Goal: Task Accomplishment & Management: Manage account settings

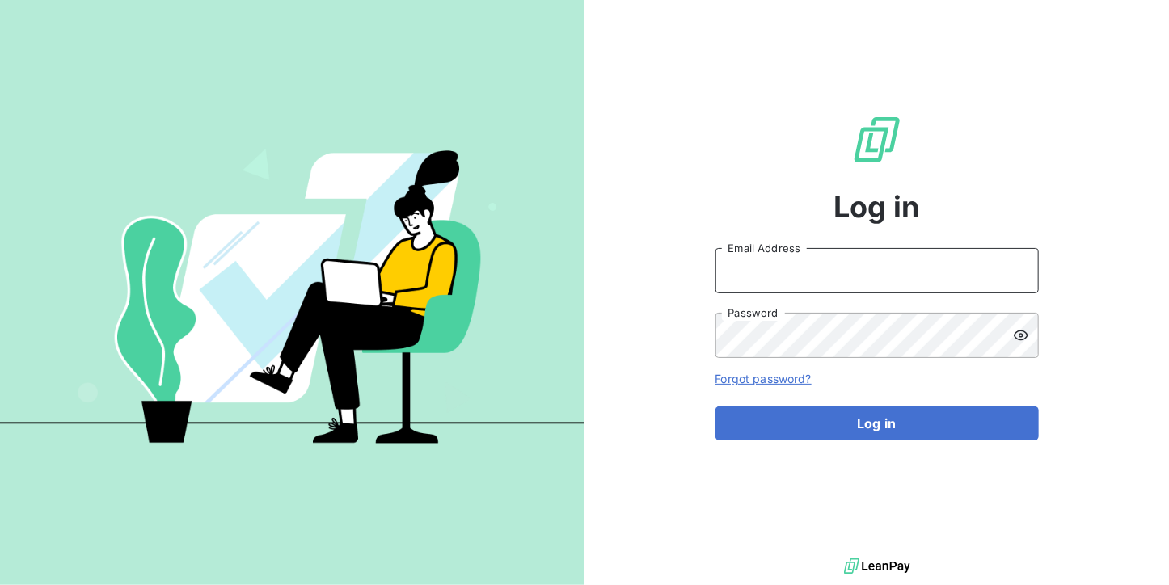
type input "[DOMAIN_NAME][EMAIL_ADDRESS][DOMAIN_NAME]"
click at [952, 271] on input "[DOMAIN_NAME][EMAIL_ADDRESS][DOMAIN_NAME]" at bounding box center [877, 270] width 323 height 45
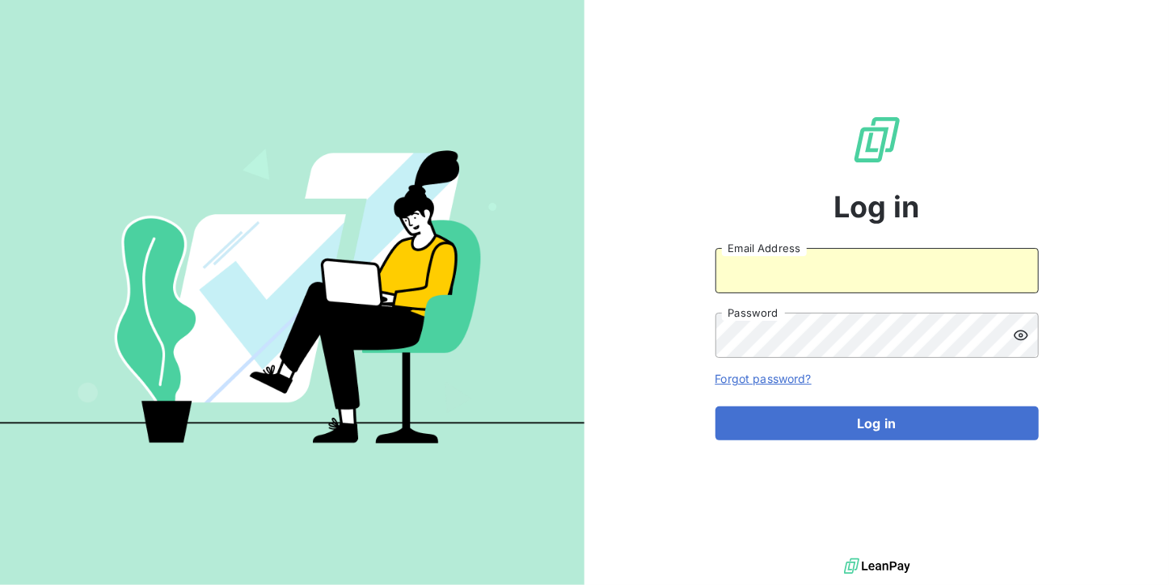
click at [842, 284] on input "Email Address" at bounding box center [877, 270] width 323 height 45
click at [890, 288] on input "Email Address" at bounding box center [877, 270] width 323 height 45
type input "[EMAIL_ADDRESS][DOMAIN_NAME]"
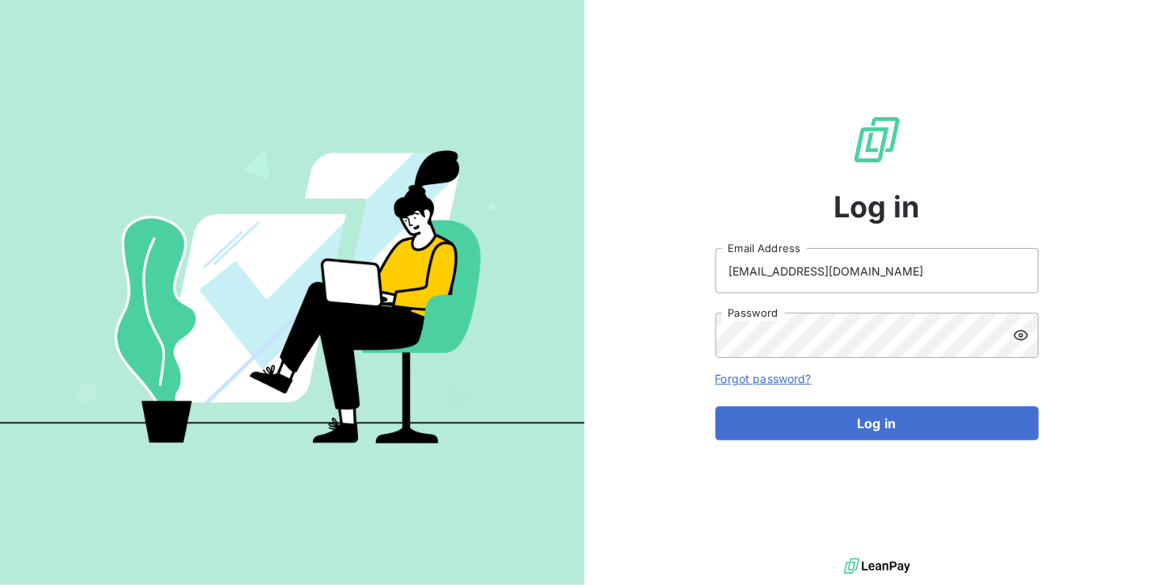
click at [675, 454] on div "Log in [EMAIL_ADDRESS][DOMAIN_NAME] Email Address Password Forgot password? Log…" at bounding box center [877, 277] width 585 height 555
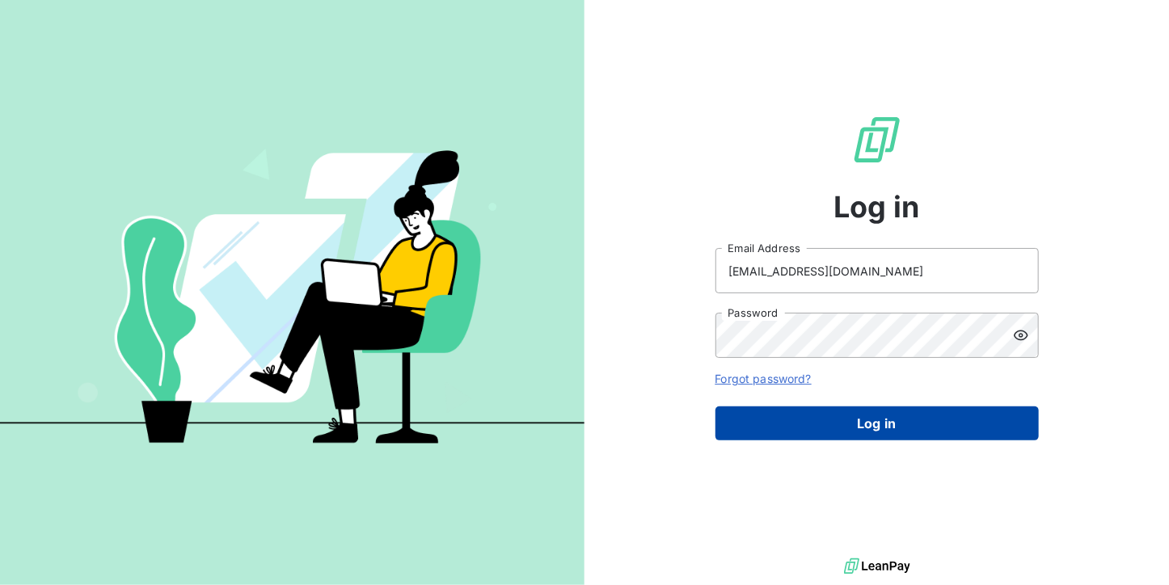
click at [793, 407] on button "Log in" at bounding box center [877, 424] width 323 height 34
click at [850, 420] on button "Log in" at bounding box center [877, 424] width 323 height 34
click at [898, 420] on button "Log in" at bounding box center [877, 424] width 323 height 34
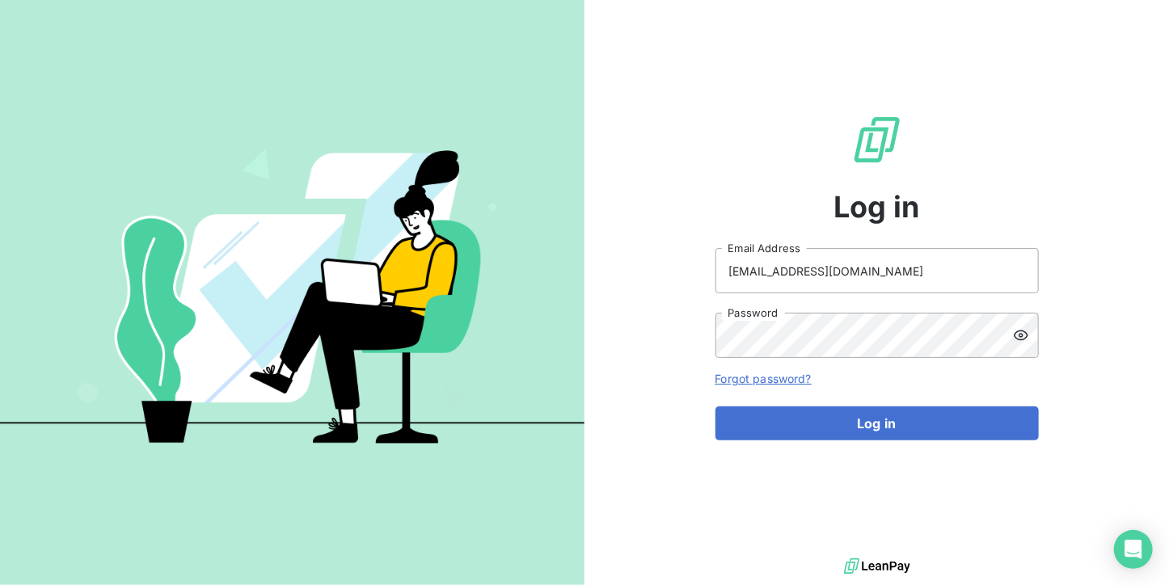
click at [899, 442] on div "Log in [EMAIL_ADDRESS][DOMAIN_NAME] Email Address Password Forgot password? Log…" at bounding box center [877, 277] width 323 height 555
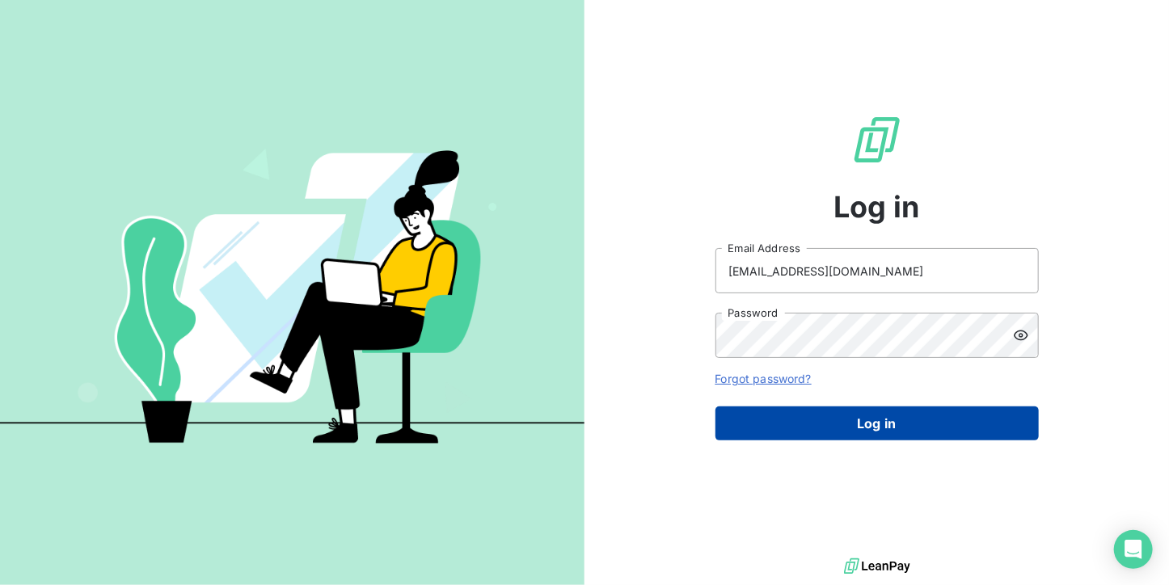
click at [895, 433] on button "Log in" at bounding box center [877, 424] width 323 height 34
click at [947, 416] on button "Log in" at bounding box center [877, 424] width 323 height 34
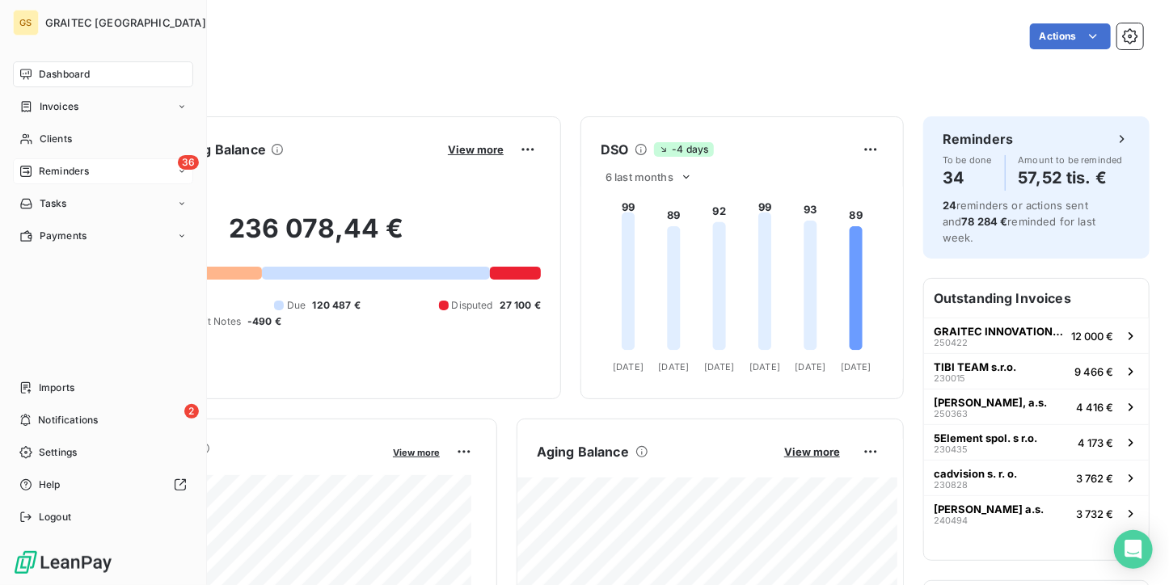
click at [41, 158] on nav "Dashboard Invoices Clients 36 Reminders Tasks Payments" at bounding box center [103, 155] width 180 height 188
click at [49, 174] on span "Reminders" at bounding box center [64, 171] width 50 height 15
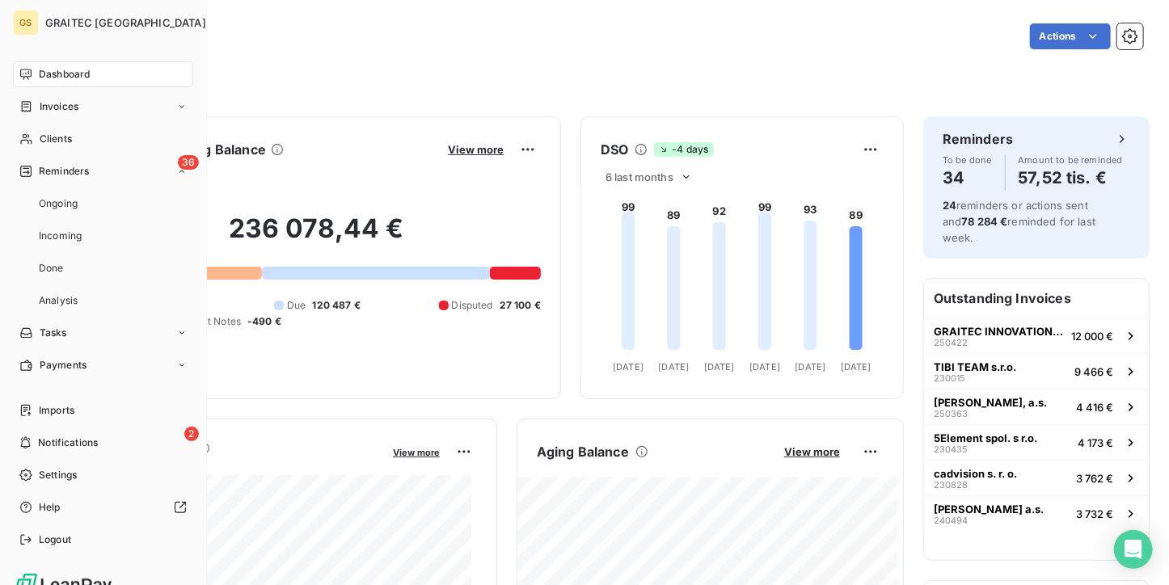
click at [55, 200] on span "Ongoing" at bounding box center [58, 203] width 39 height 15
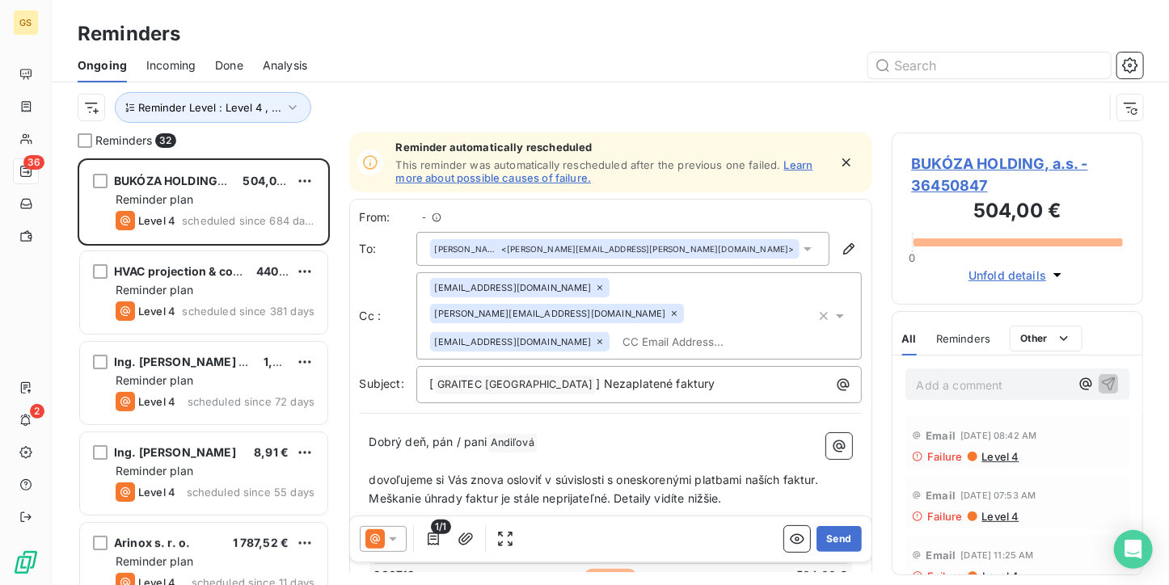
scroll to position [414, 239]
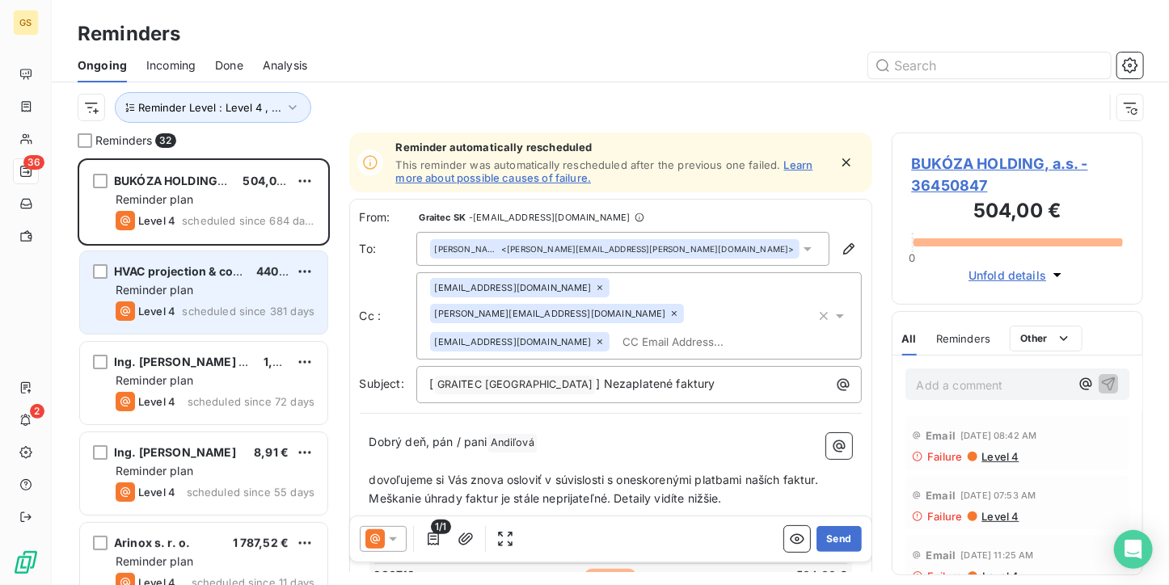
click at [252, 308] on span "scheduled since 381 days" at bounding box center [248, 311] width 133 height 13
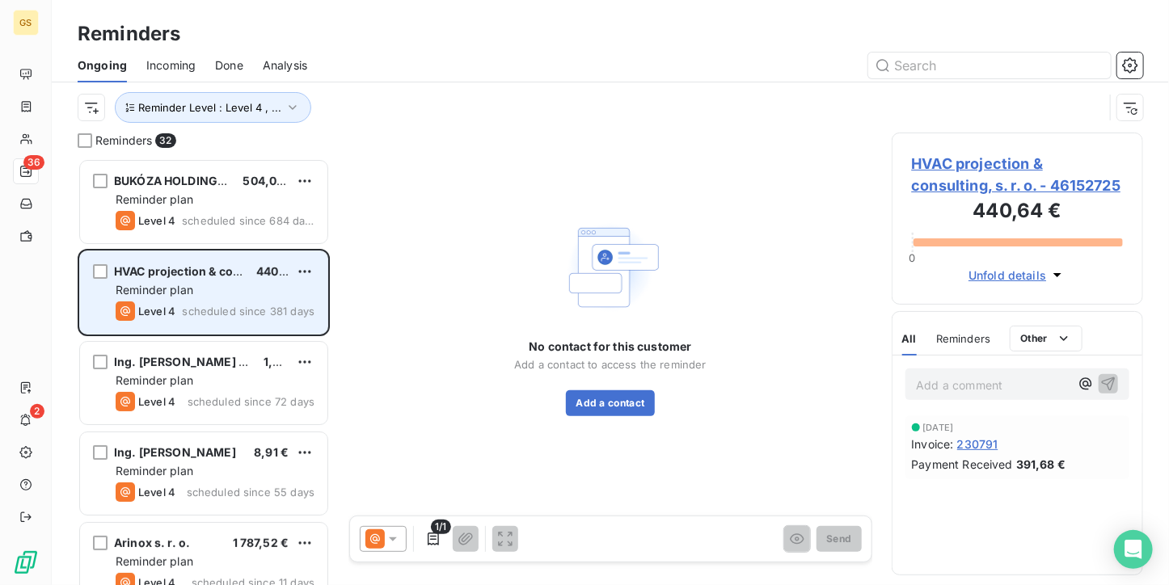
scroll to position [81, 0]
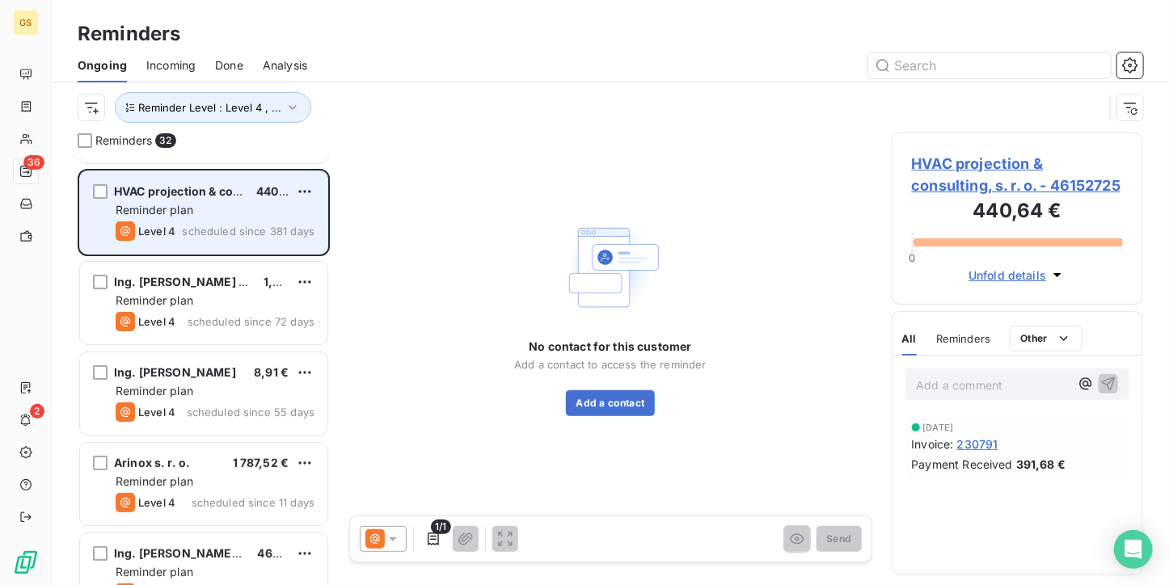
click at [252, 308] on div "Ing. [PERSON_NAME] - PEDAPRO 1,95 € Reminder plan Level 4 scheduled since 72 da…" at bounding box center [203, 303] width 247 height 82
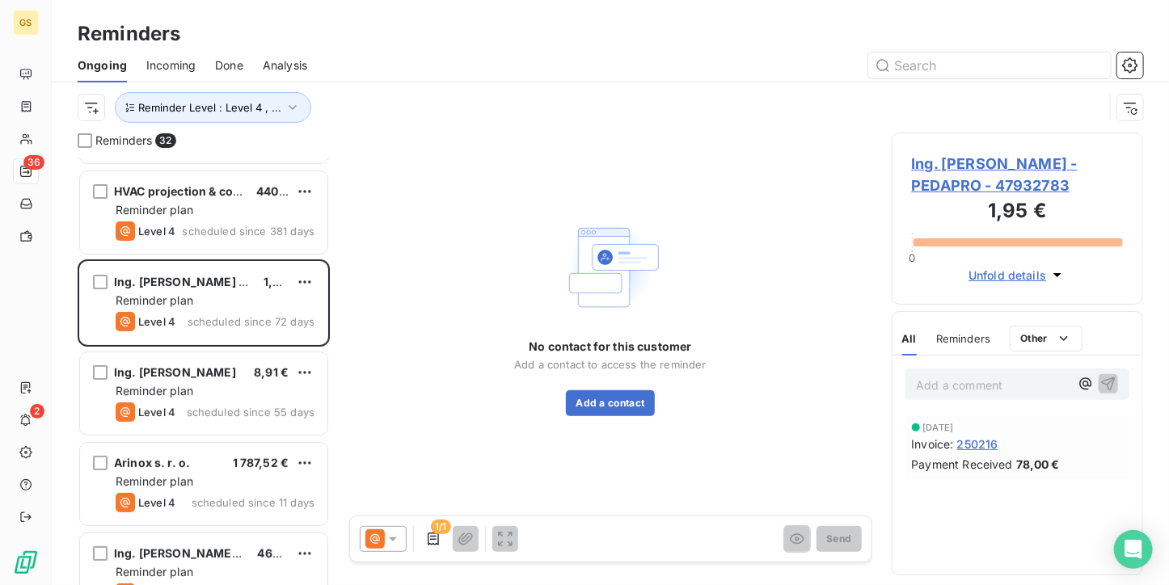
click at [250, 350] on div "Ing. [PERSON_NAME] 8,91 € Reminder plan Level 4 scheduled since 55 days" at bounding box center [204, 395] width 252 height 91
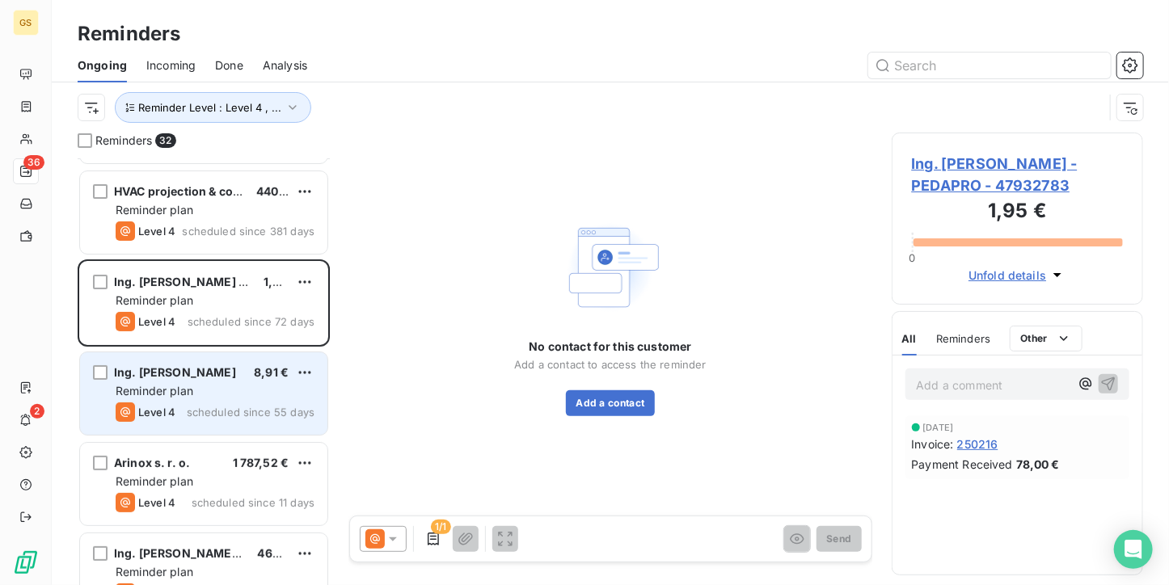
click at [246, 383] on div "Reminder plan" at bounding box center [215, 391] width 199 height 16
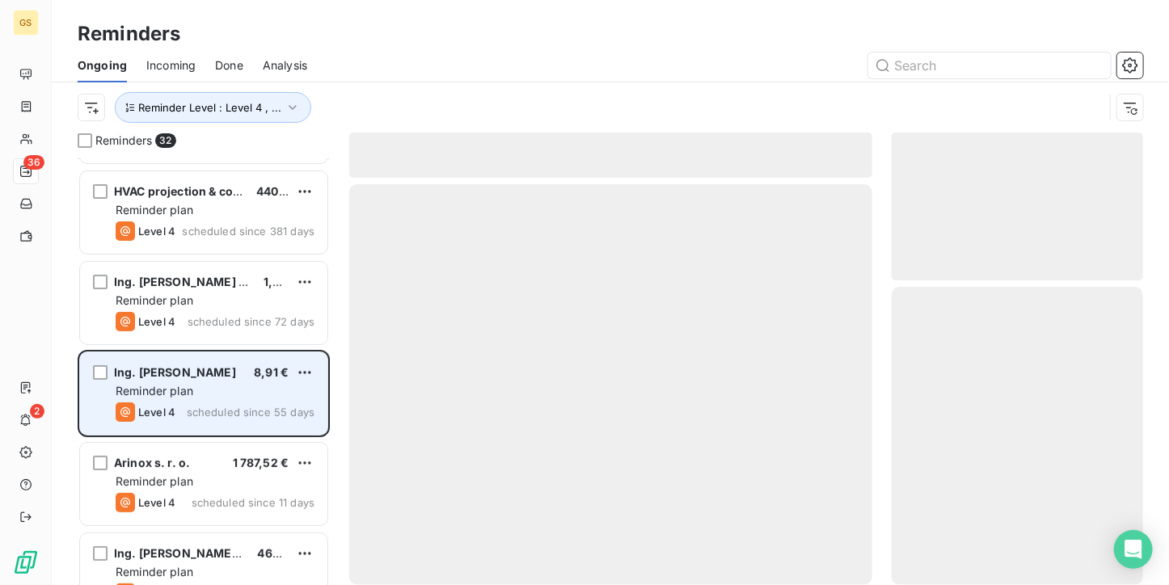
scroll to position [323, 0]
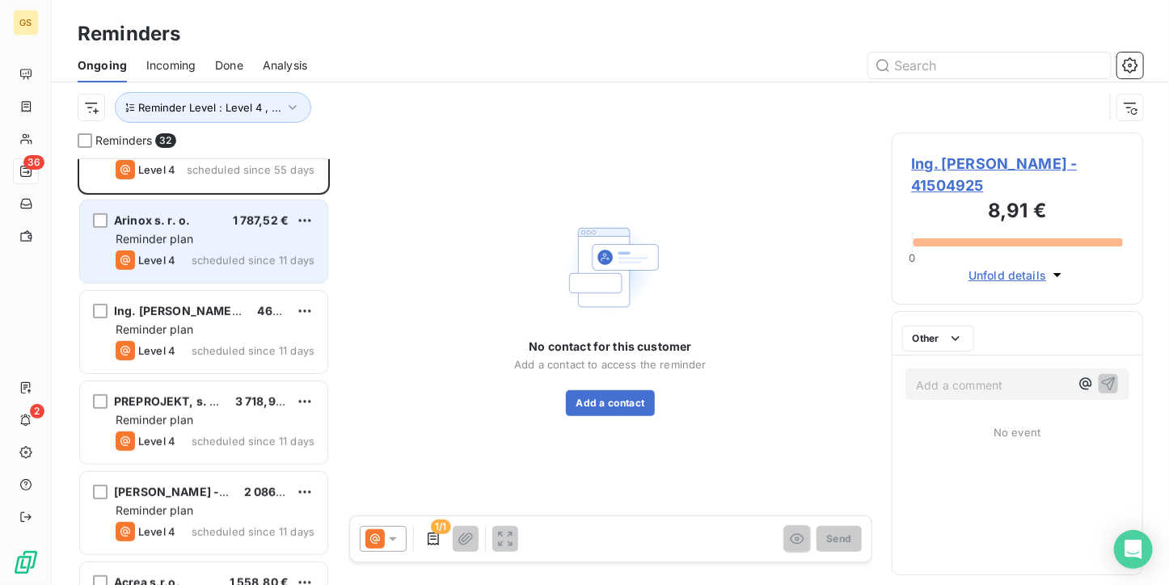
click at [245, 258] on span "scheduled since 11 days" at bounding box center [253, 260] width 123 height 13
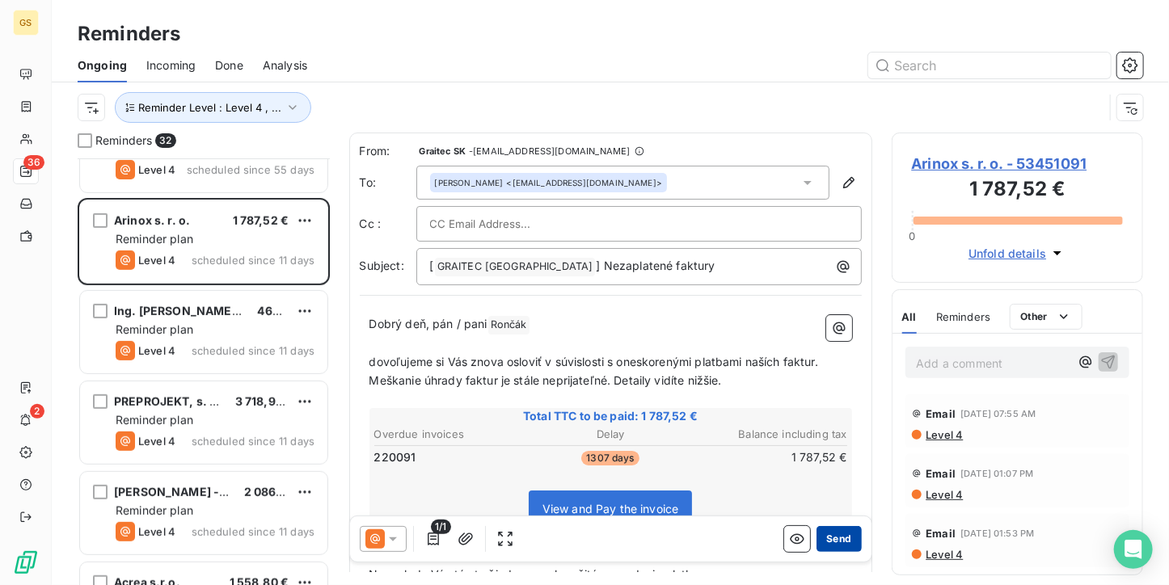
click at [817, 542] on button "Send" at bounding box center [839, 539] width 44 height 26
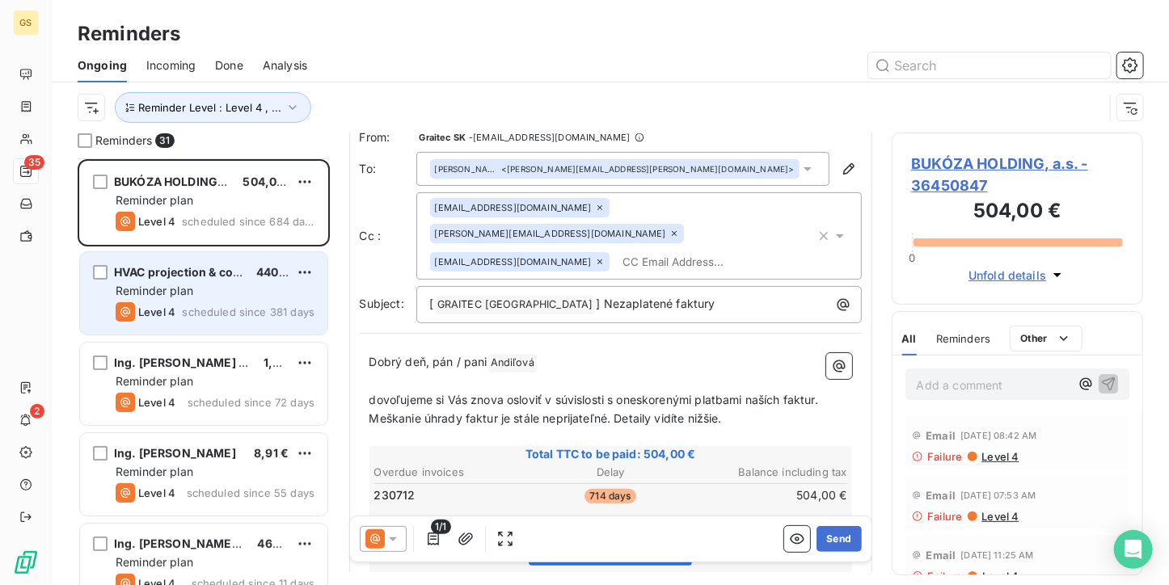
click at [175, 293] on span "Reminder plan" at bounding box center [155, 291] width 78 height 14
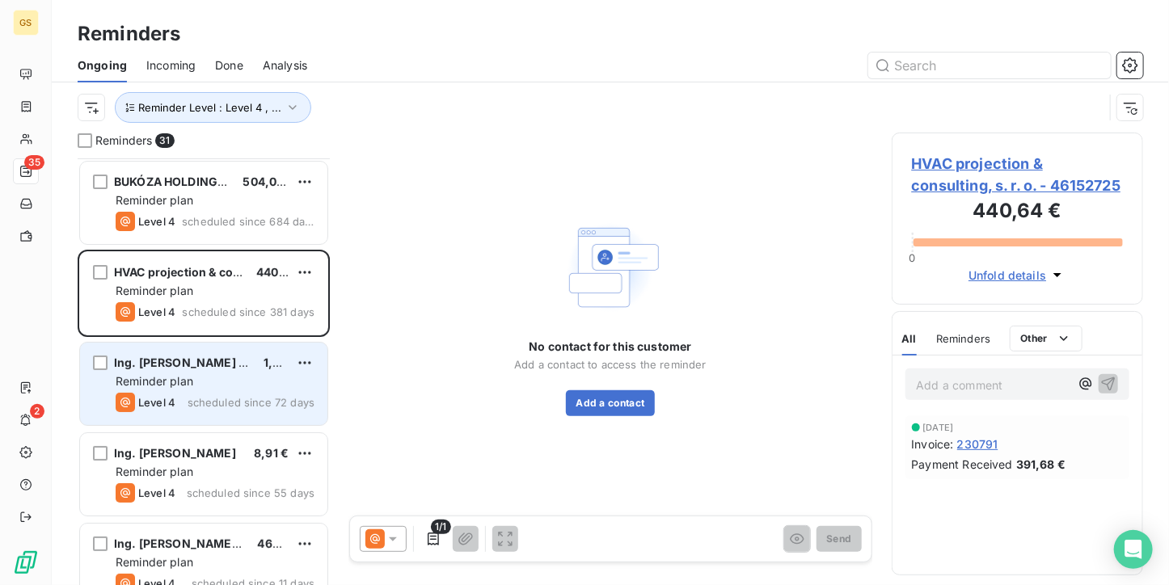
click at [193, 384] on span "Reminder plan" at bounding box center [155, 381] width 78 height 14
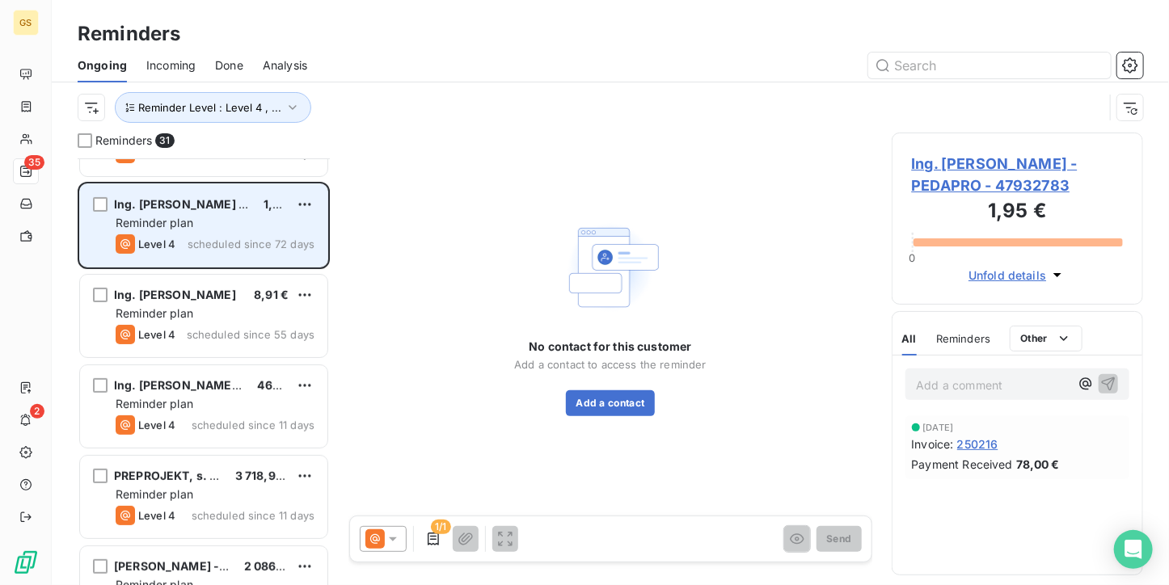
scroll to position [162, 0]
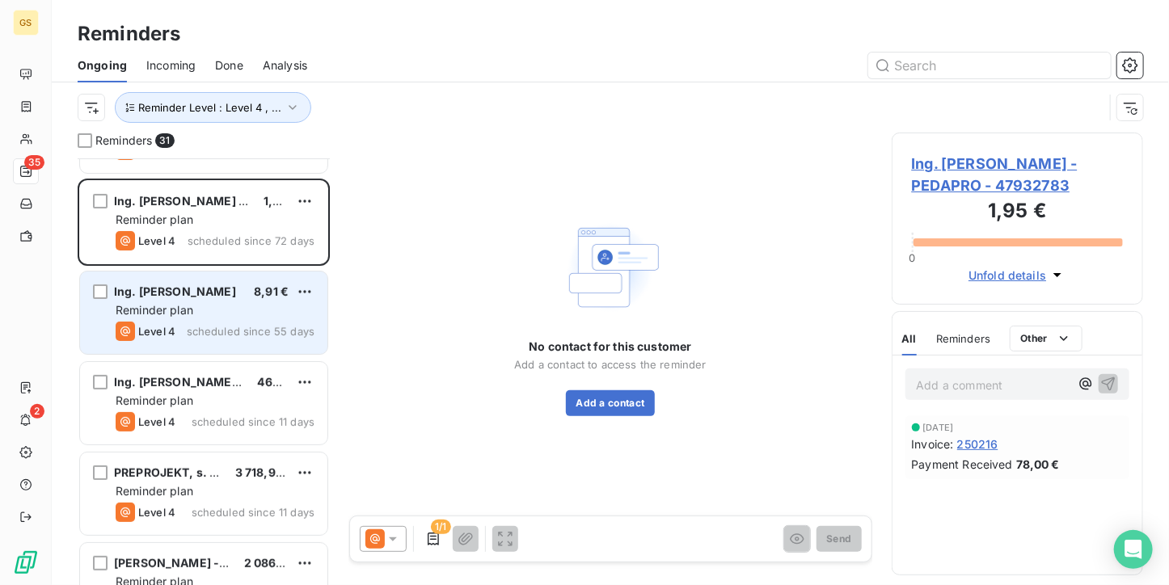
click at [192, 310] on span "Reminder plan" at bounding box center [155, 310] width 78 height 14
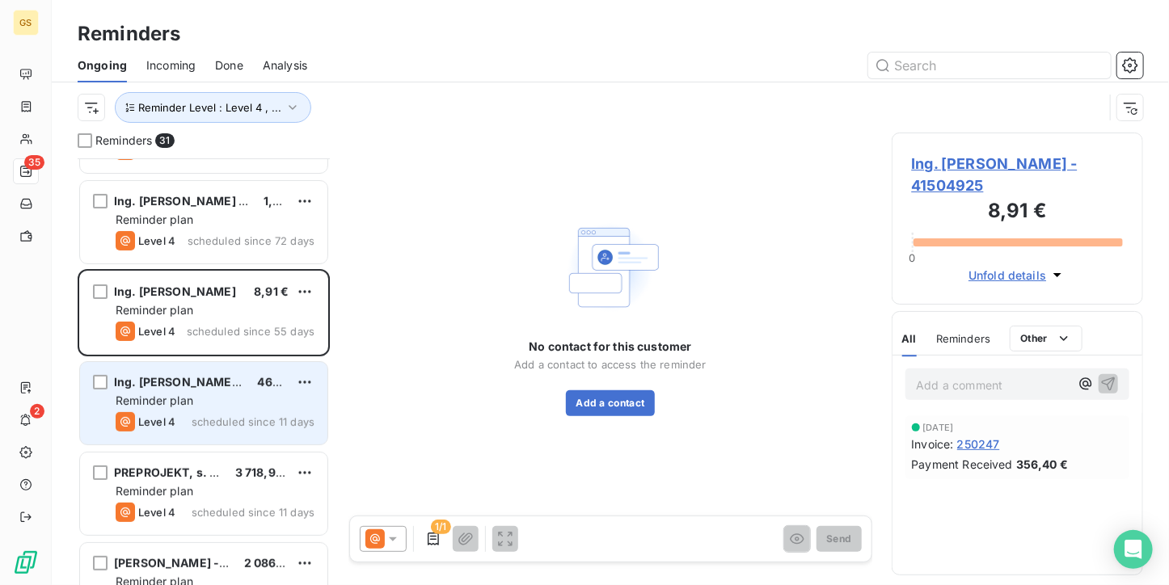
click at [192, 397] on span "Reminder plan" at bounding box center [155, 401] width 78 height 14
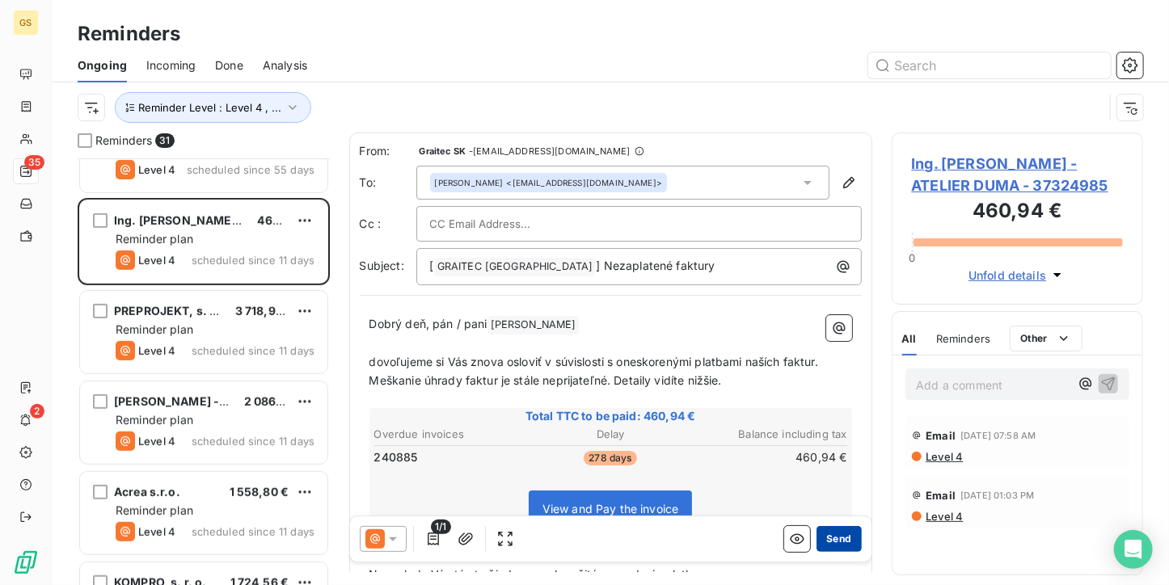
click at [824, 549] on button "Send" at bounding box center [839, 539] width 44 height 26
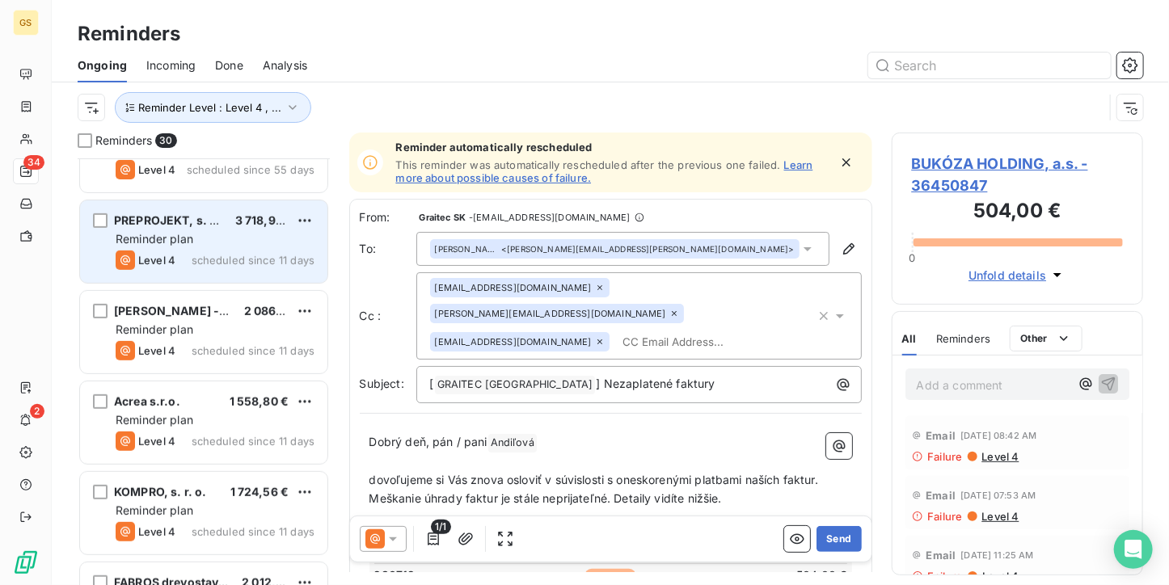
click at [207, 245] on div "Reminder plan" at bounding box center [215, 239] width 199 height 16
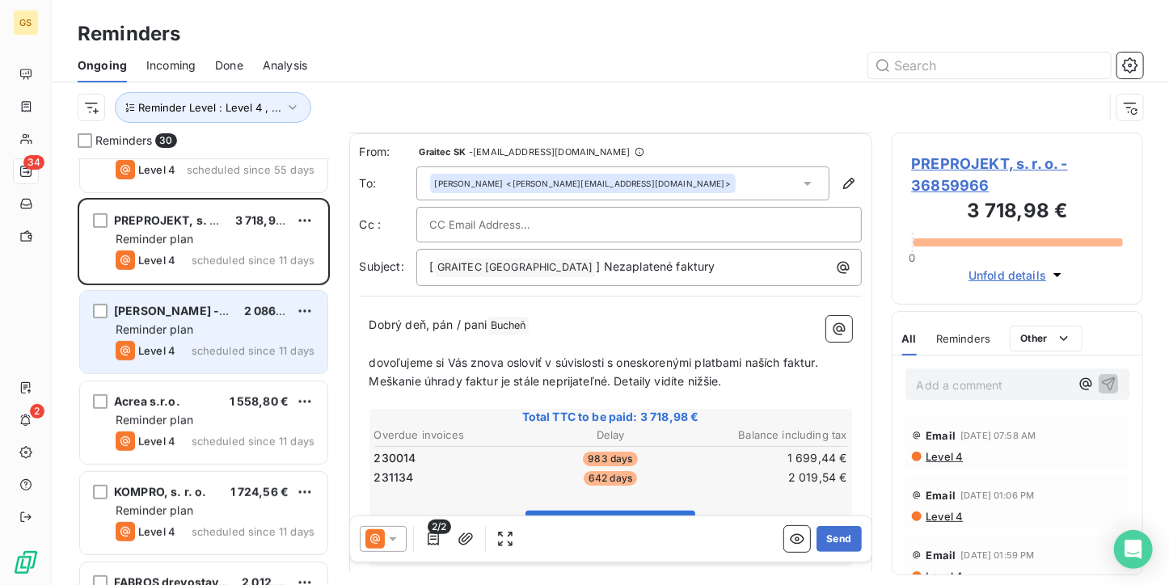
click at [196, 323] on div "Reminder plan" at bounding box center [215, 330] width 199 height 16
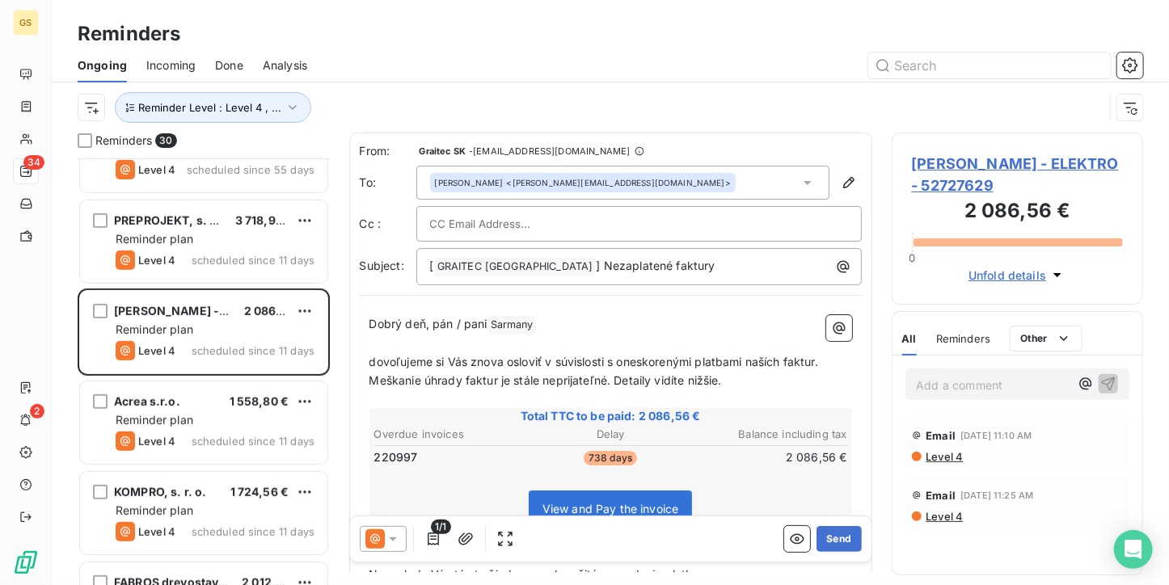
click at [942, 158] on span "[PERSON_NAME] - ELEKTRO - 52727629" at bounding box center [1018, 175] width 212 height 44
click at [943, 166] on span "[PERSON_NAME] - ELEKTRO - 52727629" at bounding box center [1018, 175] width 212 height 44
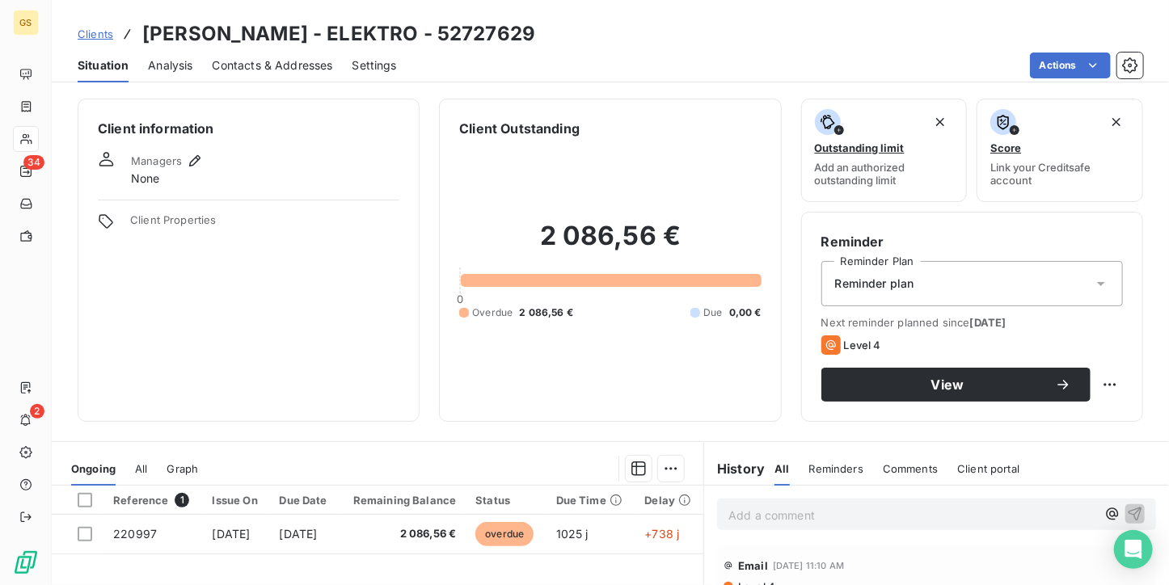
click at [268, 77] on div "Contacts & Addresses" at bounding box center [273, 66] width 120 height 34
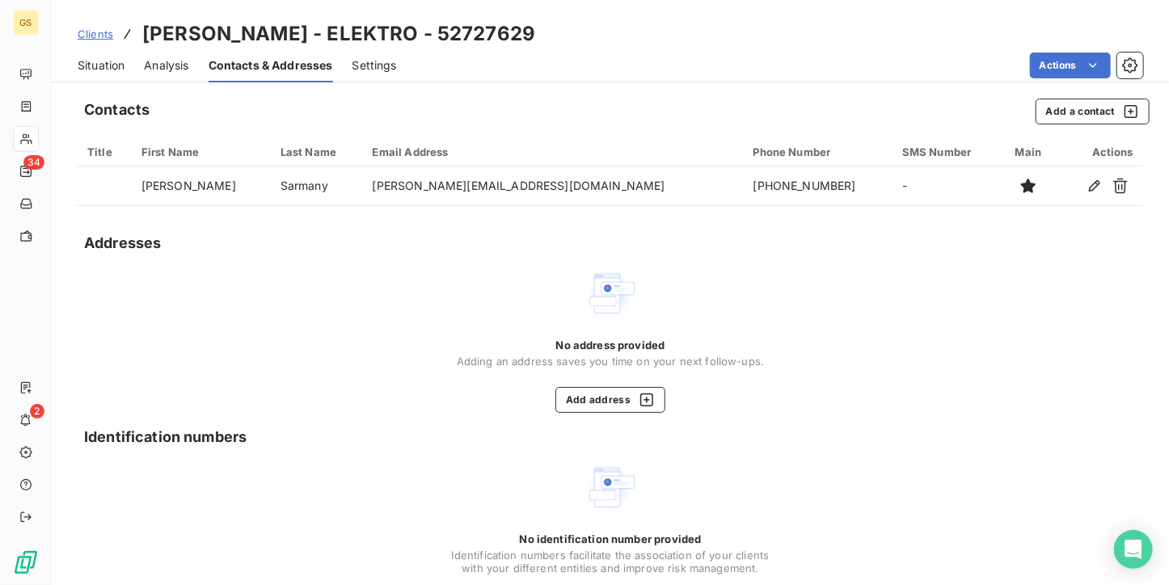
click at [110, 73] on span "Situation" at bounding box center [101, 65] width 47 height 16
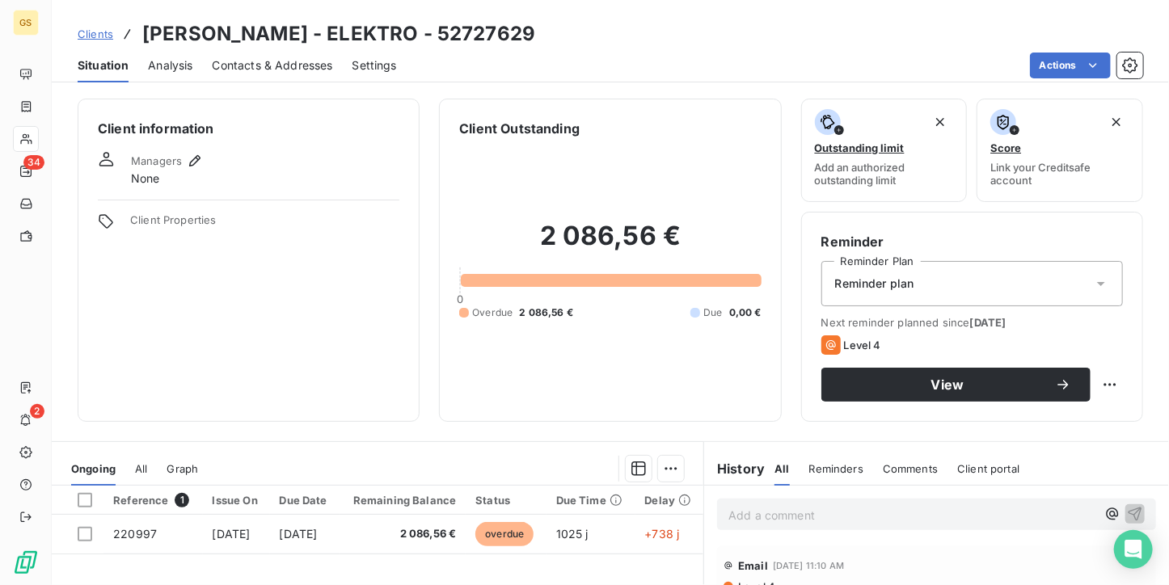
click at [102, 35] on span "Clients" at bounding box center [96, 33] width 36 height 13
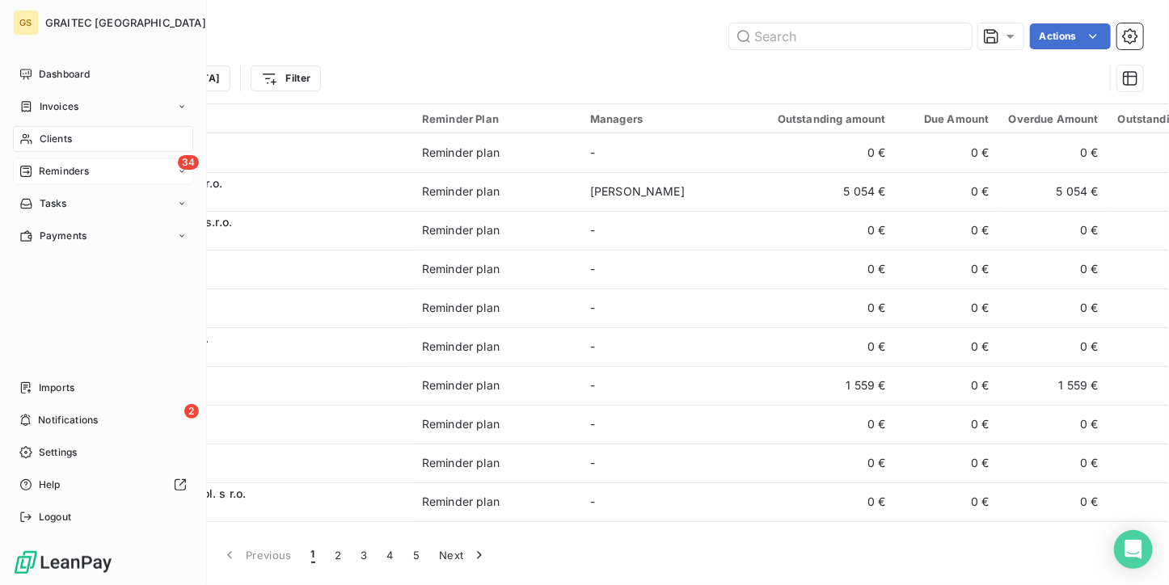
click at [20, 158] on div "34 Reminders" at bounding box center [103, 171] width 180 height 26
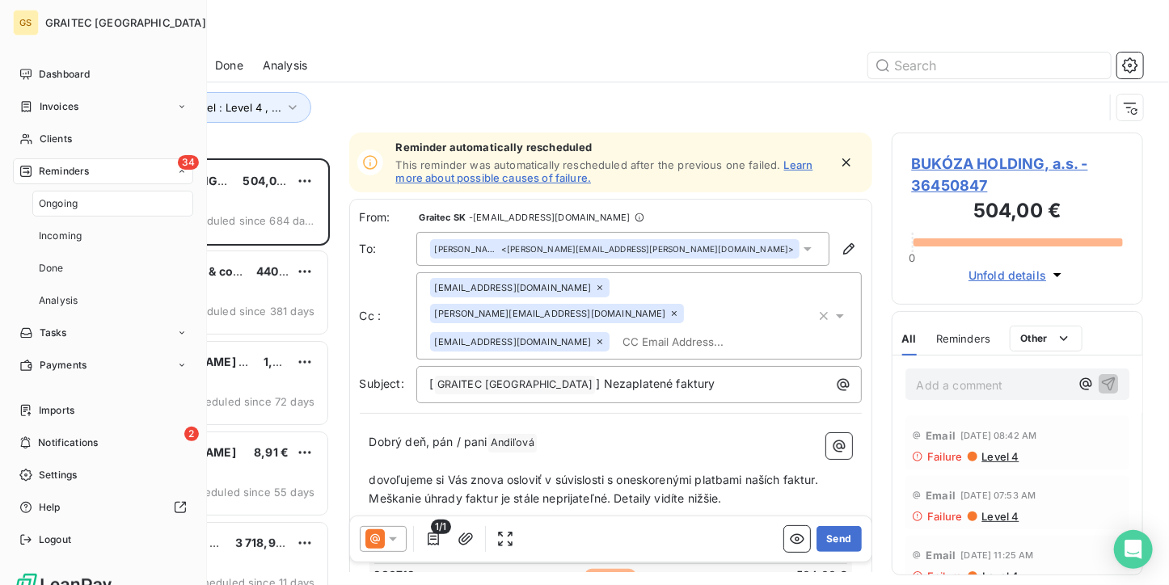
scroll to position [414, 239]
click at [68, 201] on span "Ongoing" at bounding box center [58, 203] width 39 height 15
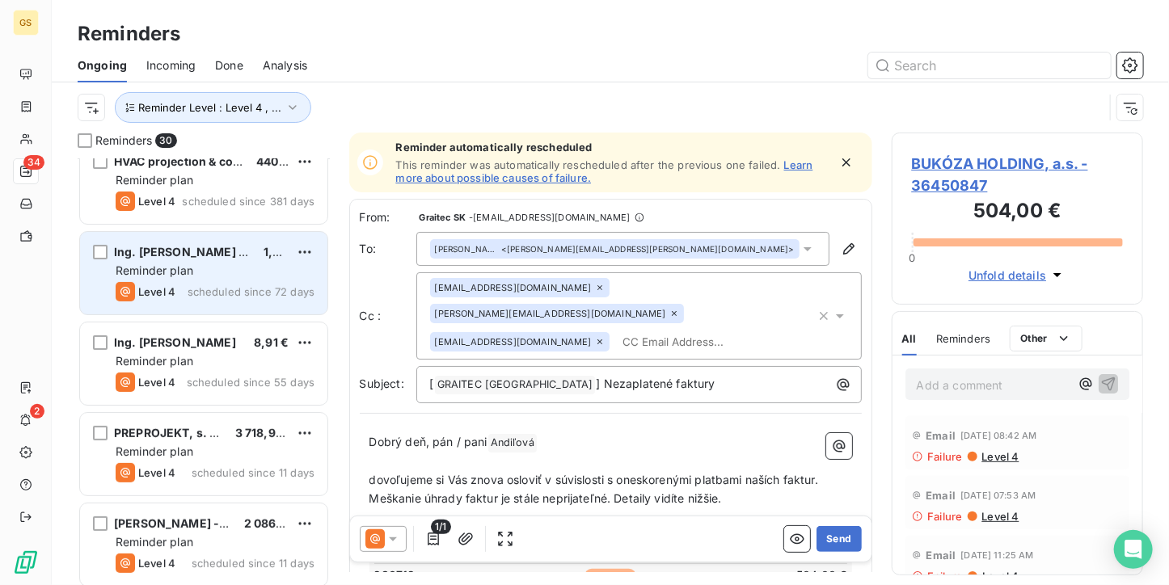
scroll to position [243, 0]
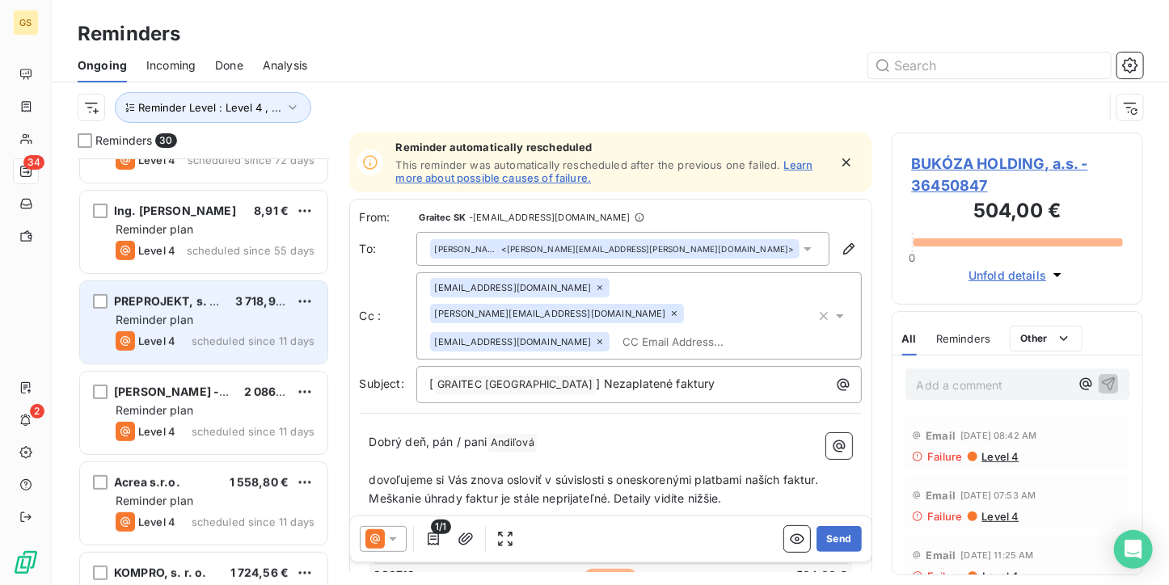
click at [211, 344] on span "scheduled since 11 days" at bounding box center [253, 341] width 123 height 13
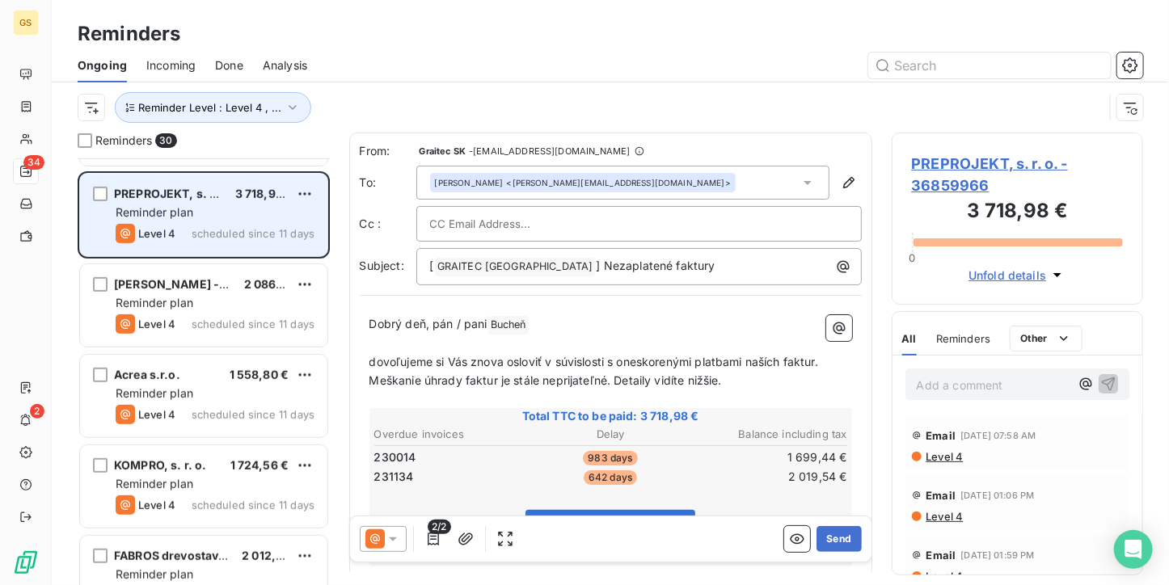
scroll to position [323, 0]
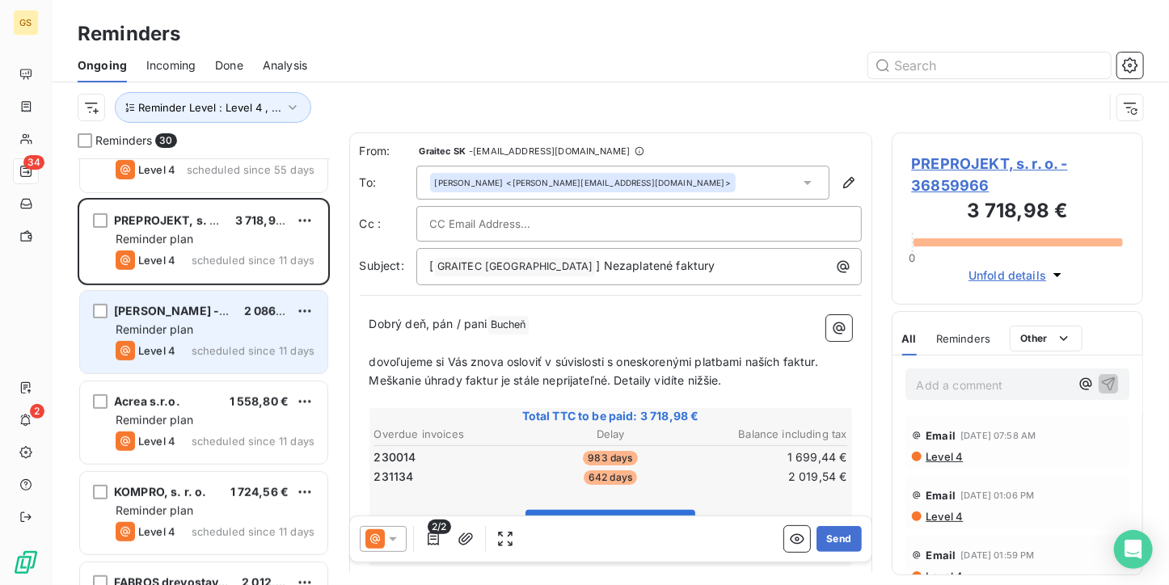
click at [212, 341] on div "Level 4 scheduled since 11 days" at bounding box center [215, 350] width 199 height 19
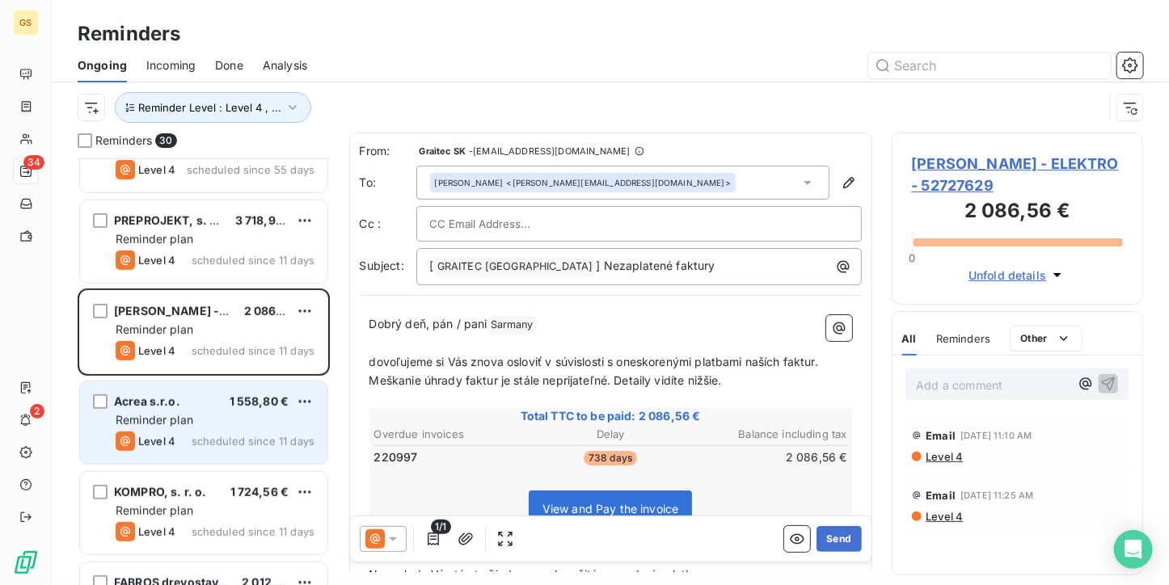
click at [212, 409] on div "Acrea s.r.o. 1 558,80 € Reminder plan Level 4 scheduled since 11 days" at bounding box center [203, 423] width 247 height 82
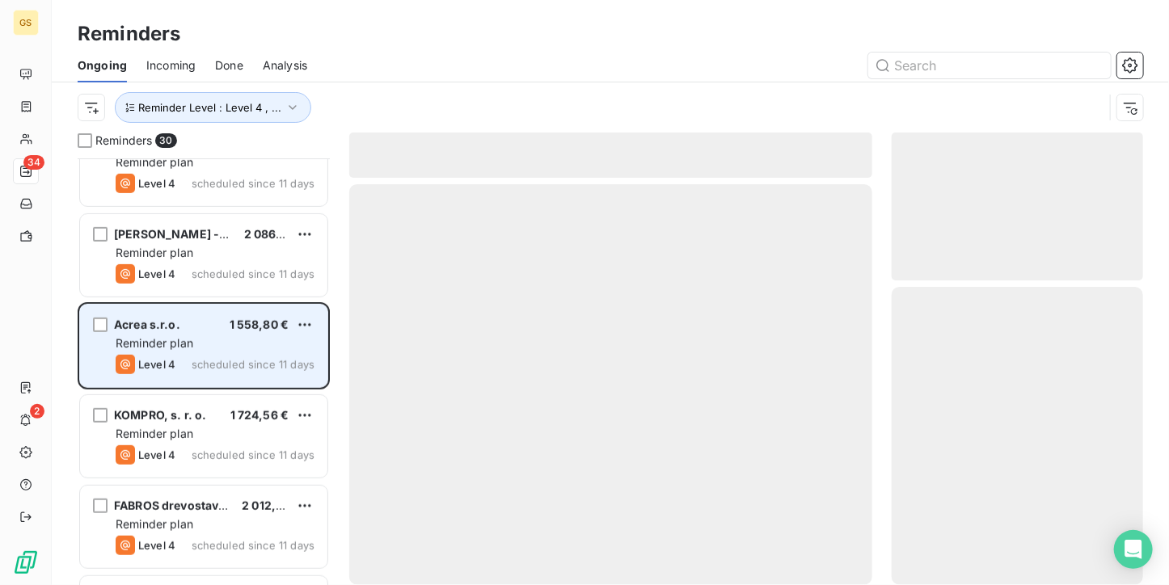
scroll to position [485, 0]
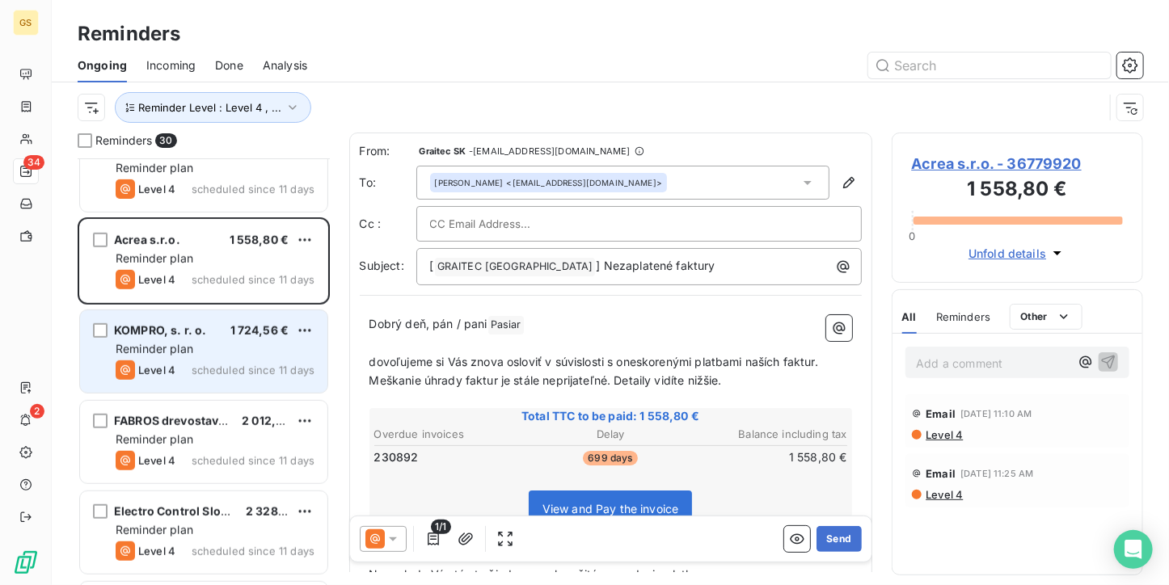
click at [213, 361] on div "Level 4 scheduled since 11 days" at bounding box center [215, 370] width 199 height 19
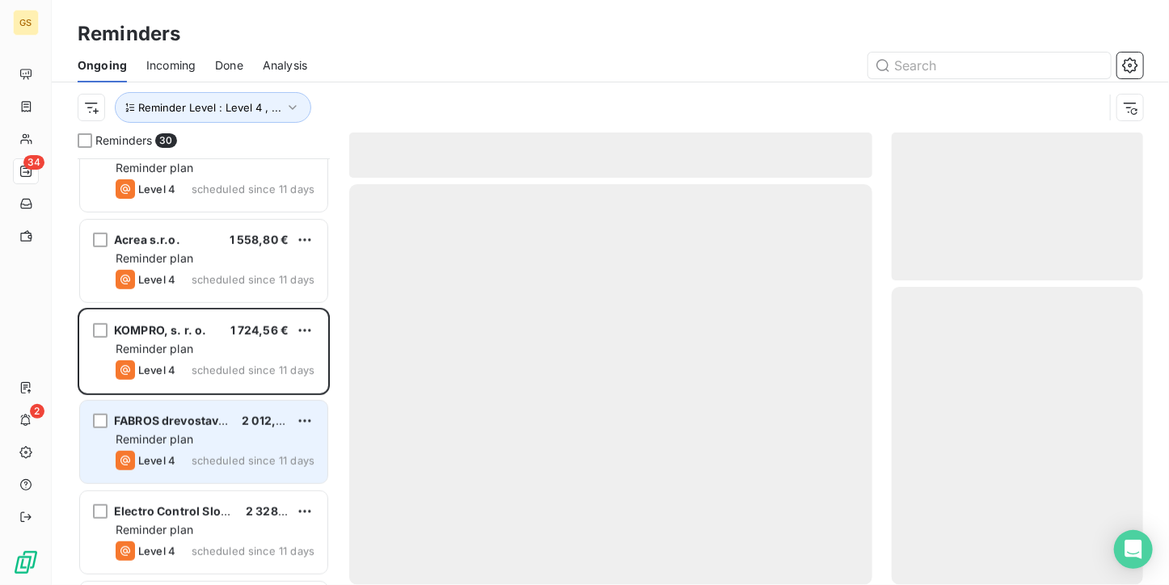
click at [213, 457] on span "scheduled since 11 days" at bounding box center [253, 460] width 123 height 13
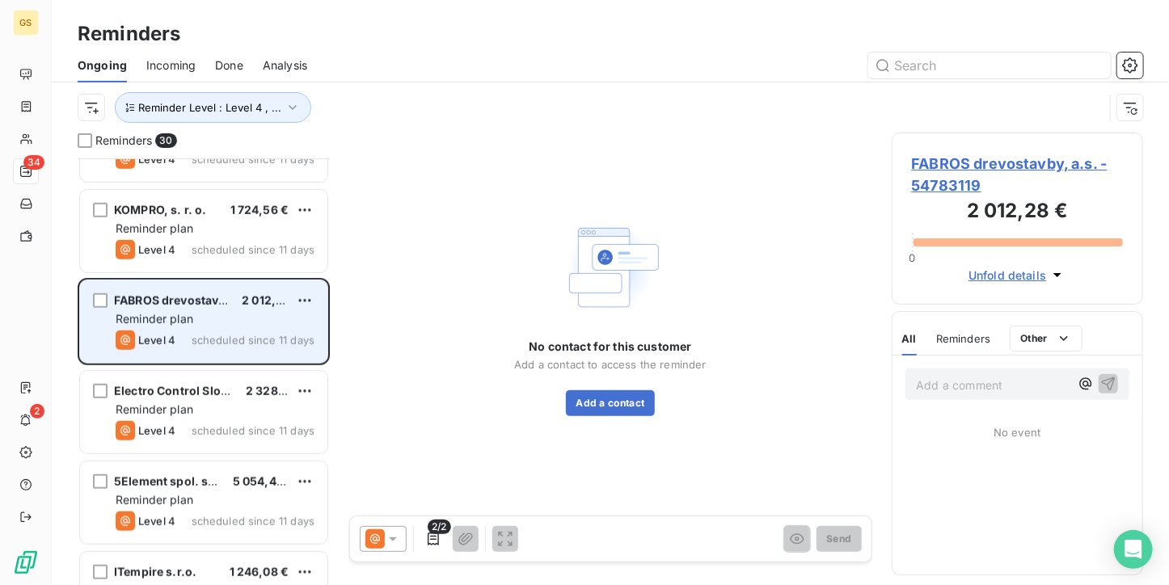
scroll to position [728, 0]
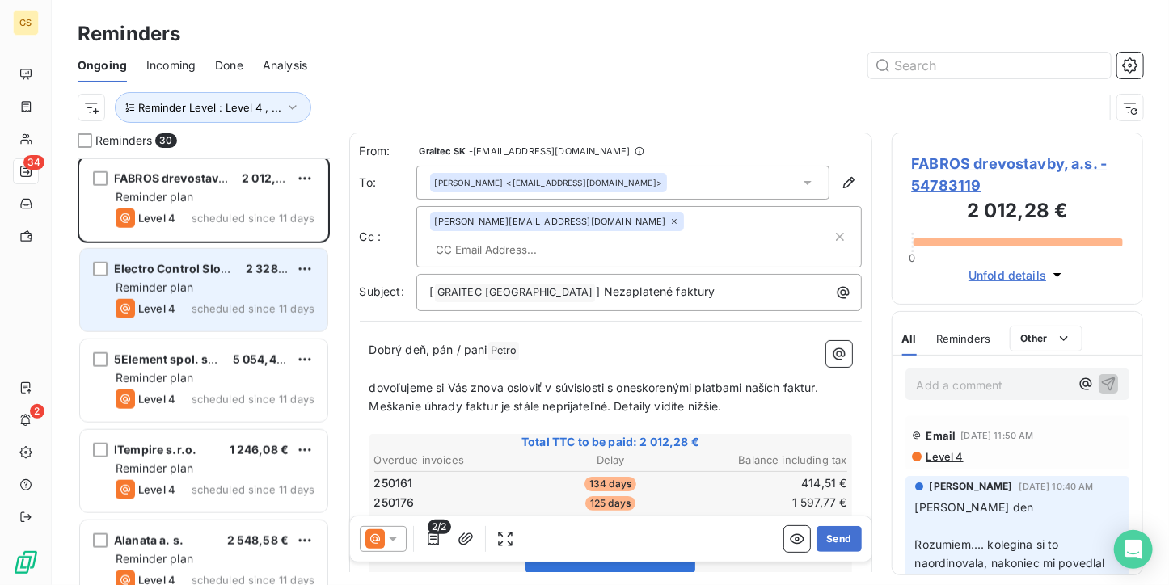
click at [226, 299] on div "Level 4 scheduled since 11 days" at bounding box center [215, 308] width 199 height 19
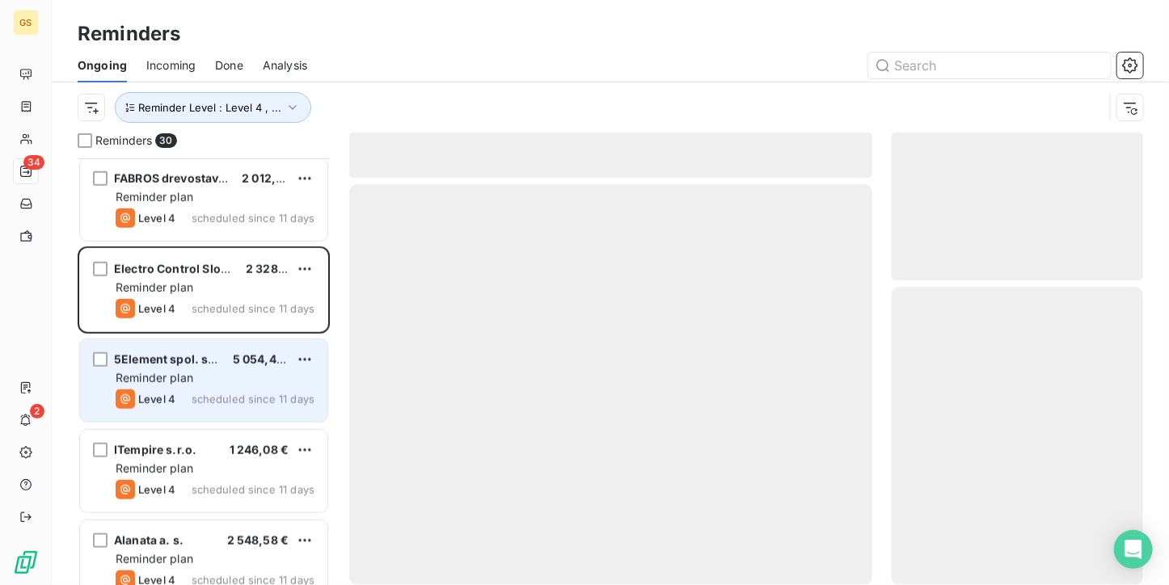
click at [222, 377] on div "Reminder plan" at bounding box center [215, 378] width 199 height 16
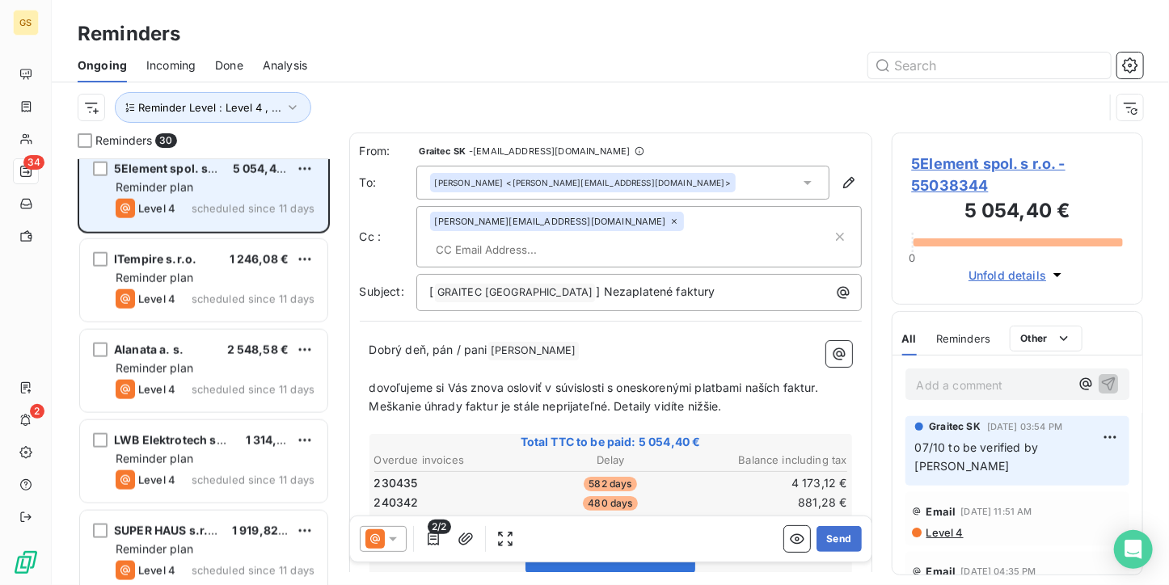
scroll to position [889, 0]
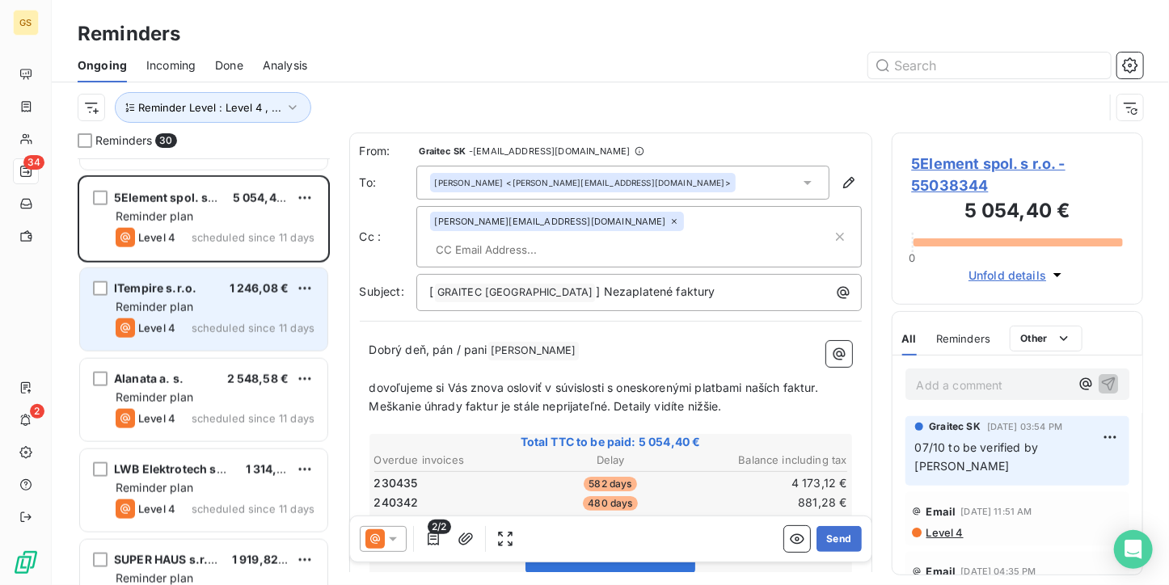
click at [226, 312] on div "Reminder plan" at bounding box center [215, 307] width 199 height 16
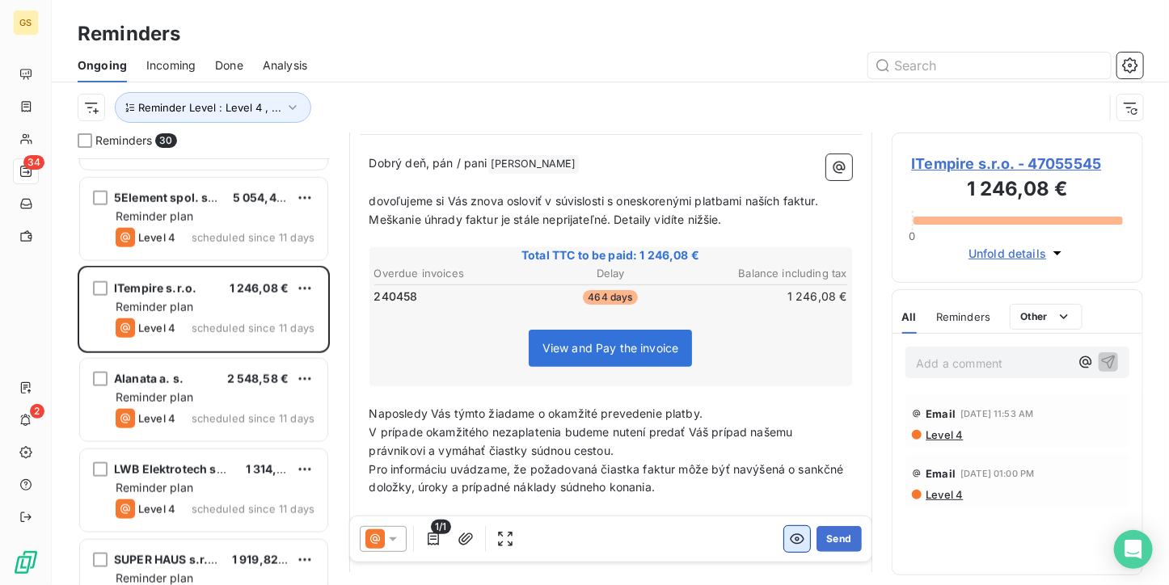
scroll to position [162, 0]
click at [818, 536] on button "Send" at bounding box center [839, 539] width 44 height 26
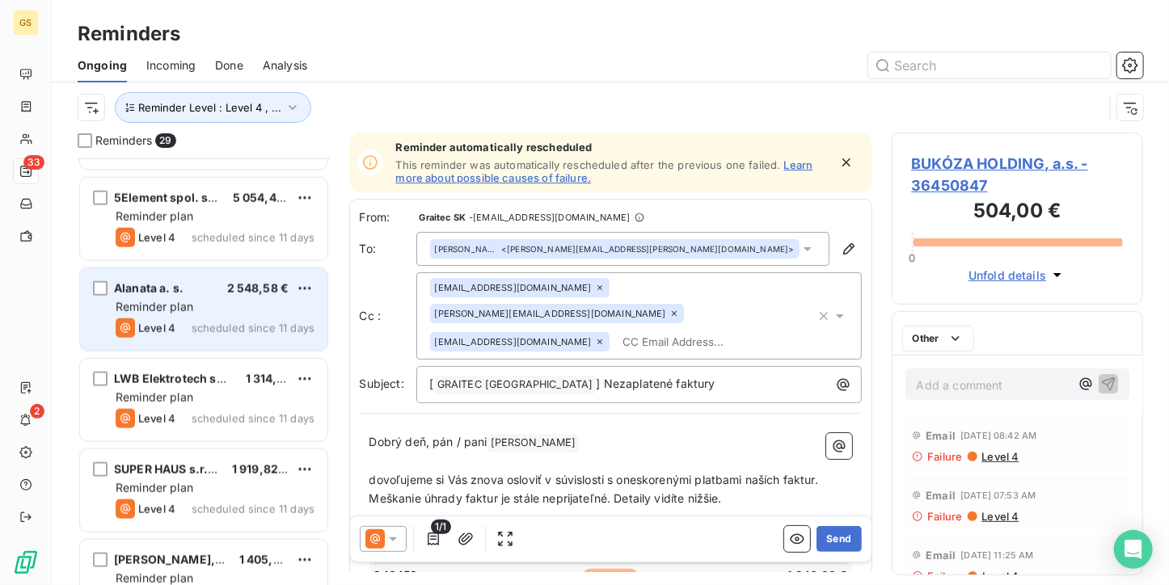
click at [228, 322] on span "scheduled since 11 days" at bounding box center [253, 328] width 123 height 13
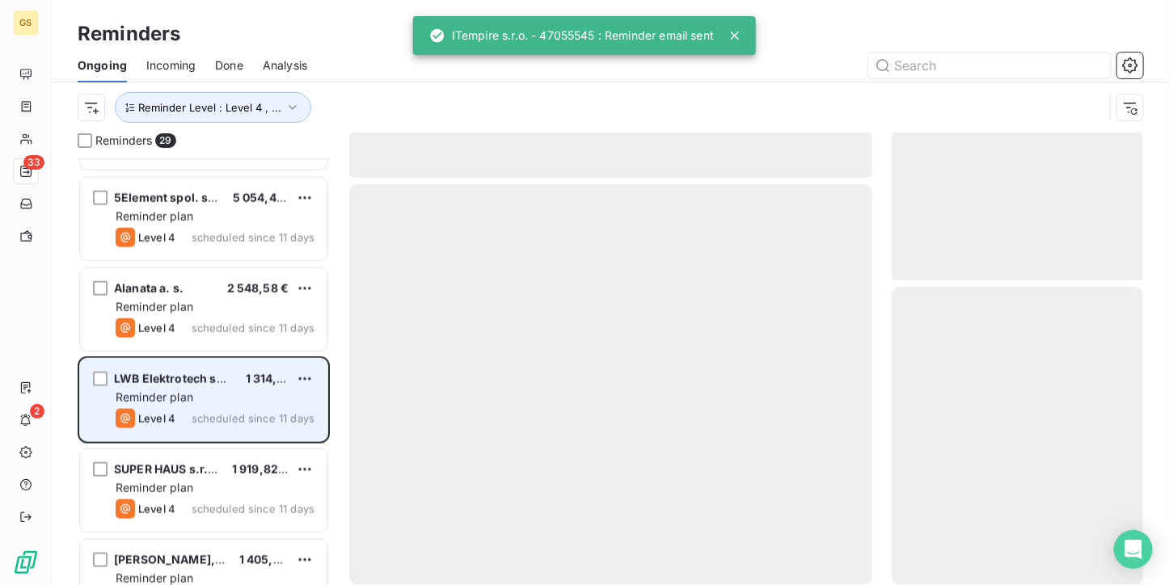
click at [219, 386] on div "LWB Elektrotech spol. s r.o. 1 314,00 € Reminder plan Level 4 scheduled since 1…" at bounding box center [203, 400] width 247 height 82
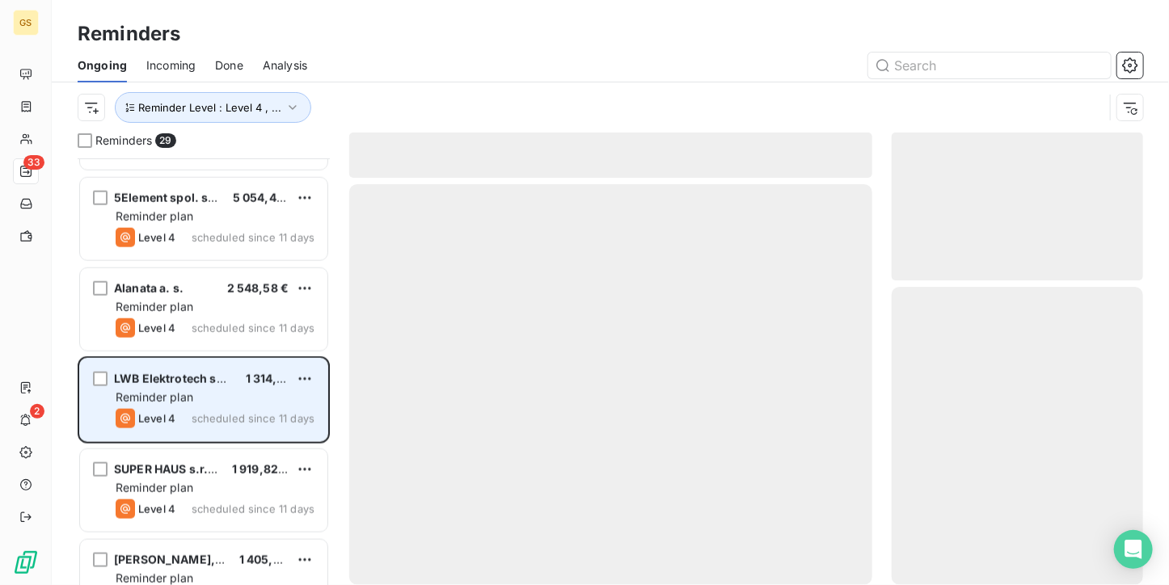
click at [223, 390] on div "Reminder plan" at bounding box center [215, 398] width 199 height 16
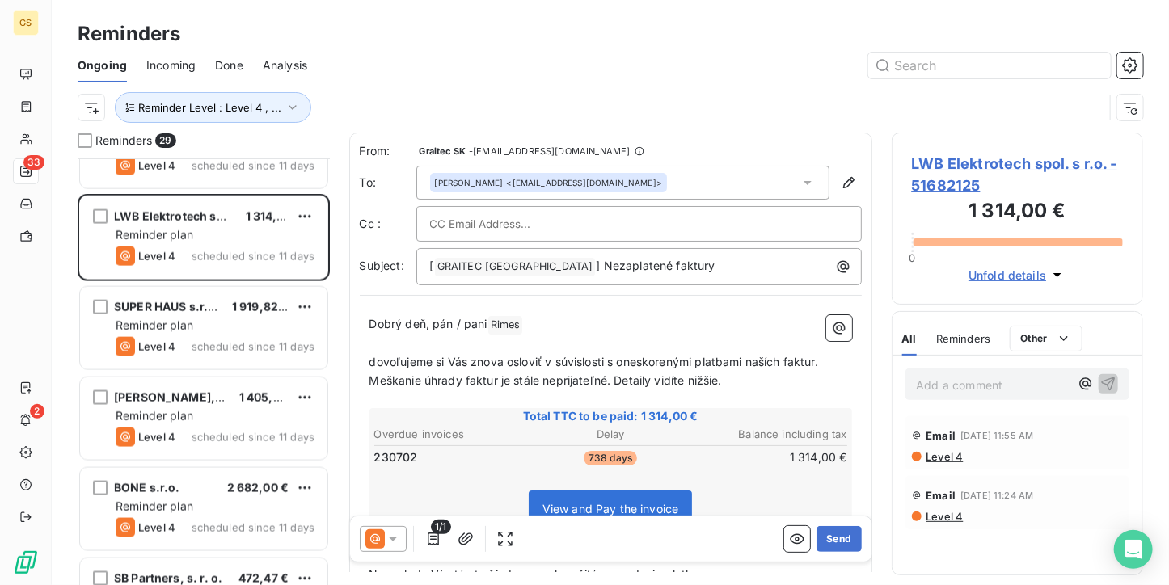
scroll to position [1051, 0]
click at [823, 533] on button "Send" at bounding box center [839, 539] width 44 height 26
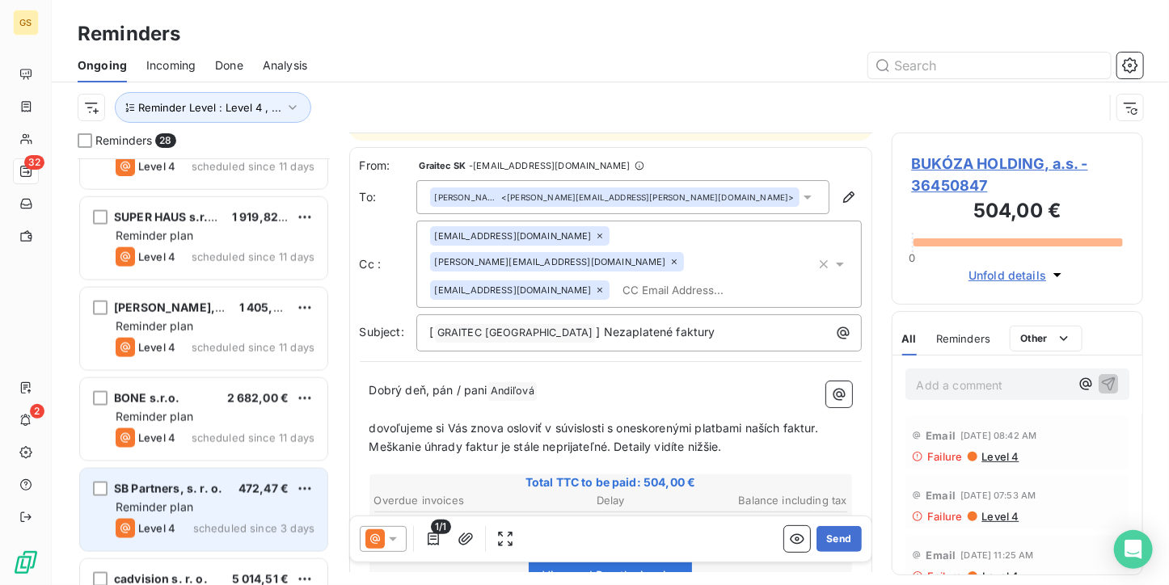
scroll to position [81, 0]
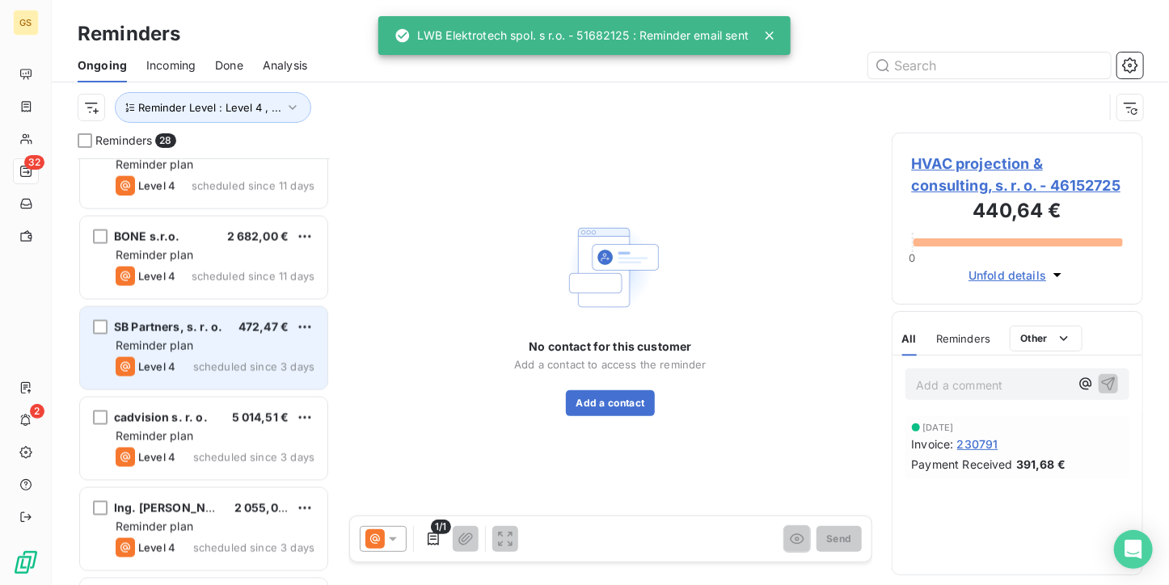
click at [199, 323] on span "SB Partners, s. r. o." at bounding box center [168, 327] width 108 height 14
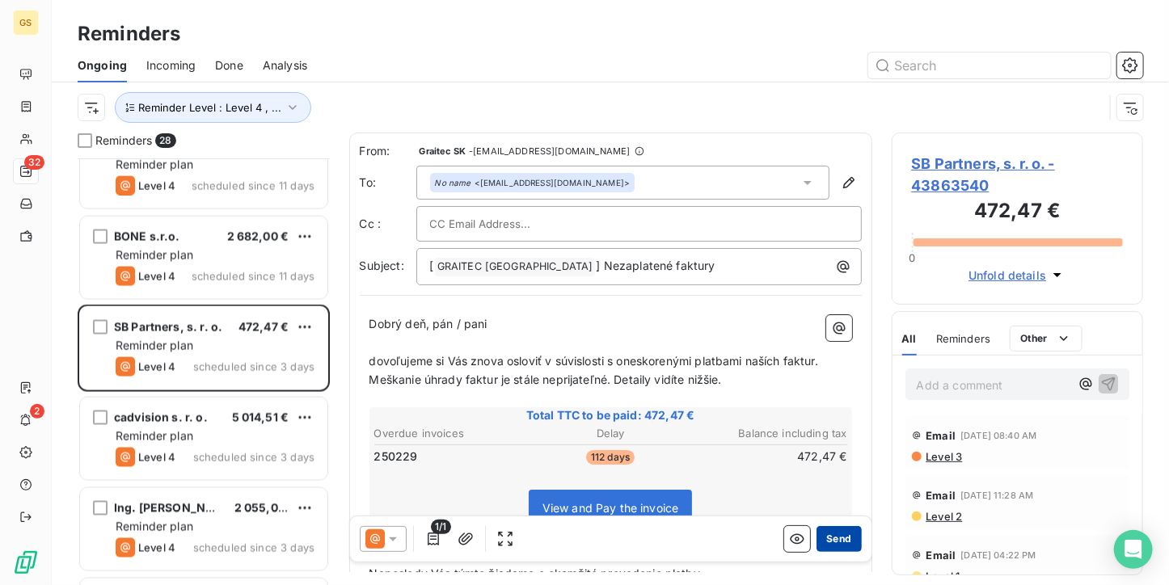
click at [838, 540] on button "Send" at bounding box center [839, 539] width 44 height 26
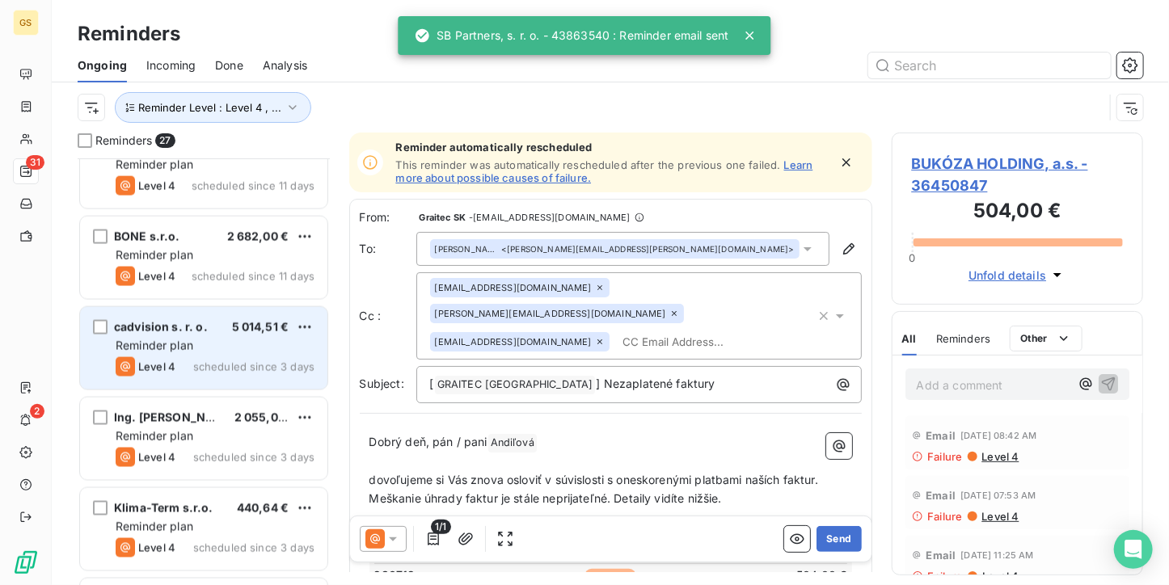
scroll to position [1374, 0]
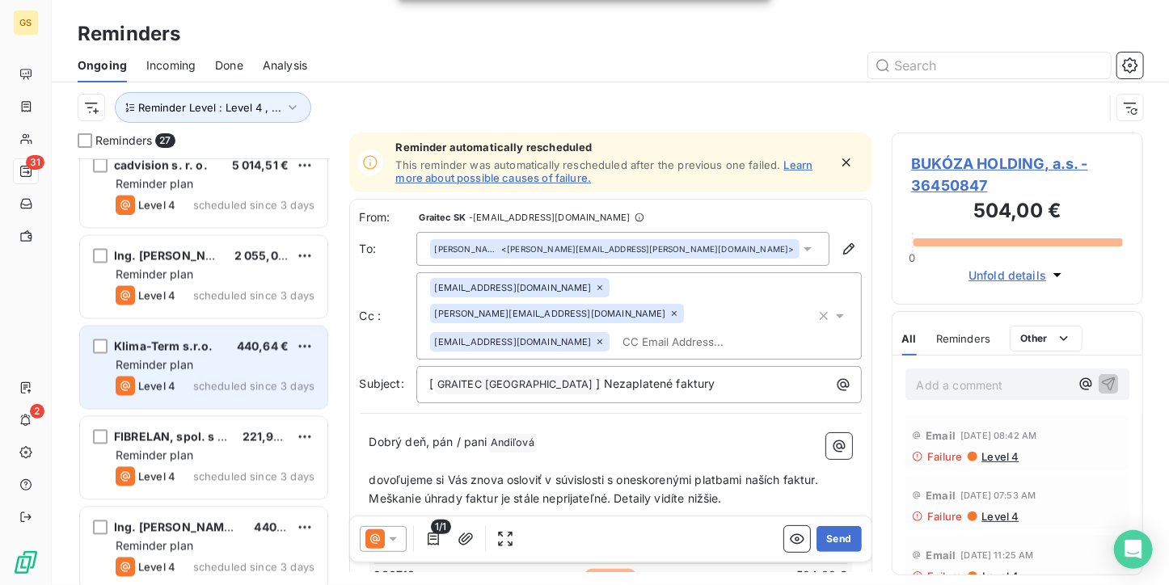
click at [212, 355] on div "[PERSON_NAME]-Term s.r.o. 440,64 € Reminder plan Level 4 scheduled since 3 days" at bounding box center [203, 368] width 247 height 82
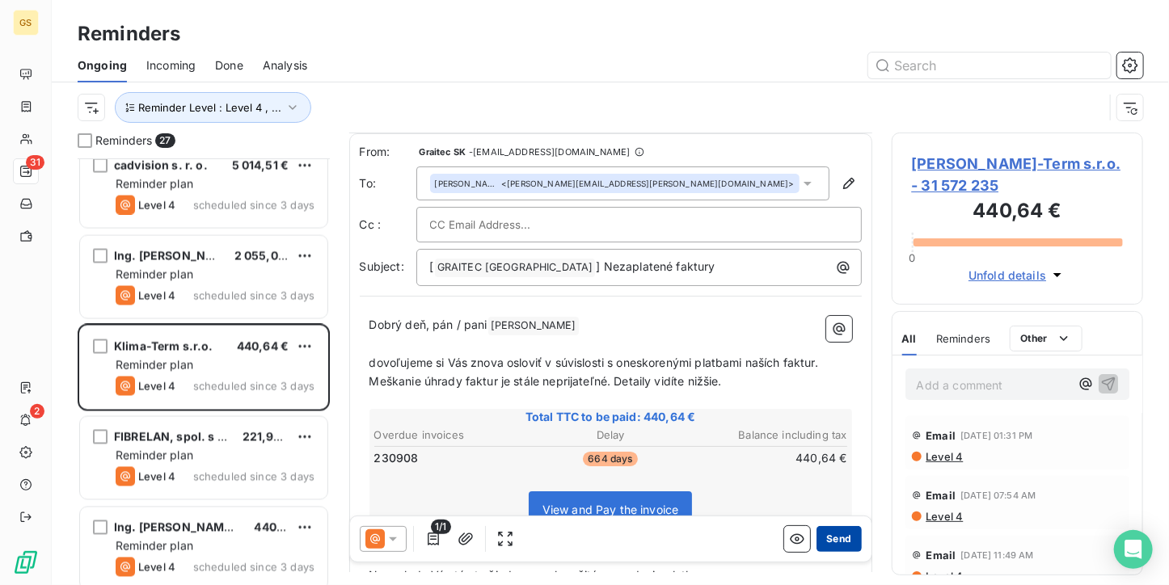
click at [818, 531] on button "Send" at bounding box center [839, 539] width 44 height 26
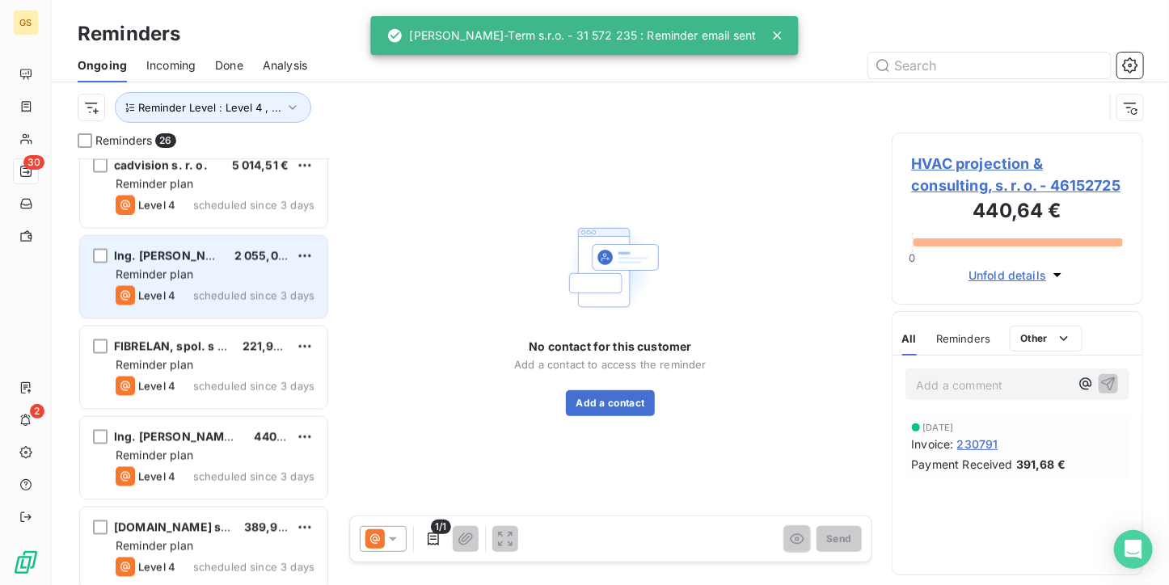
click at [144, 280] on span "Reminder plan" at bounding box center [155, 275] width 78 height 14
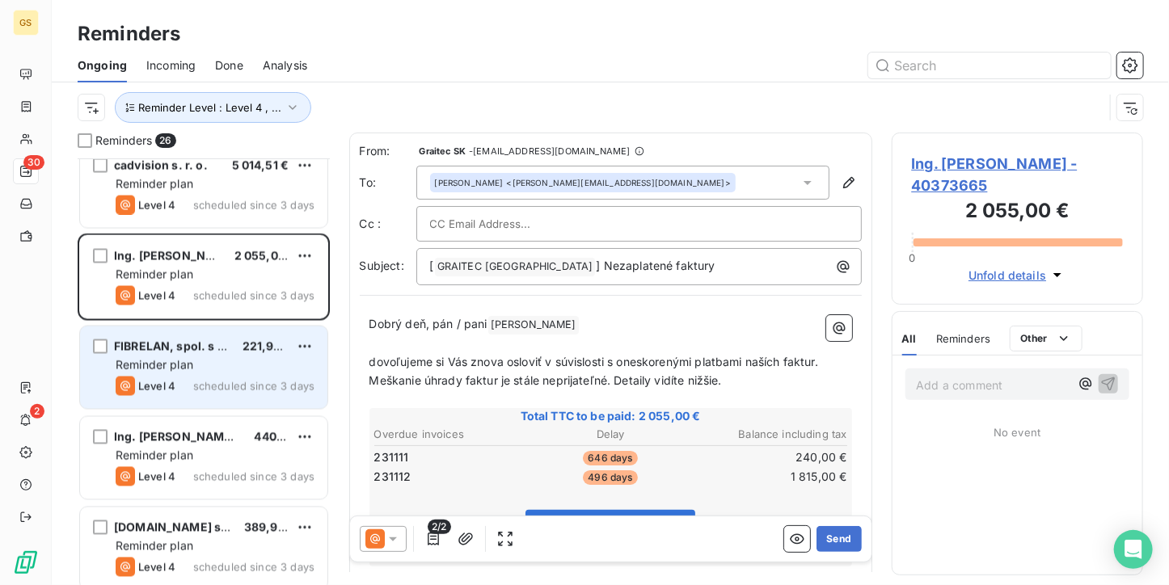
click at [210, 357] on div "Reminder plan" at bounding box center [215, 365] width 199 height 16
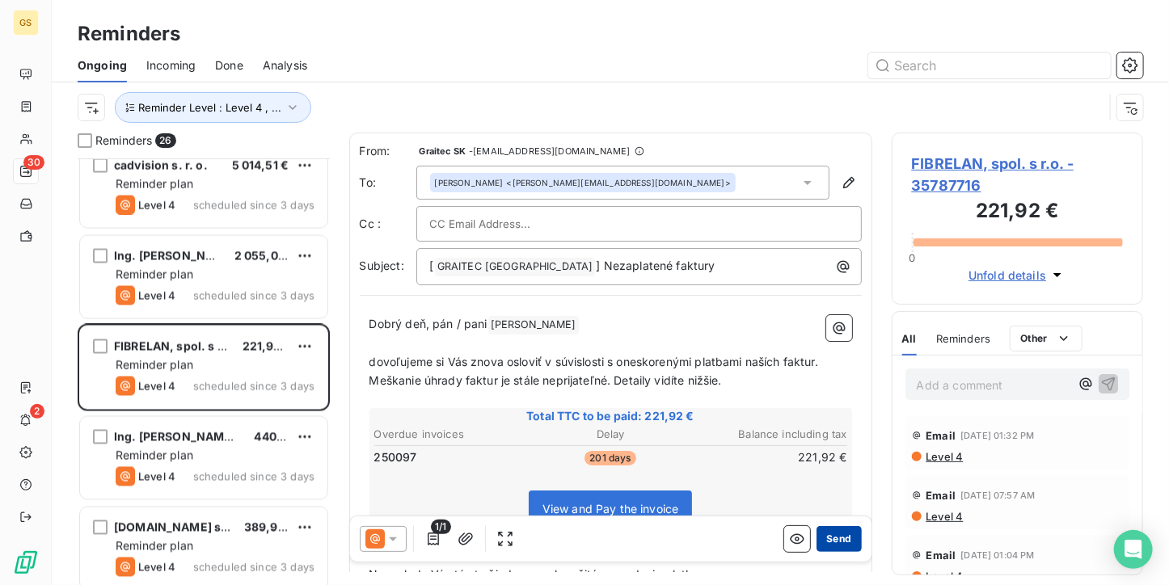
click at [830, 542] on button "Send" at bounding box center [839, 539] width 44 height 26
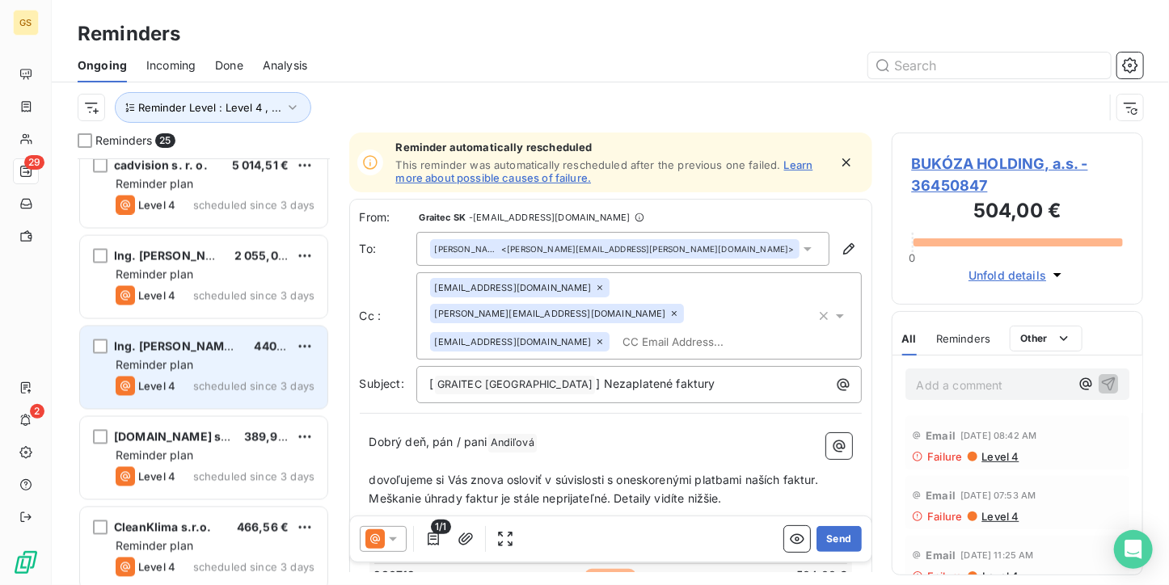
click at [273, 377] on div "Level 4 scheduled since 3 days" at bounding box center [215, 386] width 199 height 19
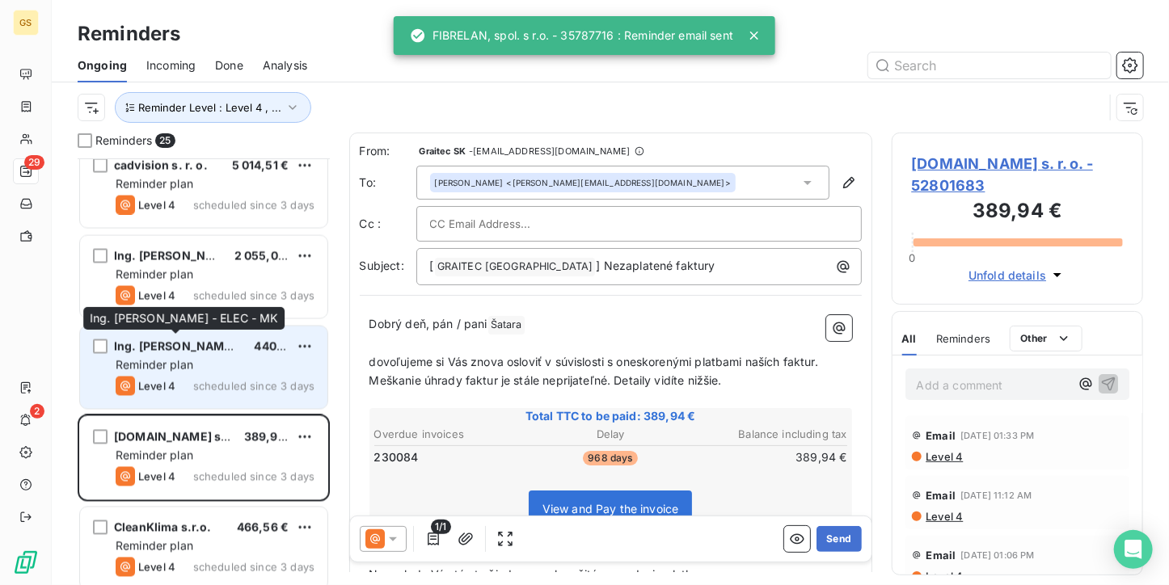
click at [184, 352] on div "Ing. [PERSON_NAME] - ELEC - MK" at bounding box center [177, 347] width 127 height 16
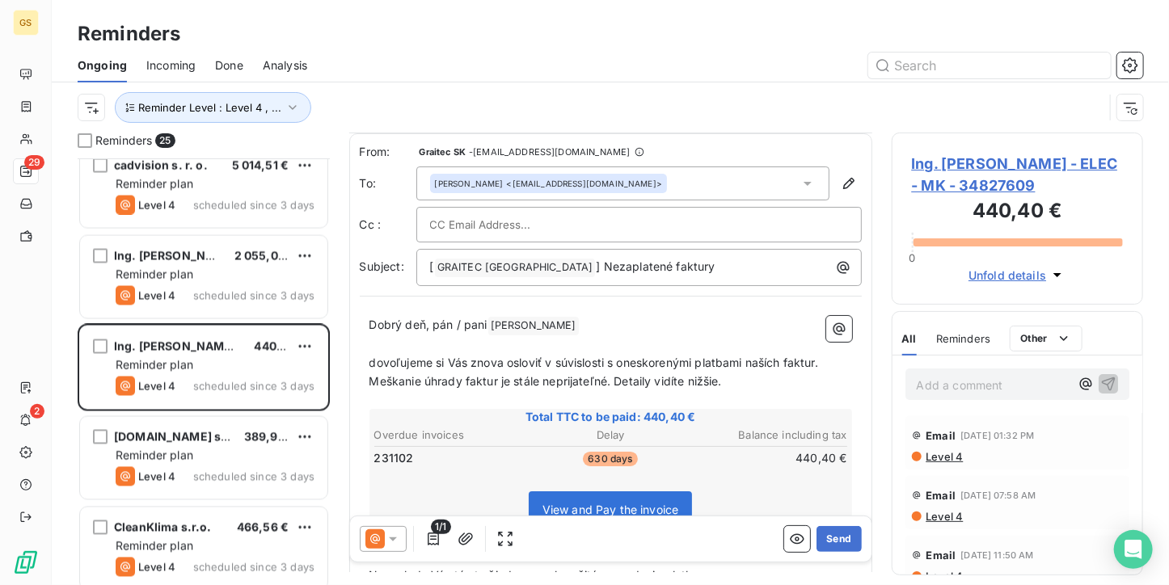
scroll to position [162, 0]
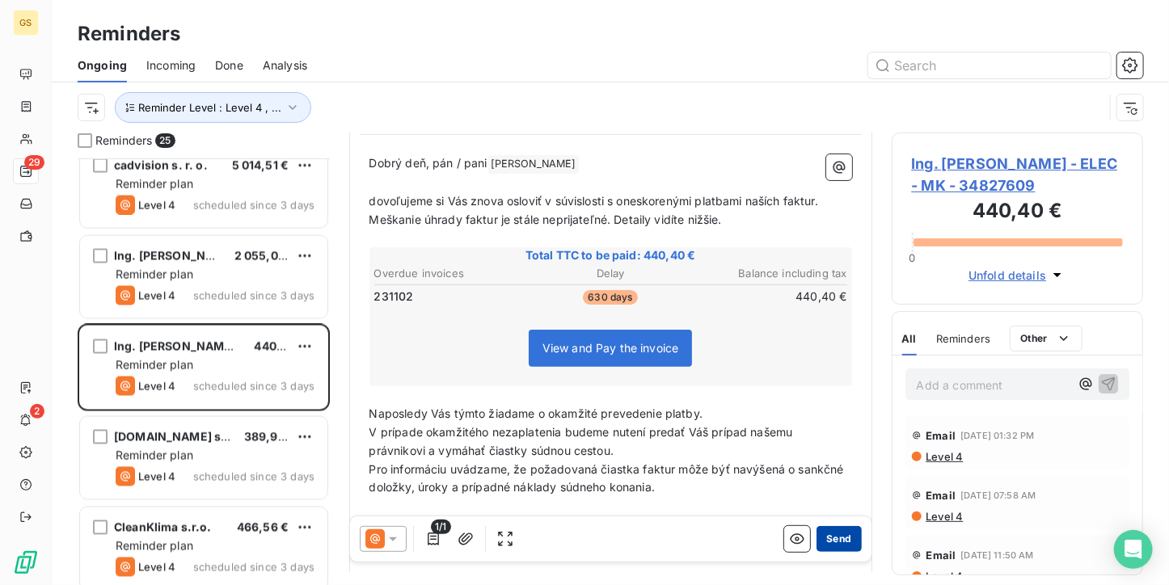
click at [832, 542] on button "Send" at bounding box center [839, 539] width 44 height 26
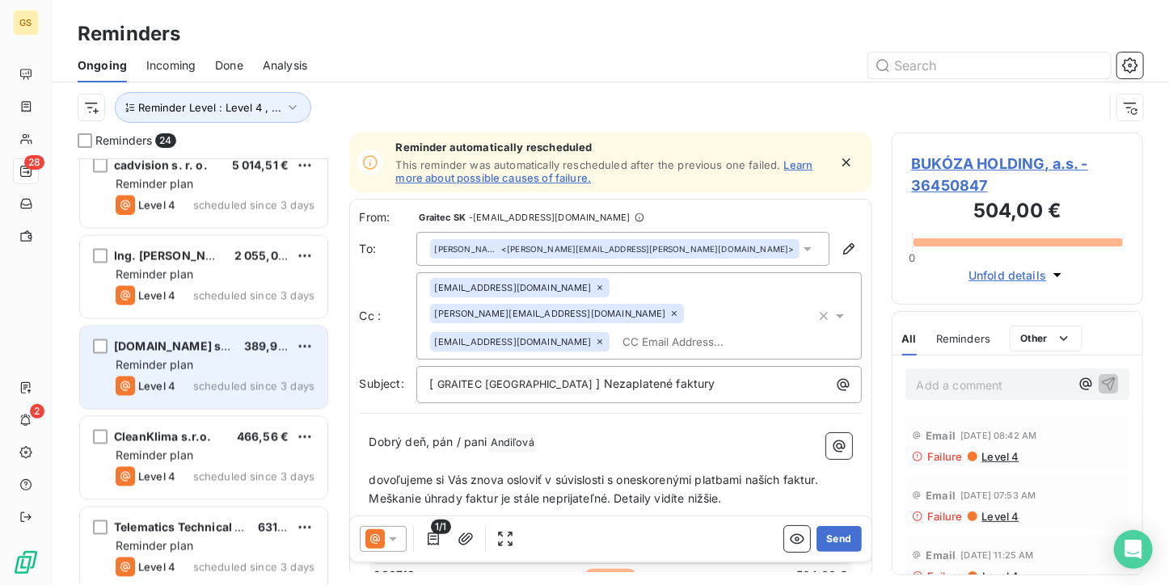
click at [208, 378] on div "Level 4 scheduled since 3 days" at bounding box center [215, 386] width 199 height 19
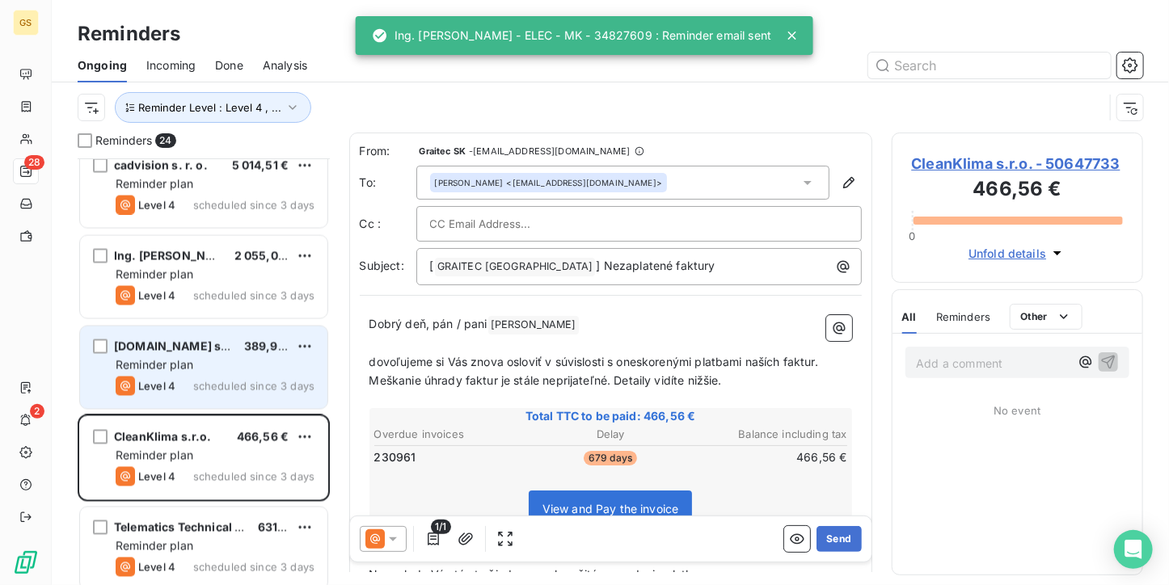
click at [244, 350] on span "389,94 €" at bounding box center [270, 347] width 52 height 14
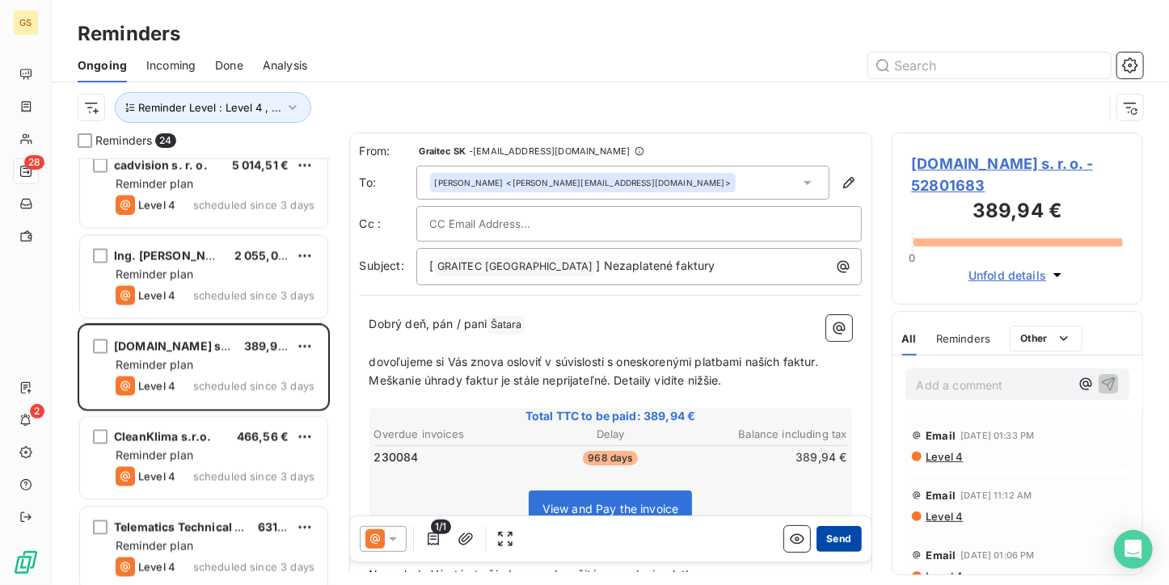
click at [817, 541] on button "Send" at bounding box center [839, 539] width 44 height 26
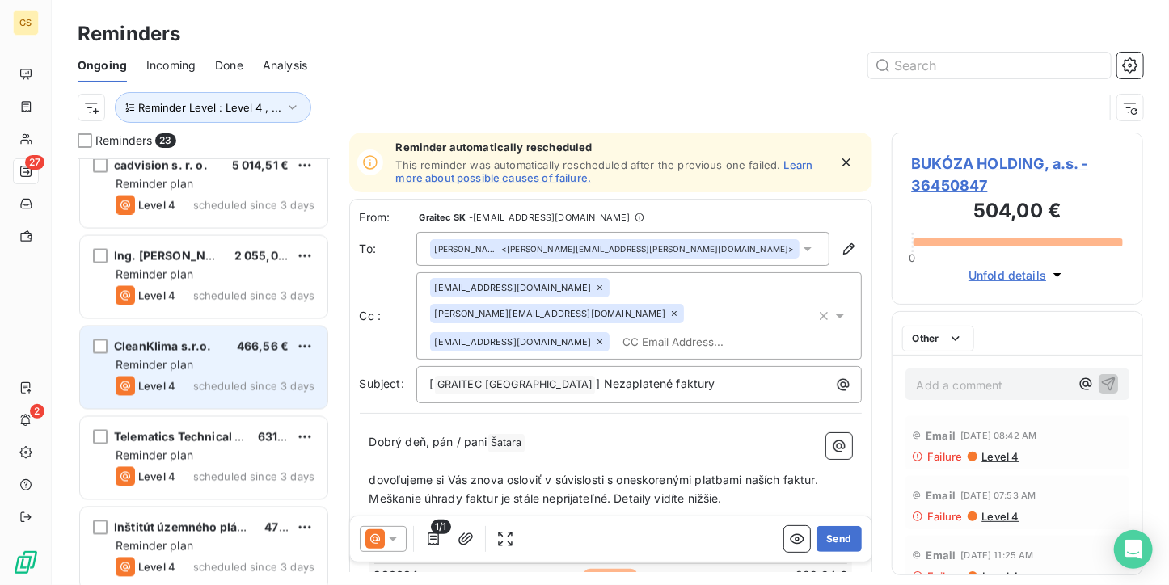
click at [230, 365] on div "Reminder plan" at bounding box center [215, 365] width 199 height 16
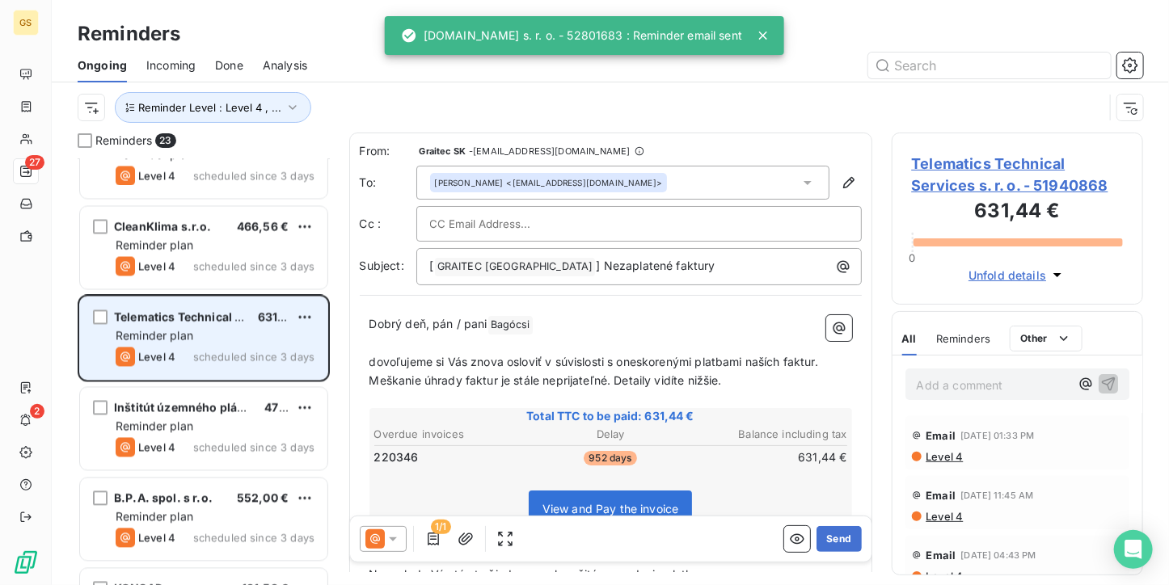
scroll to position [1413, 0]
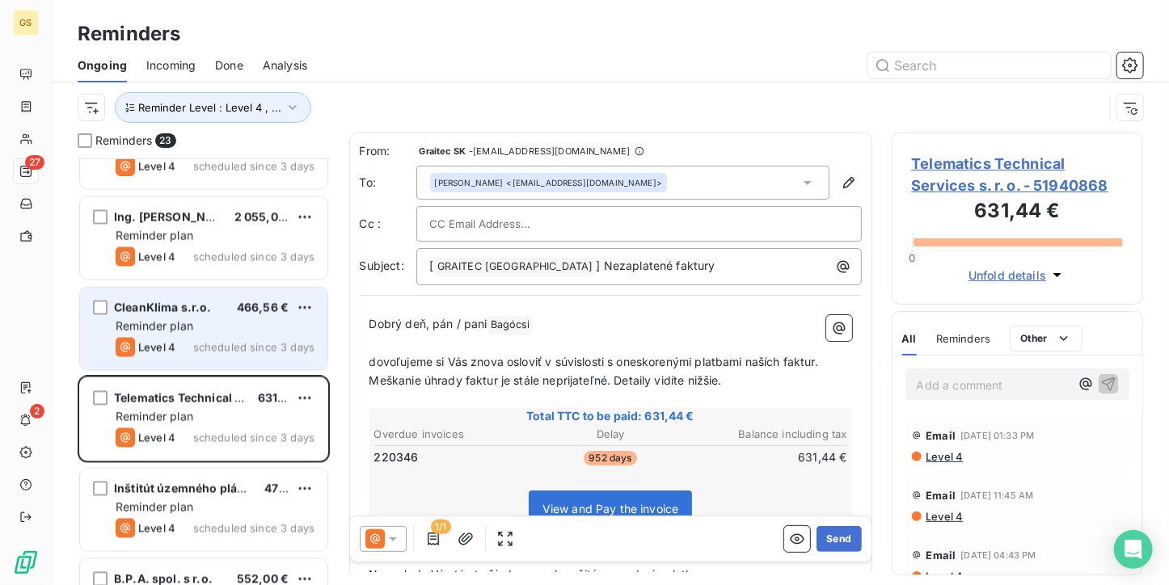
click at [261, 341] on span "scheduled since 3 days" at bounding box center [253, 347] width 121 height 13
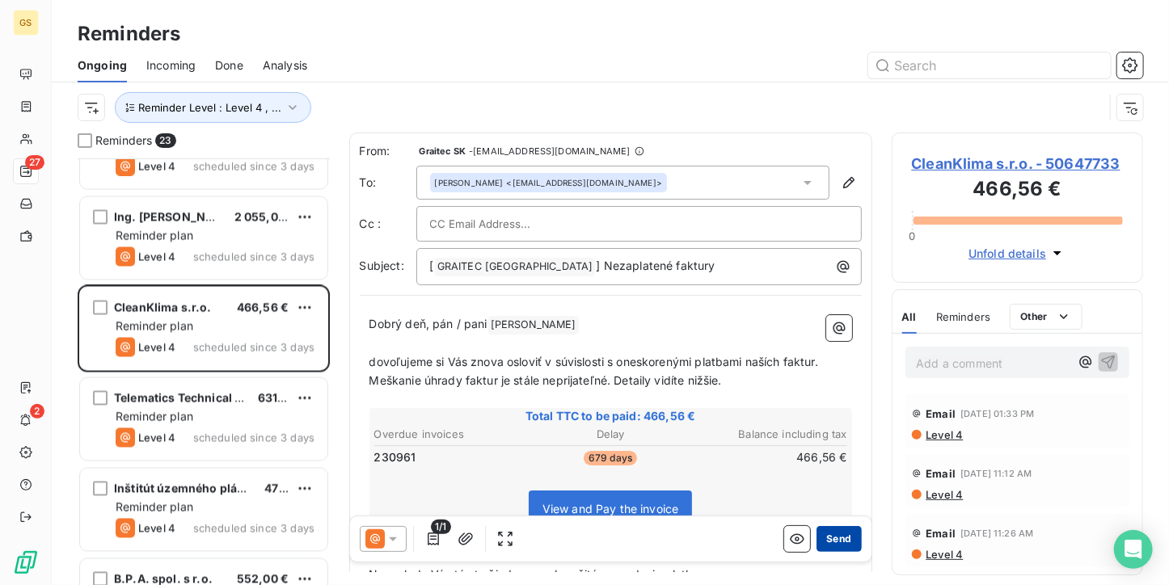
click at [820, 539] on button "Send" at bounding box center [839, 539] width 44 height 26
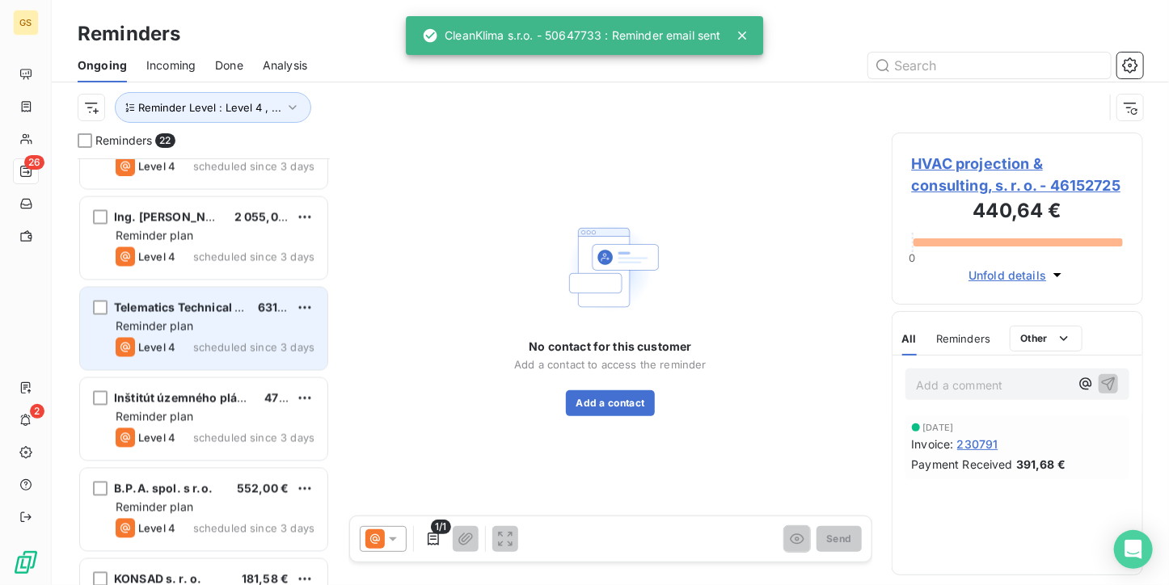
click at [164, 335] on div "Telematics Technical Services s. r. o. 631,44 € Reminder plan Level 4 scheduled…" at bounding box center [203, 329] width 247 height 82
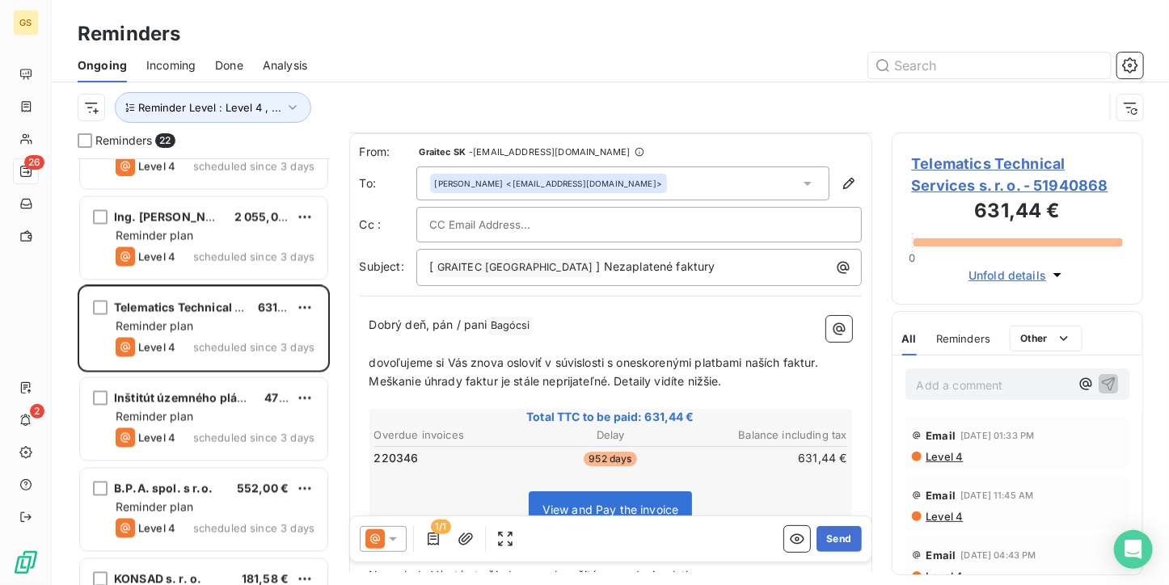
scroll to position [162, 0]
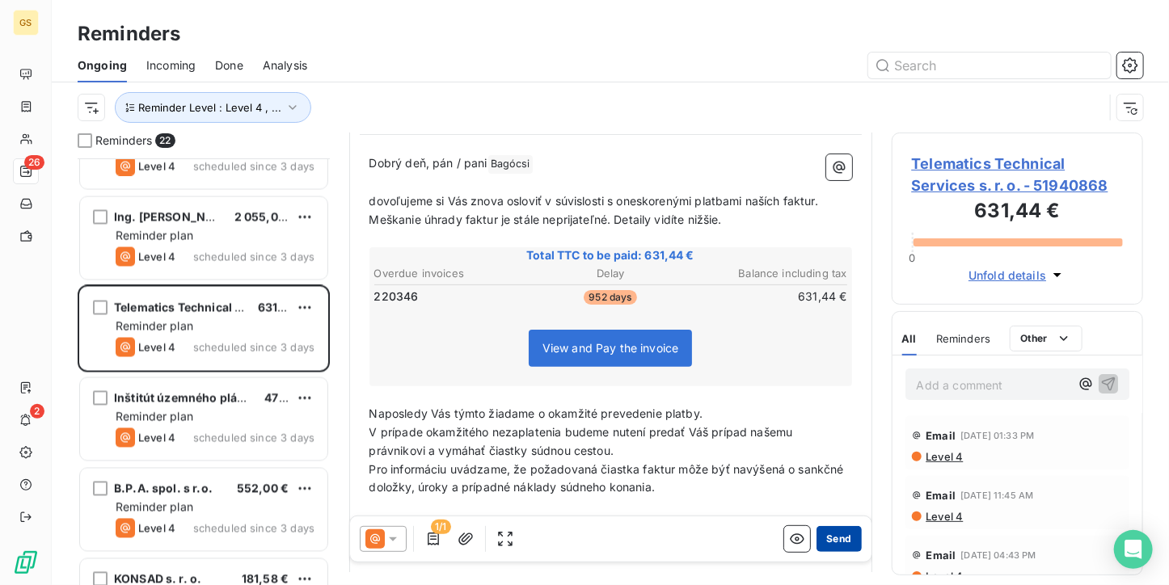
click at [830, 533] on button "Send" at bounding box center [839, 539] width 44 height 26
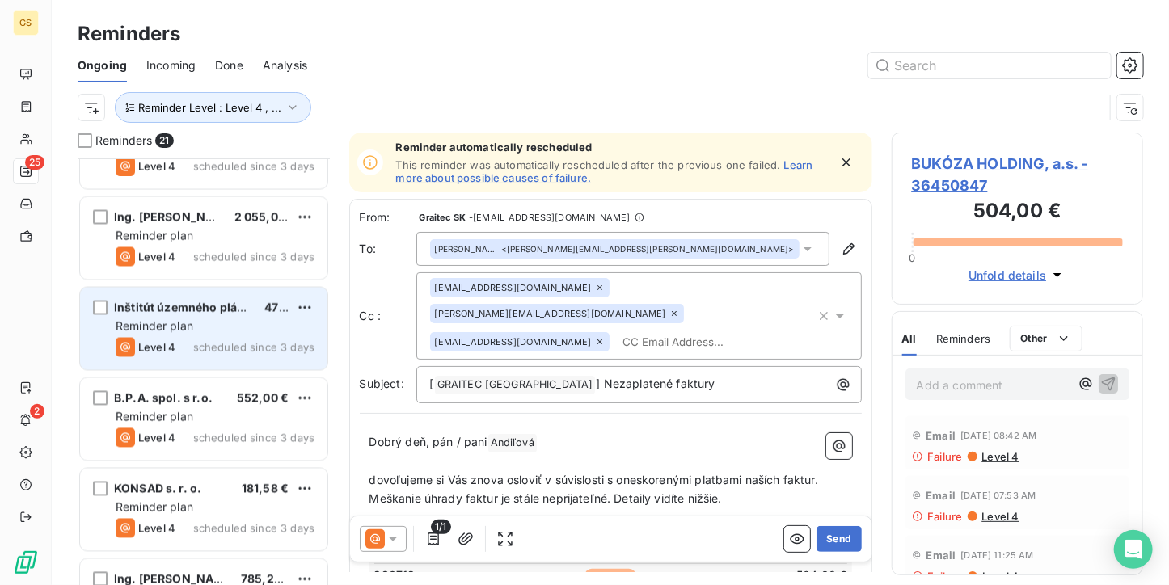
click at [285, 348] on span "scheduled since 3 days" at bounding box center [253, 347] width 121 height 13
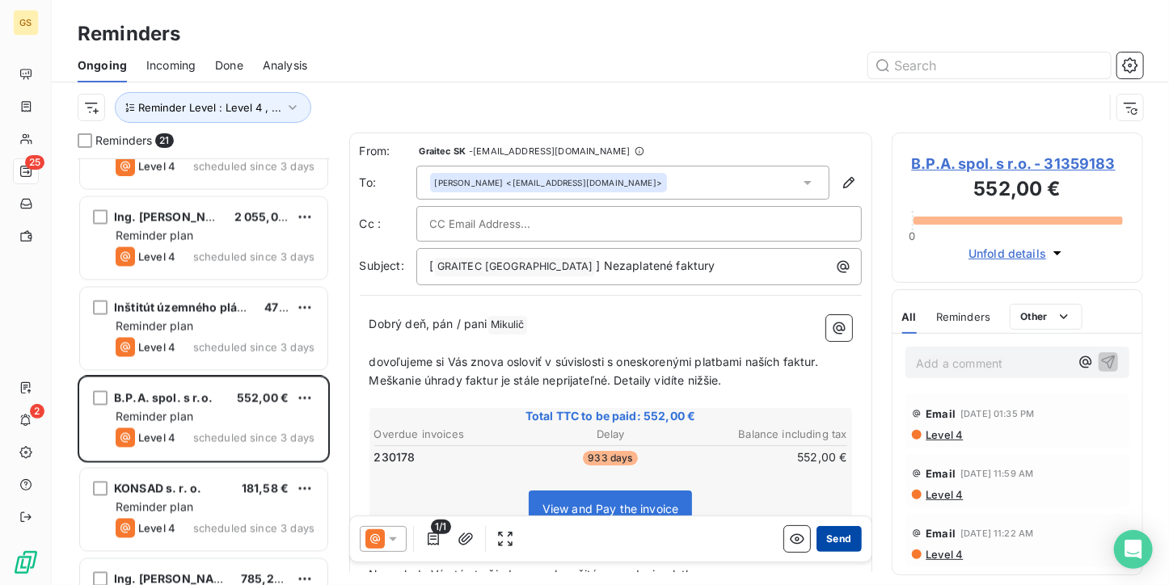
click at [822, 536] on button "Send" at bounding box center [839, 539] width 44 height 26
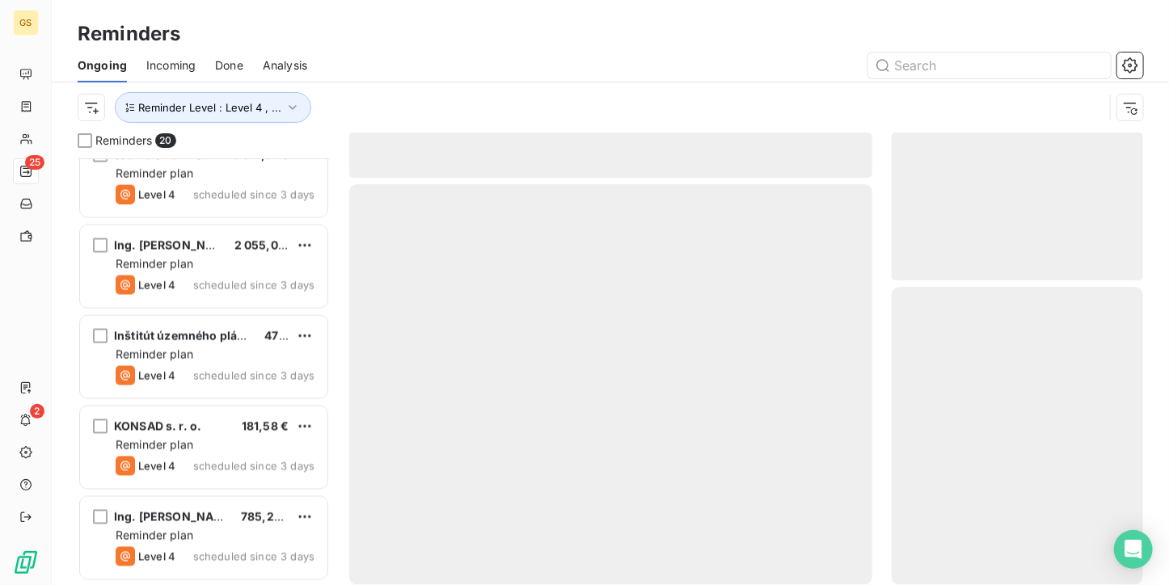
scroll to position [1384, 0]
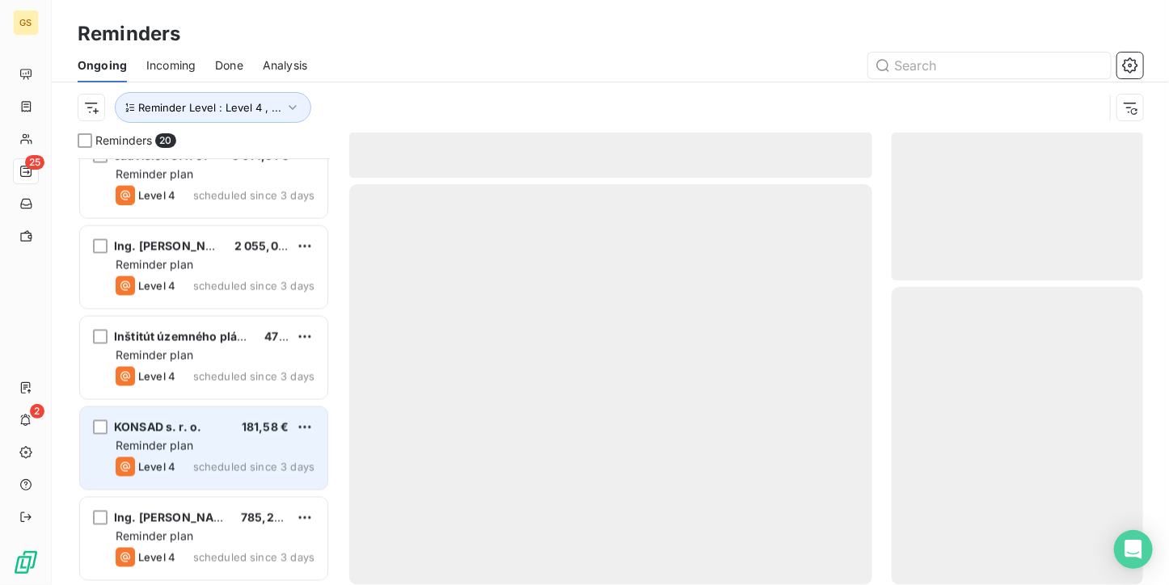
click at [228, 475] on div "Level 4 scheduled since 3 days" at bounding box center [215, 467] width 199 height 19
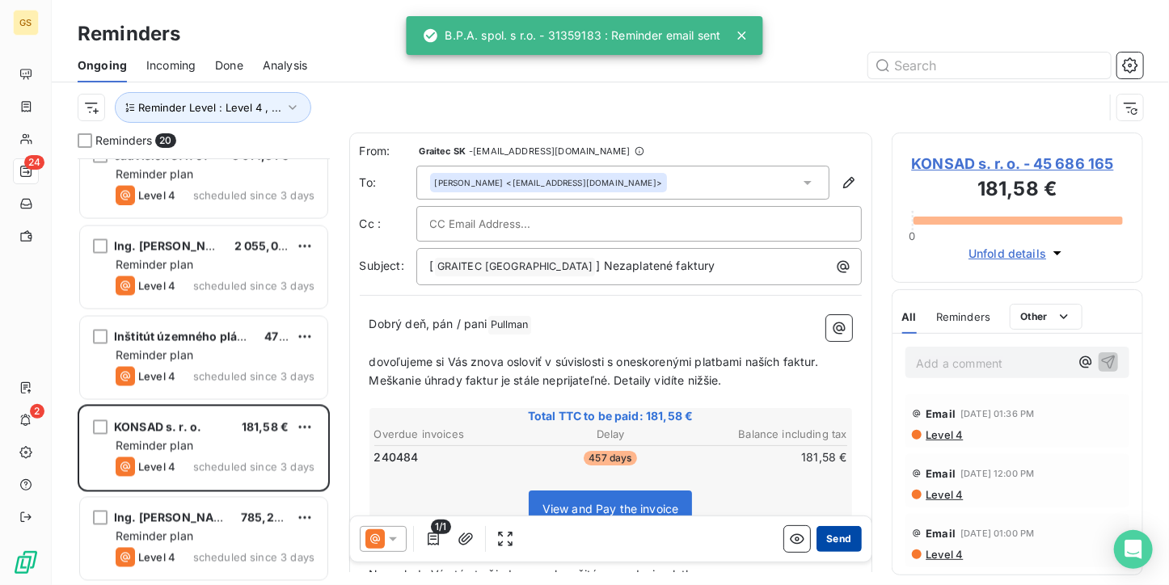
click at [817, 538] on button "Send" at bounding box center [839, 539] width 44 height 26
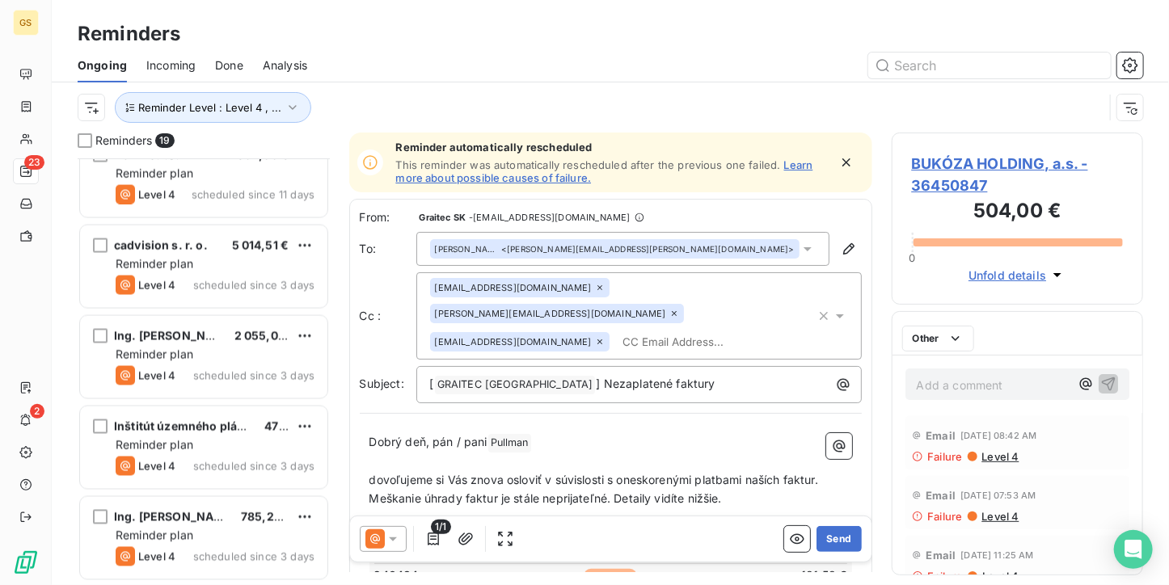
scroll to position [1294, 0]
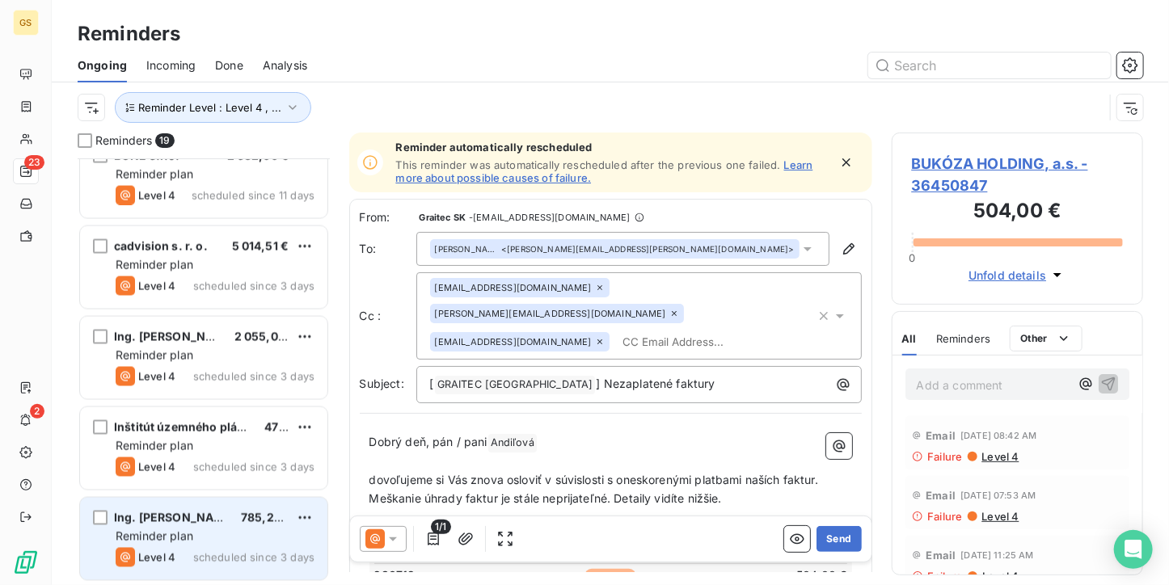
click at [205, 530] on div "Reminder plan" at bounding box center [215, 537] width 199 height 16
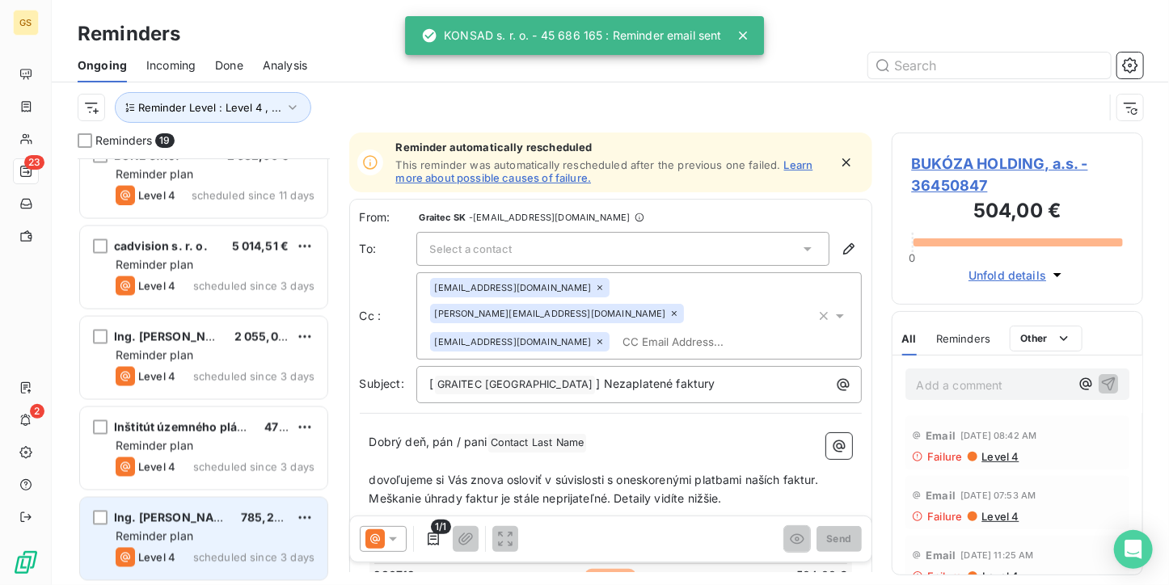
click at [262, 520] on span "785,23 €" at bounding box center [266, 518] width 51 height 14
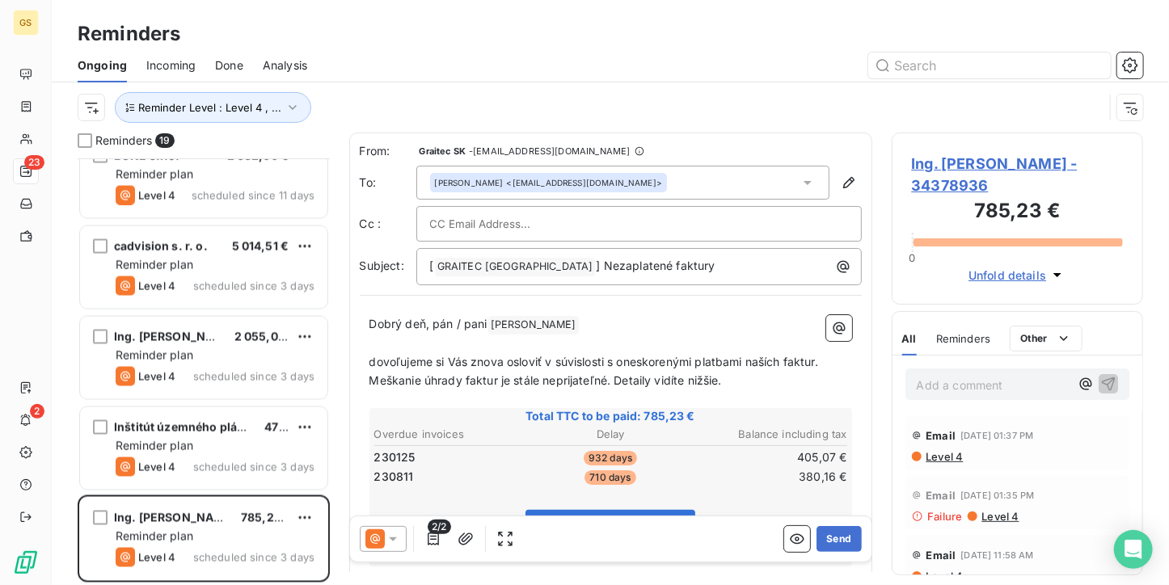
click at [831, 555] on div "2/2 Send" at bounding box center [610, 539] width 521 height 45
click at [831, 544] on button "Send" at bounding box center [839, 539] width 44 height 26
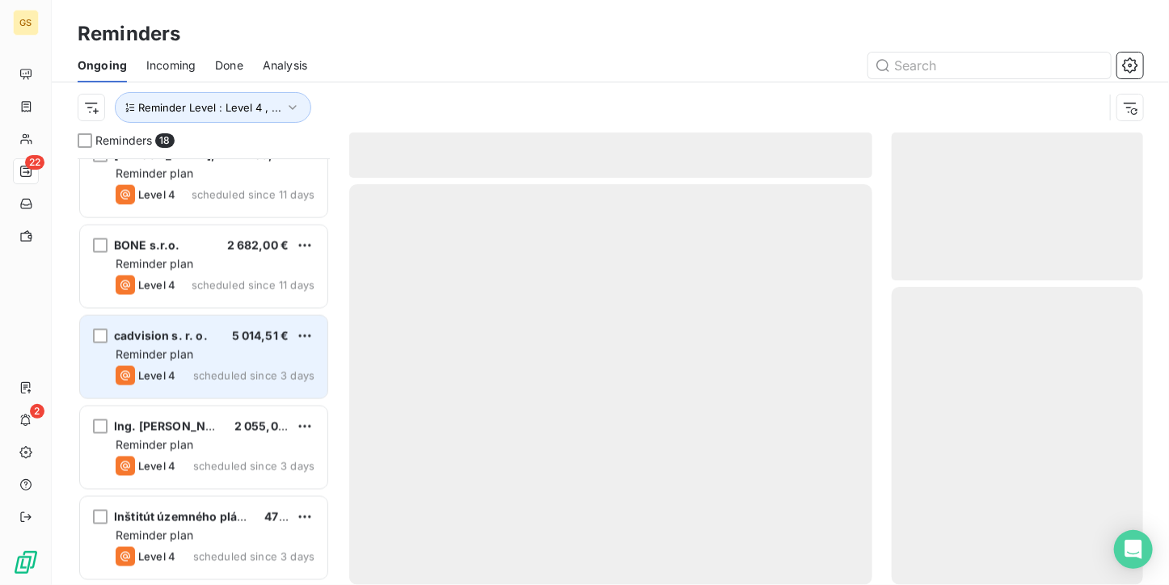
scroll to position [1203, 0]
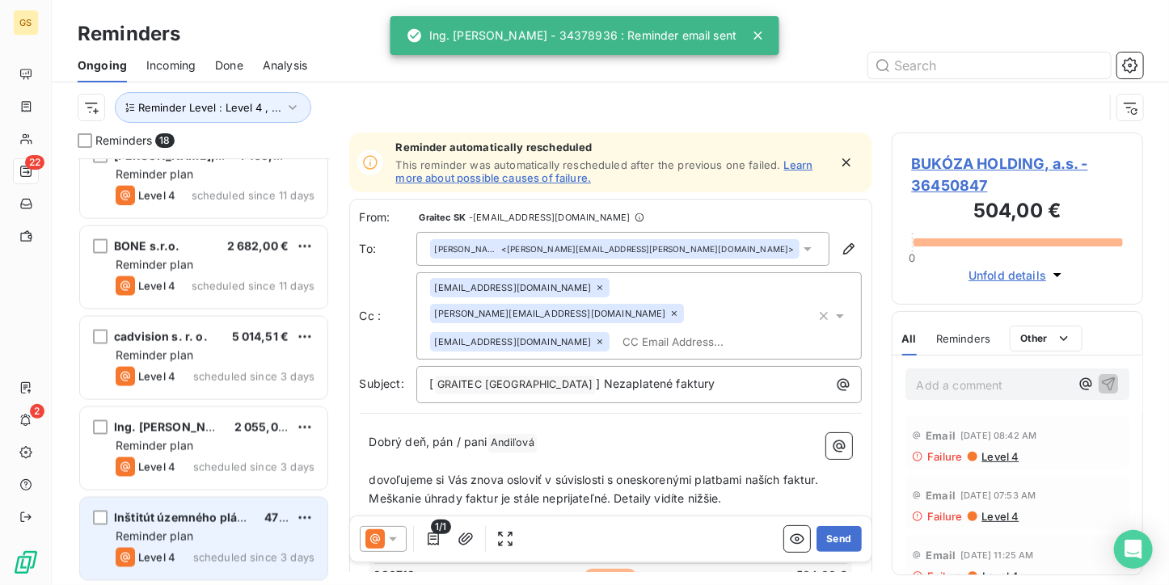
click at [182, 552] on div "Level 4 scheduled since 3 days" at bounding box center [215, 557] width 199 height 19
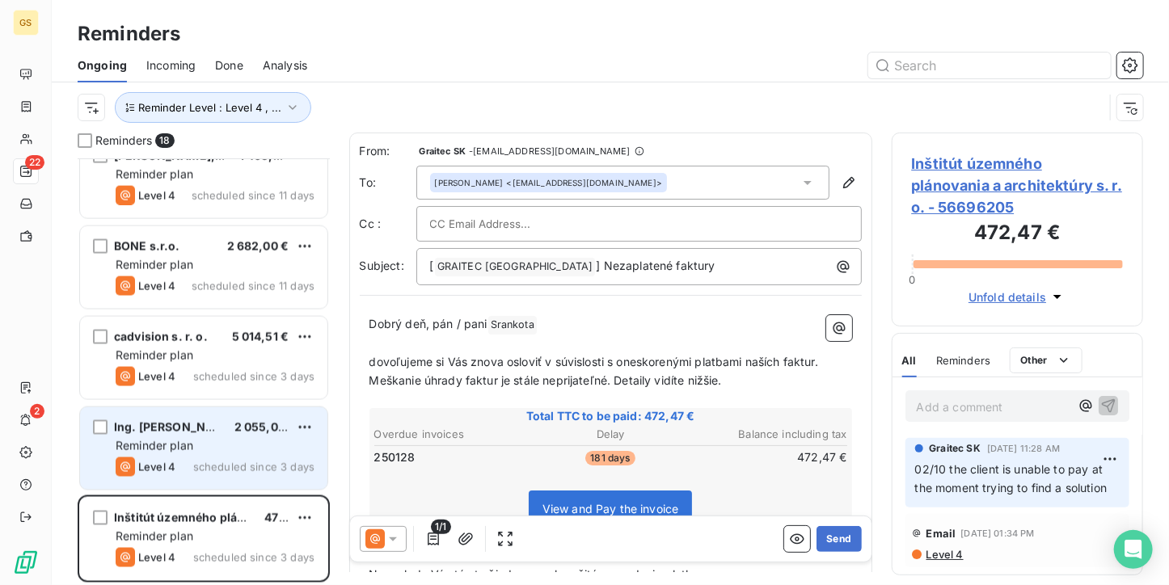
click at [167, 433] on span "Ing. [PERSON_NAME]" at bounding box center [175, 427] width 122 height 14
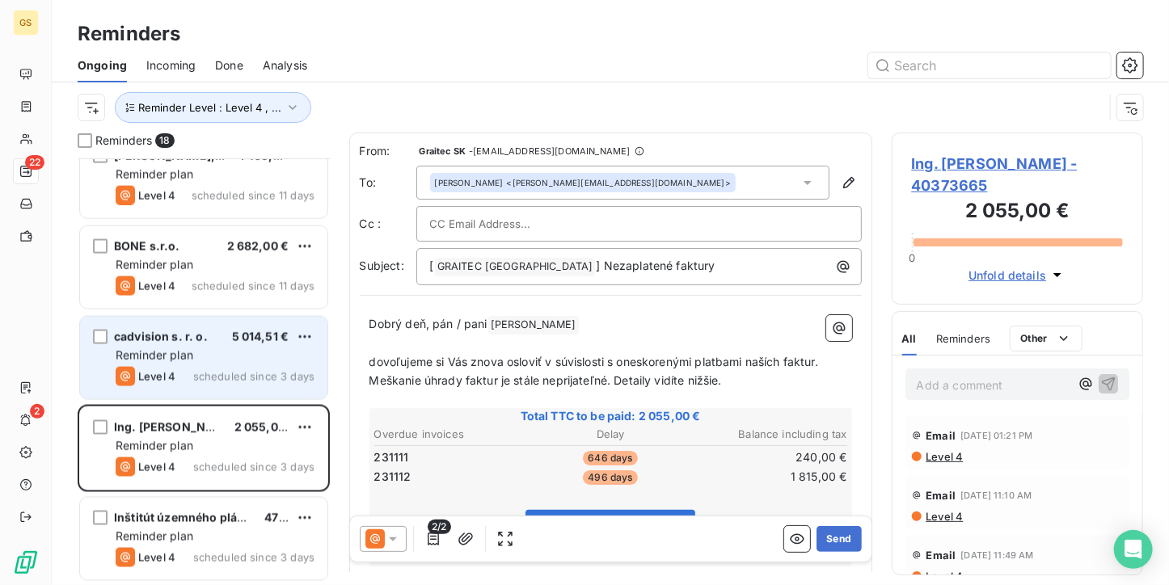
click at [184, 345] on div "cadvision s. r. o. 5 014,51 € Reminder plan Level 4 scheduled since 3 days" at bounding box center [203, 358] width 247 height 82
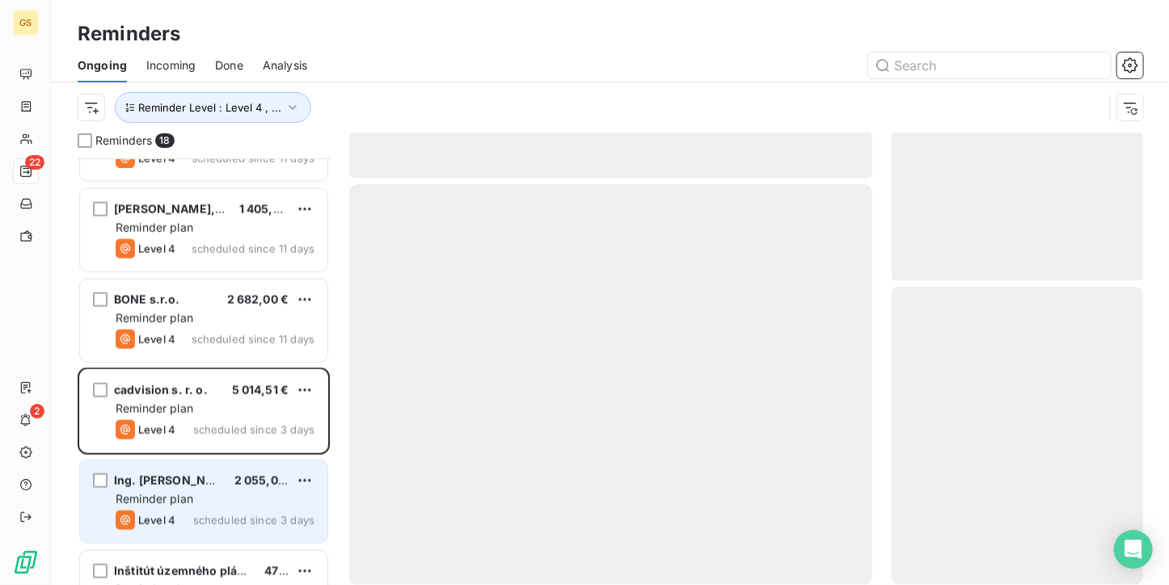
scroll to position [1122, 0]
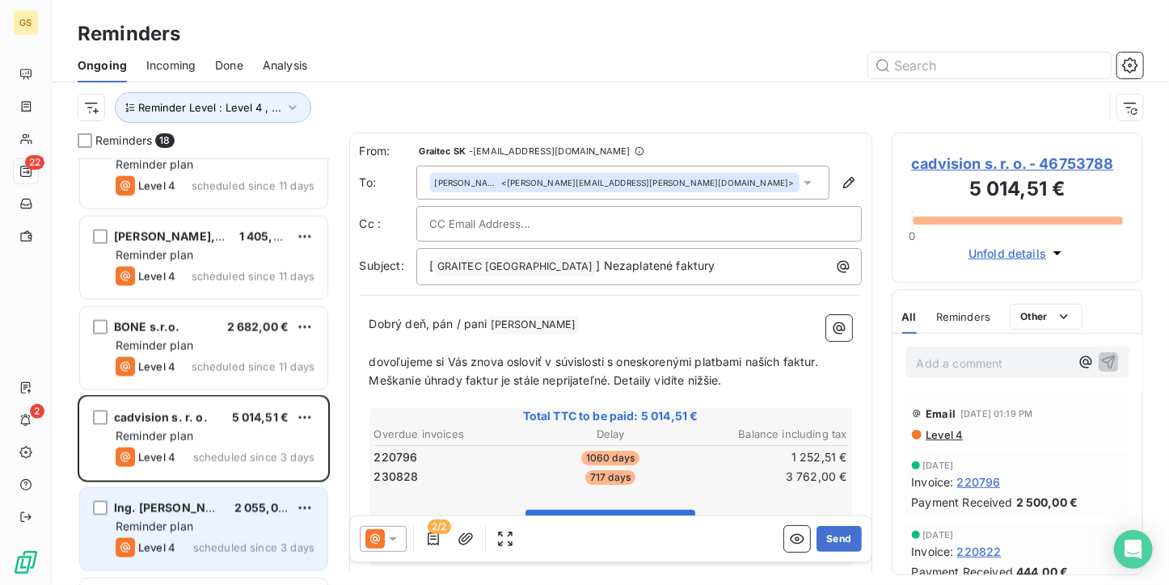
click at [174, 533] on span "Reminder plan" at bounding box center [155, 527] width 78 height 14
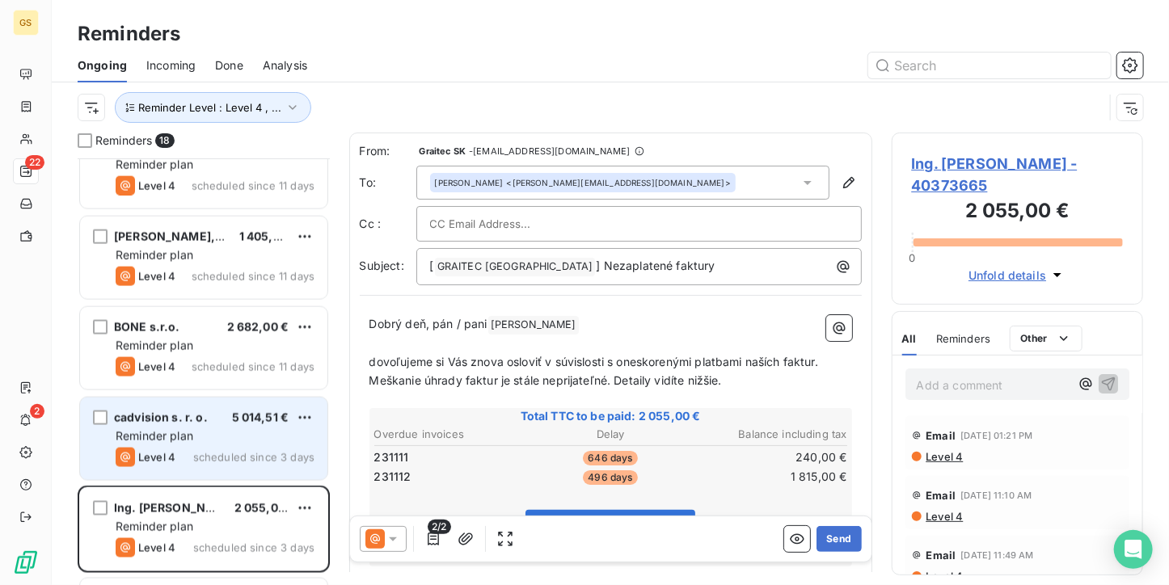
click at [282, 429] on div "Reminder plan" at bounding box center [215, 436] width 199 height 16
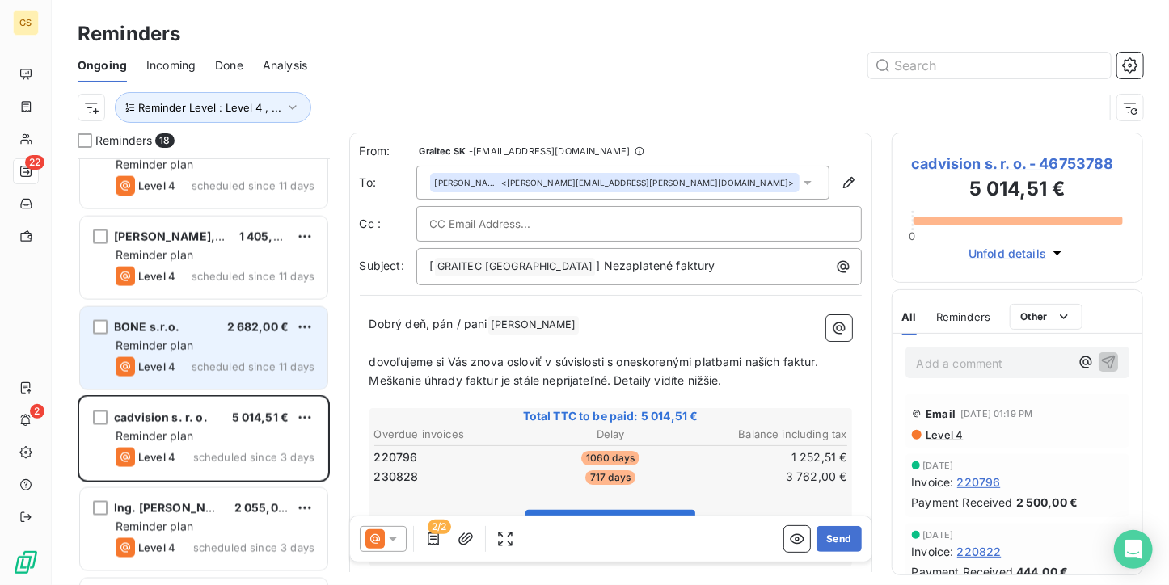
click at [239, 334] on div "2 682,00 €" at bounding box center [258, 327] width 62 height 16
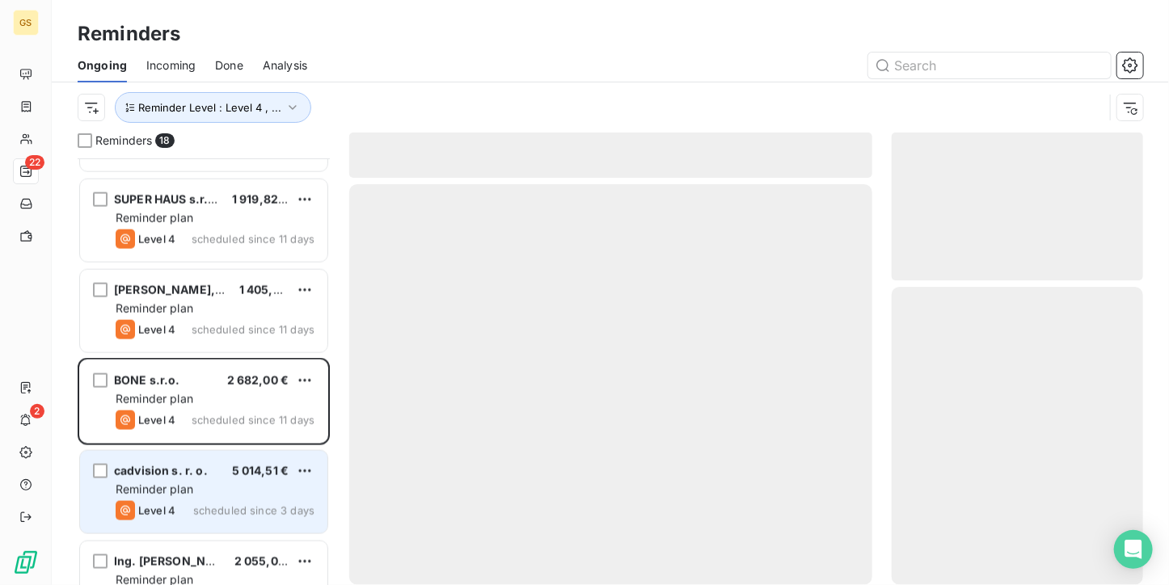
scroll to position [1041, 0]
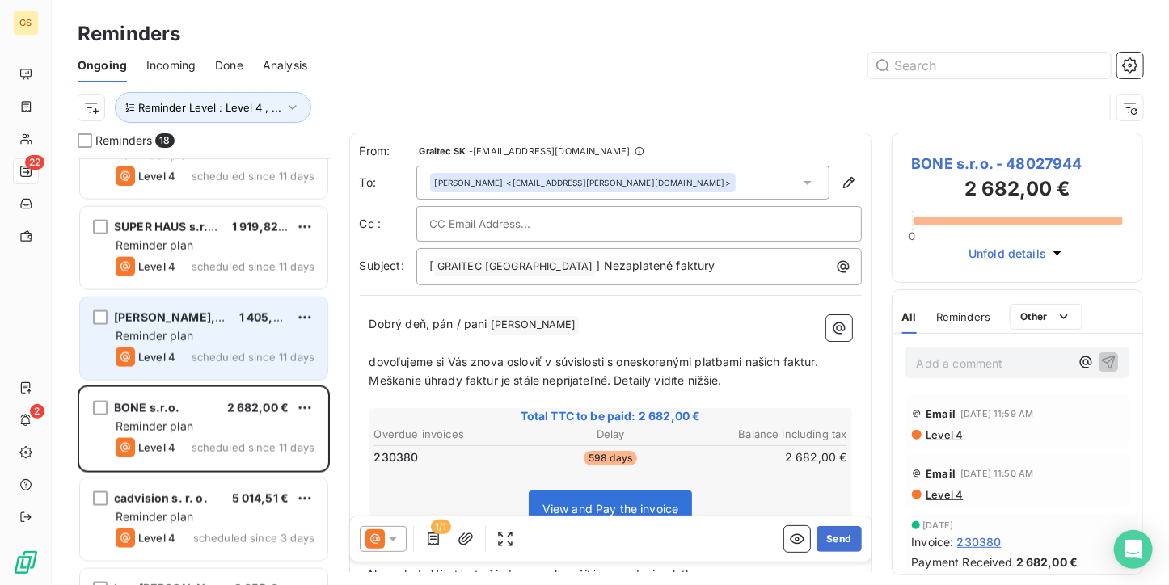
click at [217, 344] on div "[PERSON_NAME], s.r.o. 1 405,20 € Reminder plan Level 4 scheduled since 11 days" at bounding box center [203, 339] width 247 height 82
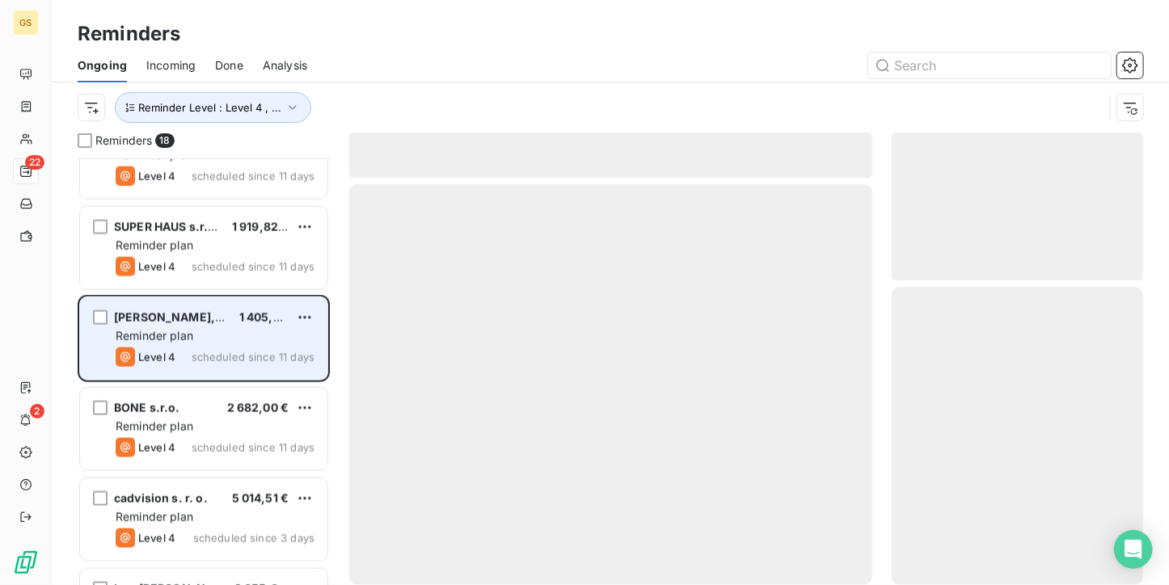
scroll to position [960, 0]
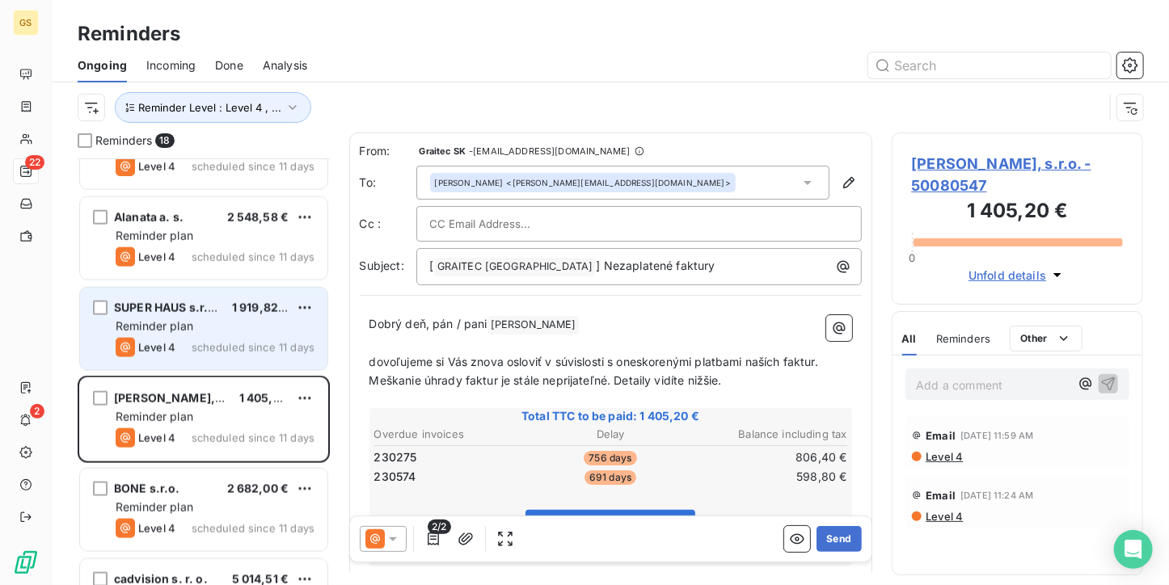
click at [246, 344] on span "scheduled since 11 days" at bounding box center [253, 347] width 123 height 13
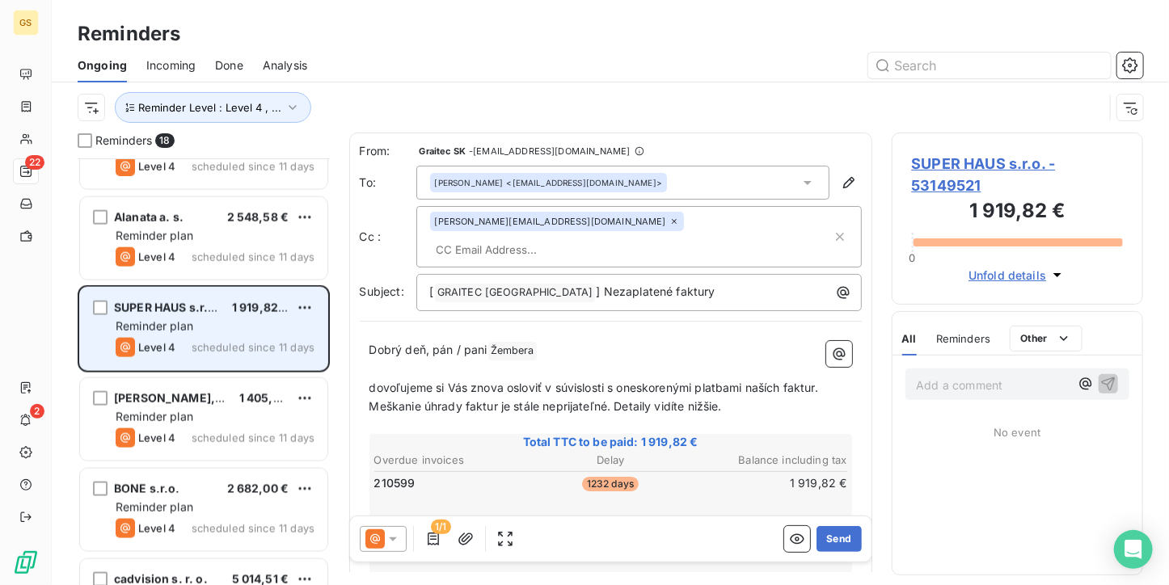
scroll to position [880, 0]
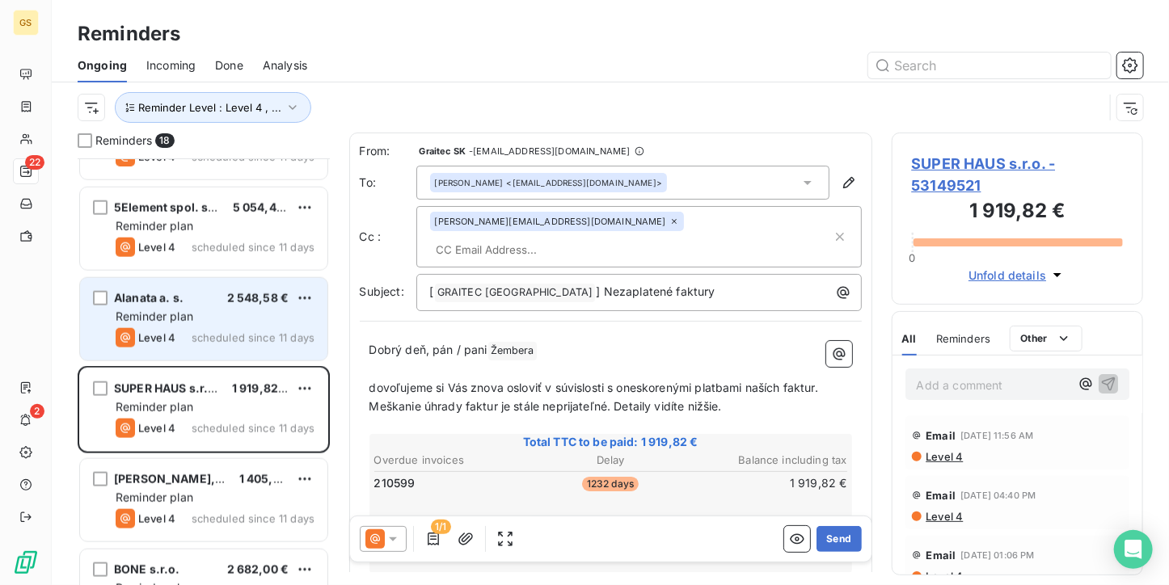
click at [247, 319] on div "Reminder plan" at bounding box center [215, 317] width 199 height 16
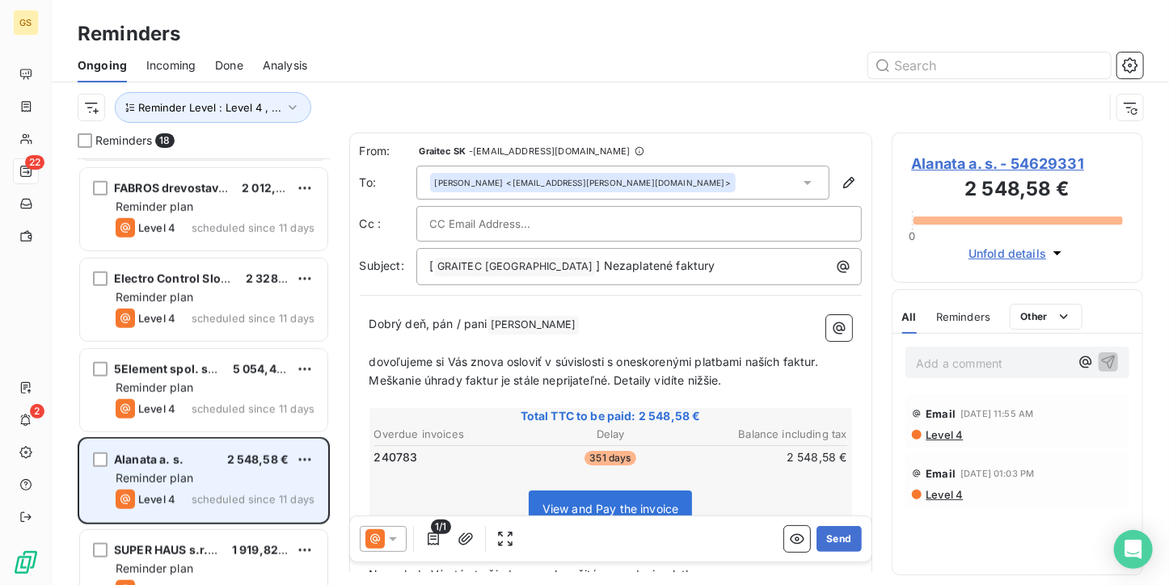
scroll to position [637, 0]
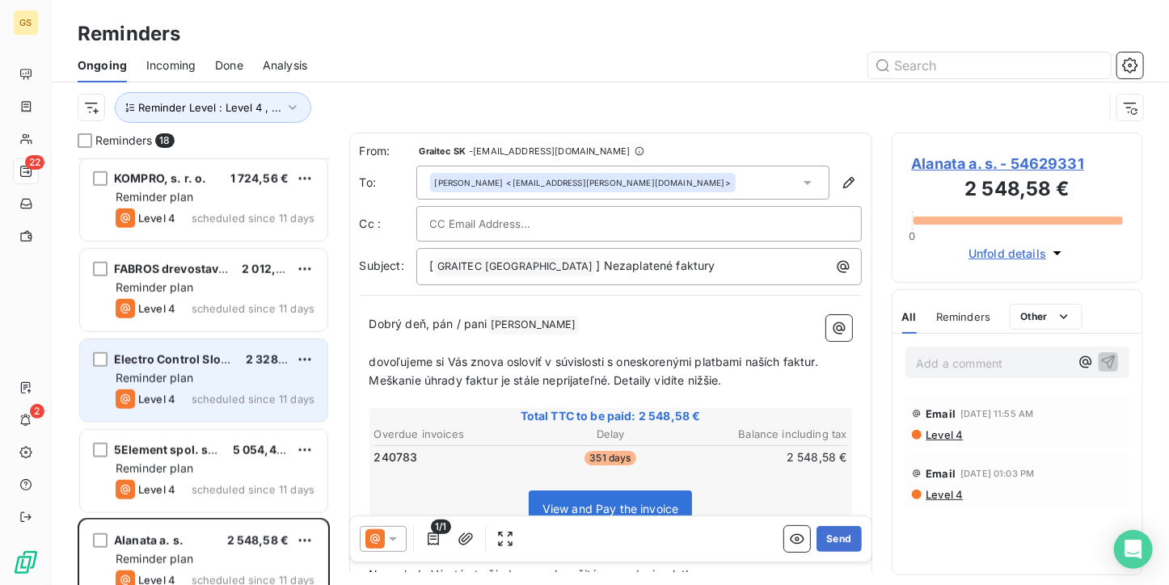
click at [234, 360] on div "Electro Control Slovakia s.r.o. 2 328,27 €" at bounding box center [215, 359] width 199 height 15
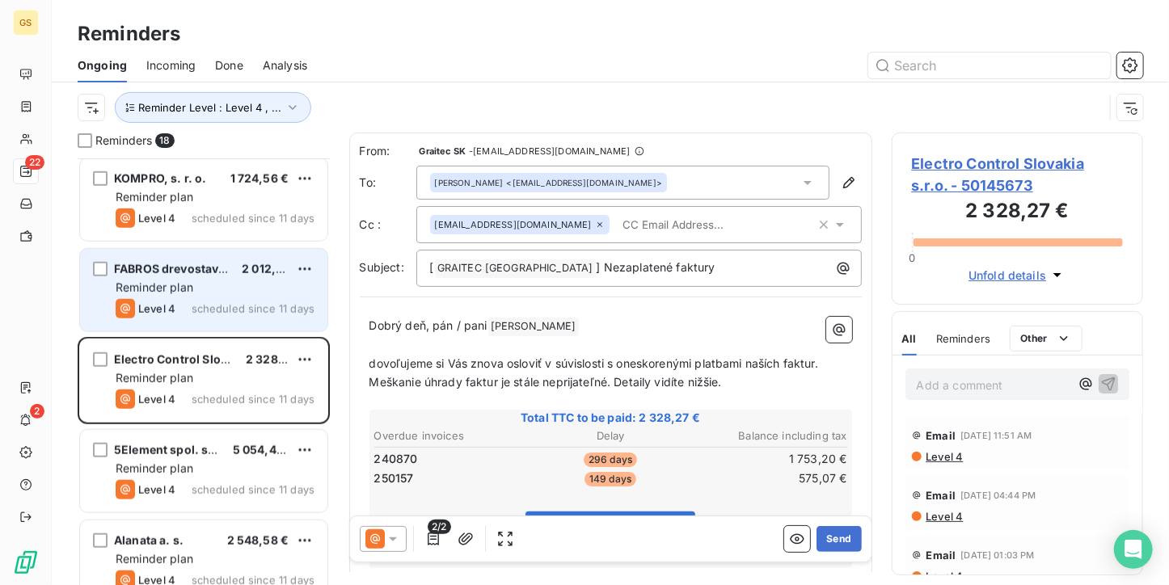
click at [234, 299] on div "Level 4 scheduled since 11 days" at bounding box center [215, 308] width 199 height 19
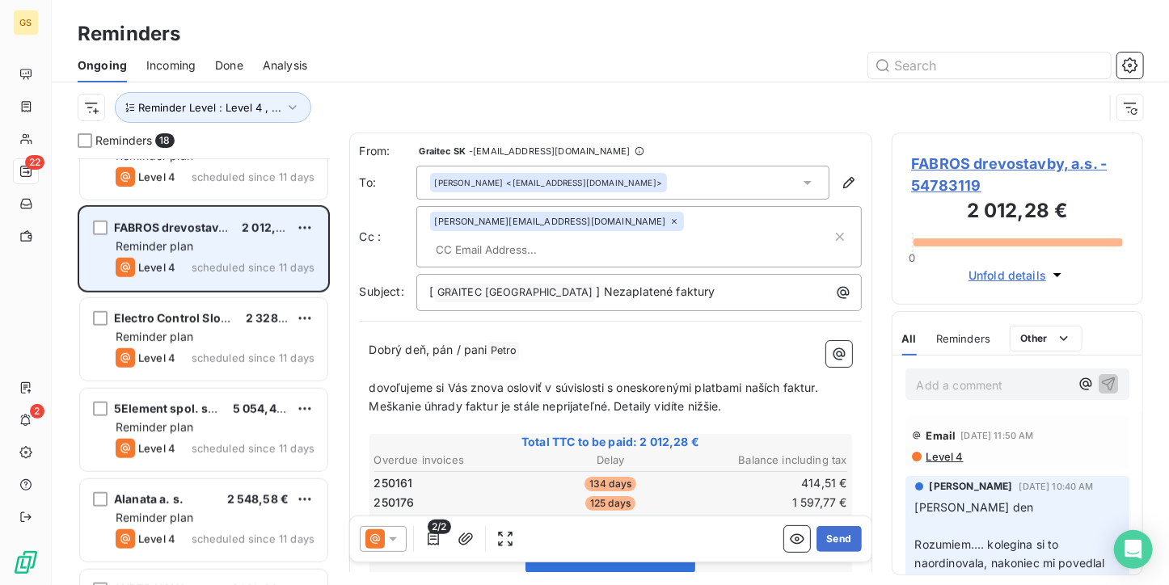
scroll to position [799, 0]
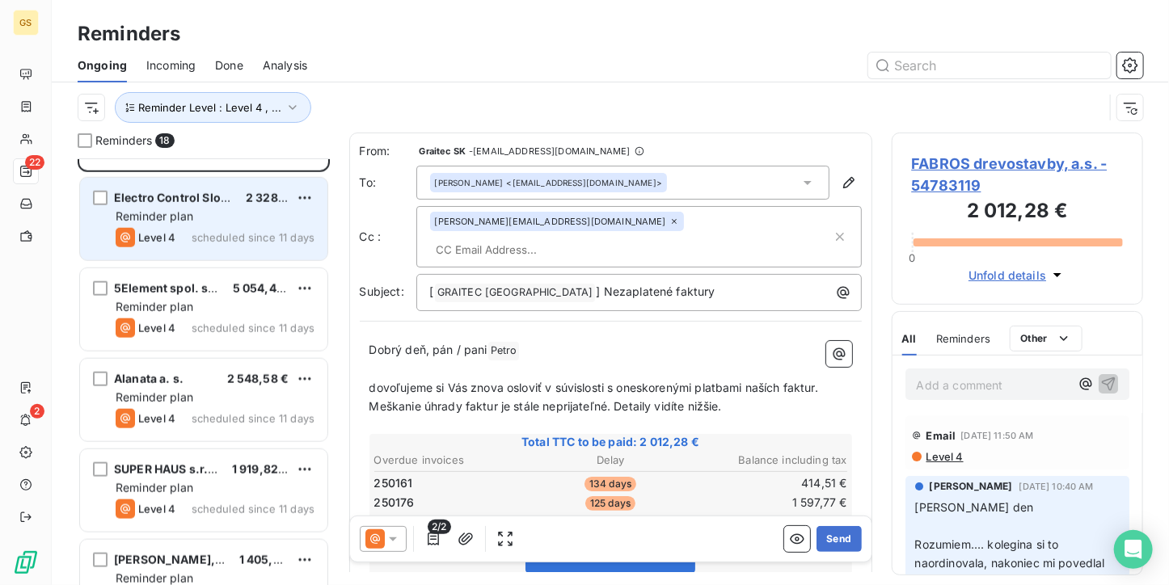
click at [242, 236] on span "scheduled since 11 days" at bounding box center [253, 237] width 123 height 13
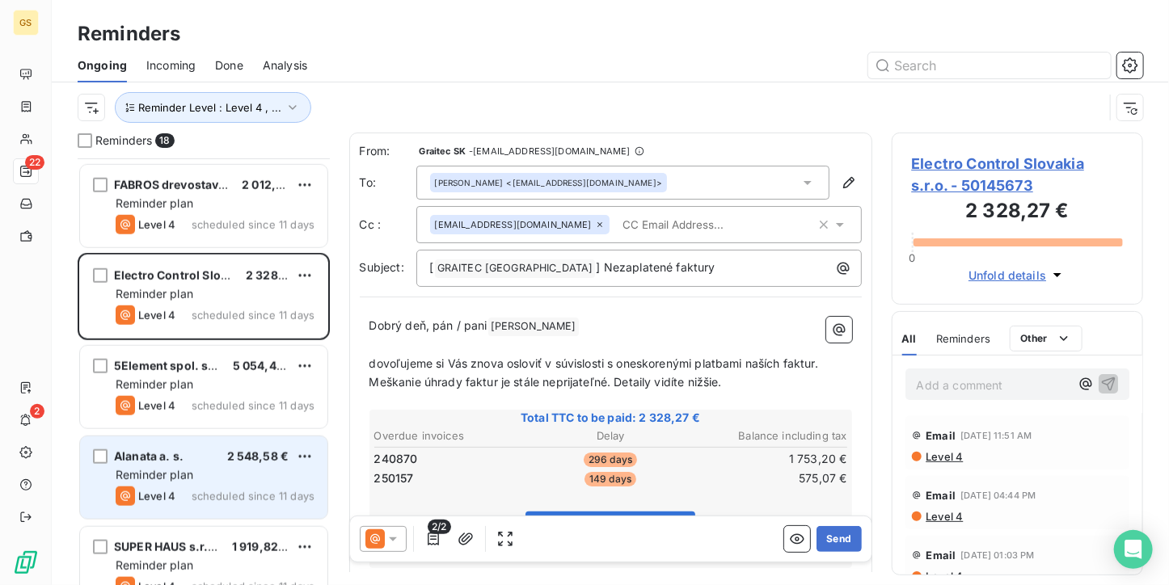
scroll to position [718, 0]
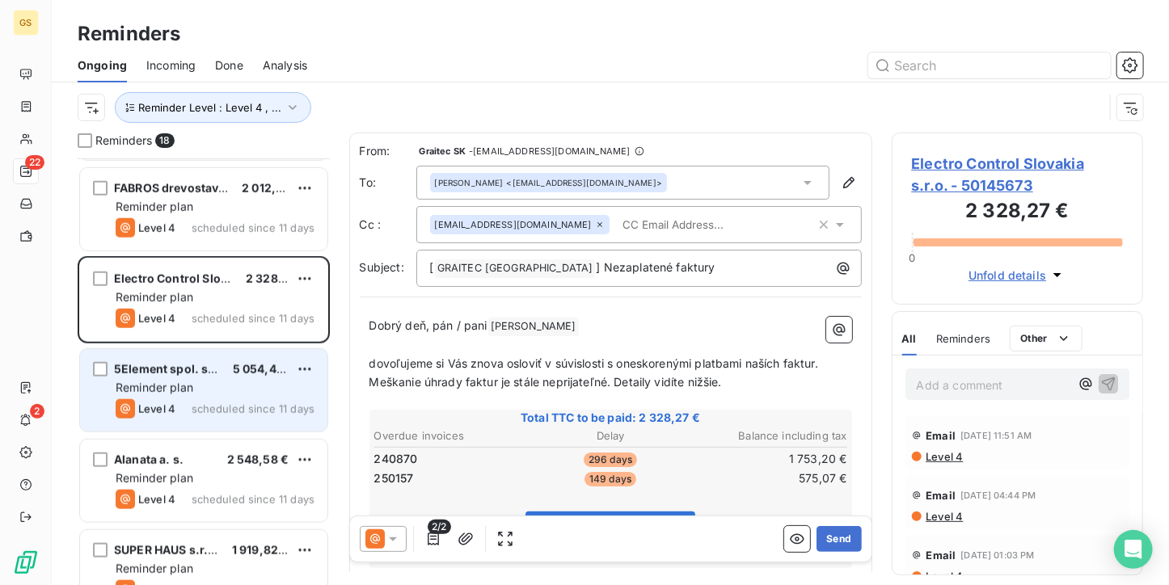
click at [244, 391] on div "Reminder plan" at bounding box center [215, 388] width 199 height 16
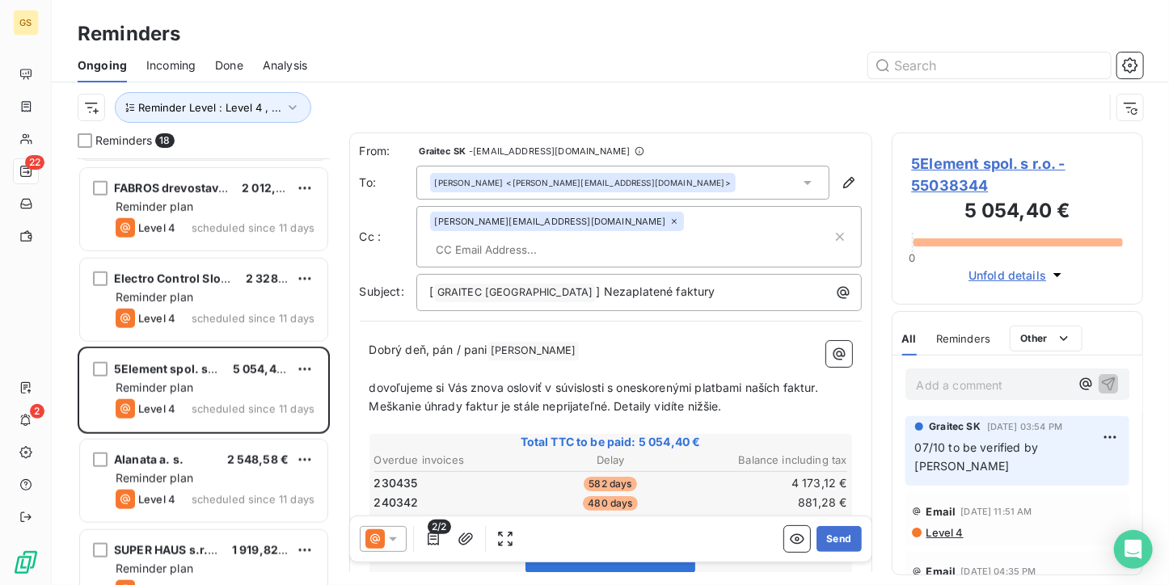
click at [954, 176] on span "5Element spol. s r.o. - 55038344" at bounding box center [1018, 175] width 212 height 44
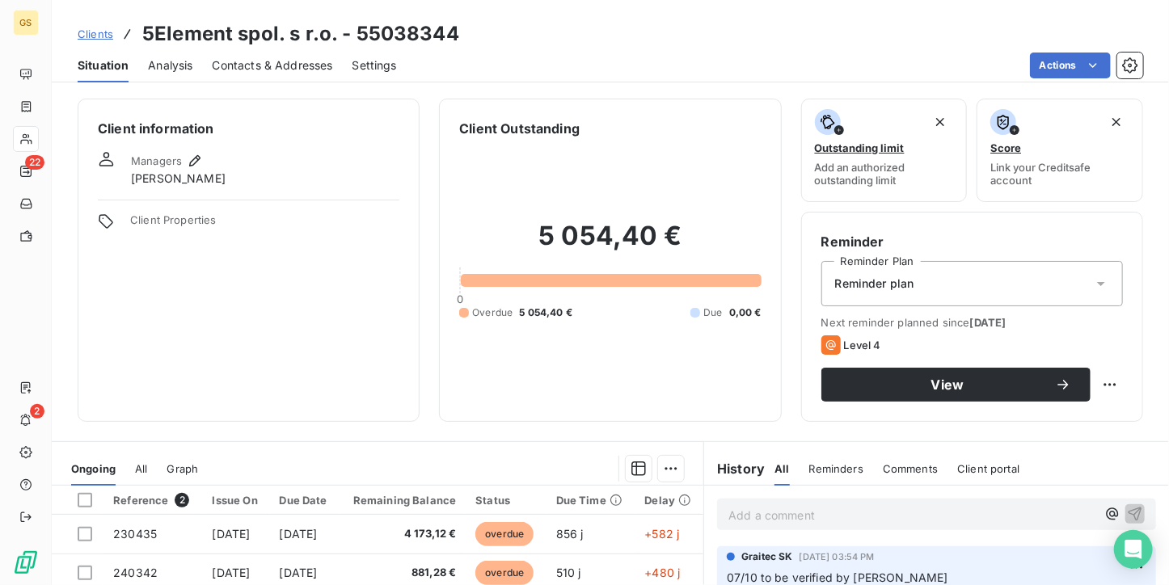
click at [289, 67] on span "Contacts & Addresses" at bounding box center [273, 65] width 120 height 16
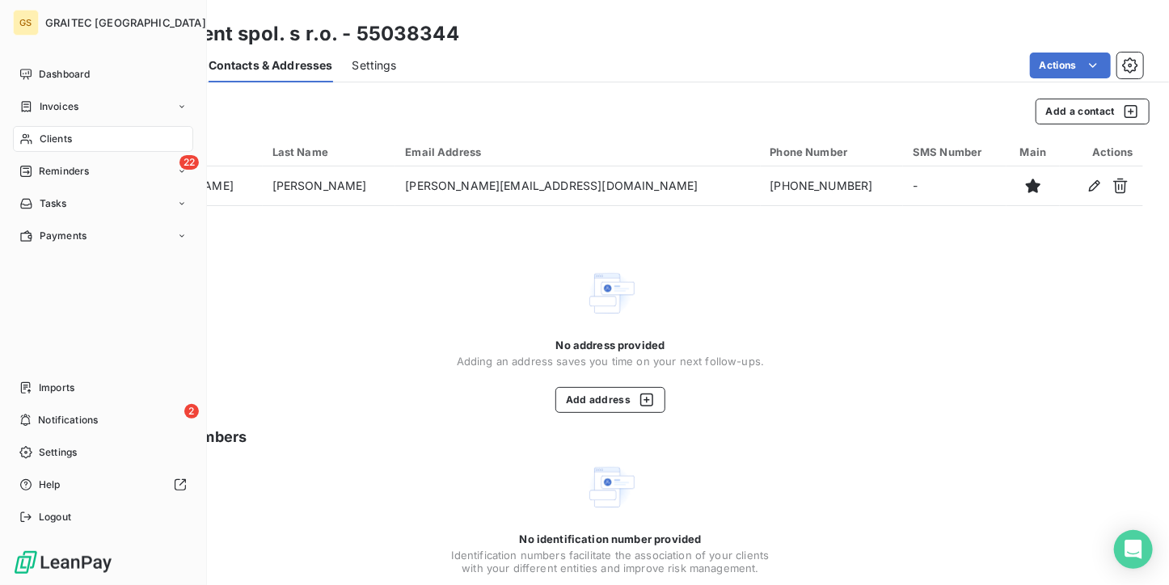
click at [74, 144] on div "Clients" at bounding box center [103, 139] width 180 height 26
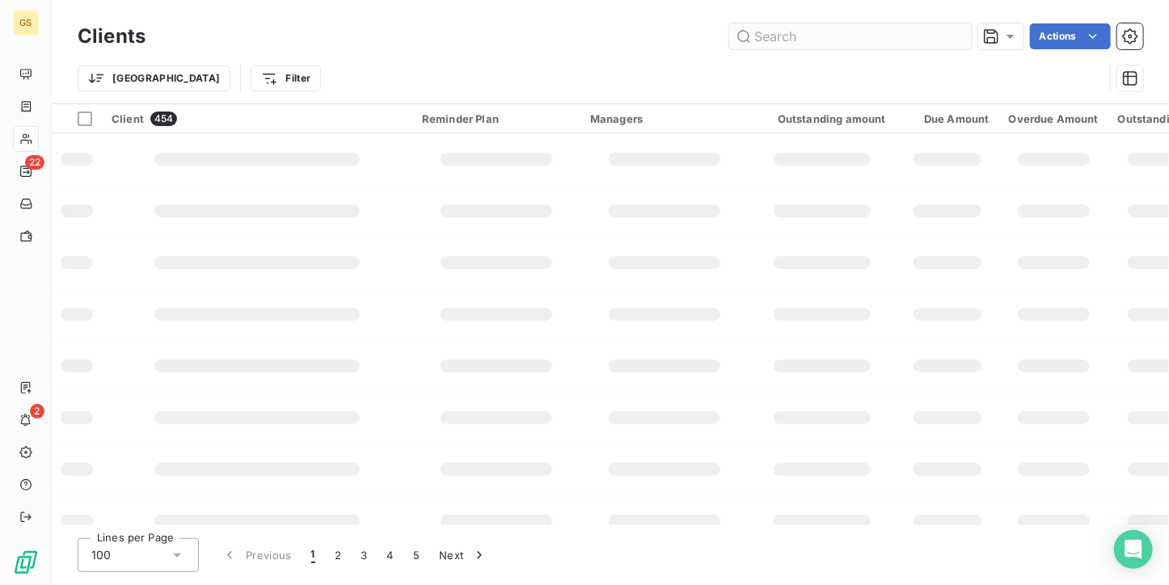
click at [853, 47] on input "text" at bounding box center [850, 36] width 243 height 26
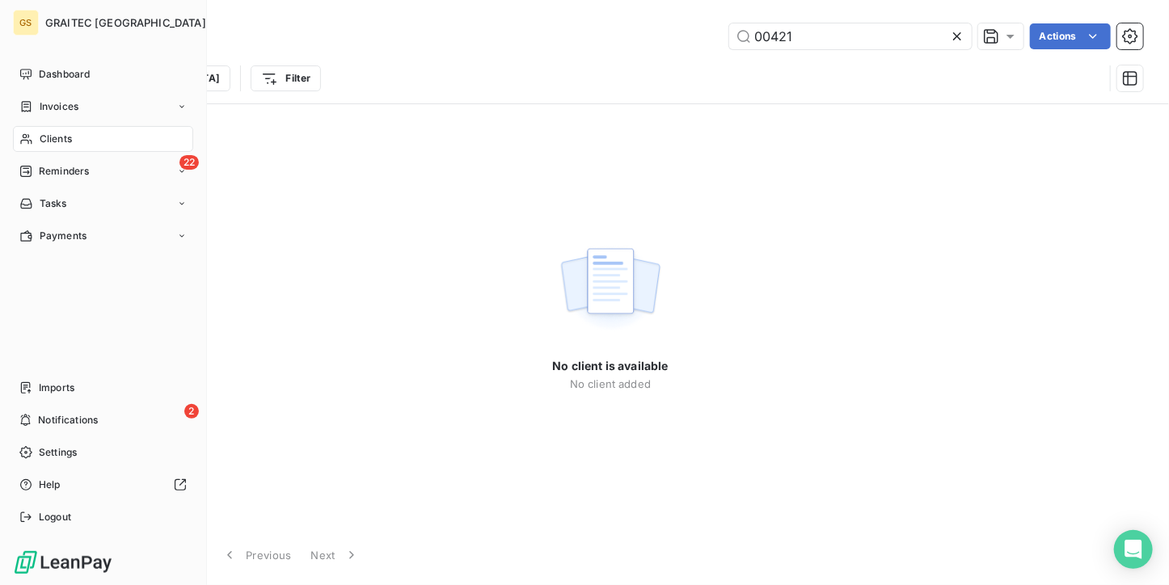
type input "00421"
click at [40, 136] on span "Clients" at bounding box center [56, 139] width 32 height 15
click at [53, 138] on span "Clients" at bounding box center [56, 139] width 32 height 15
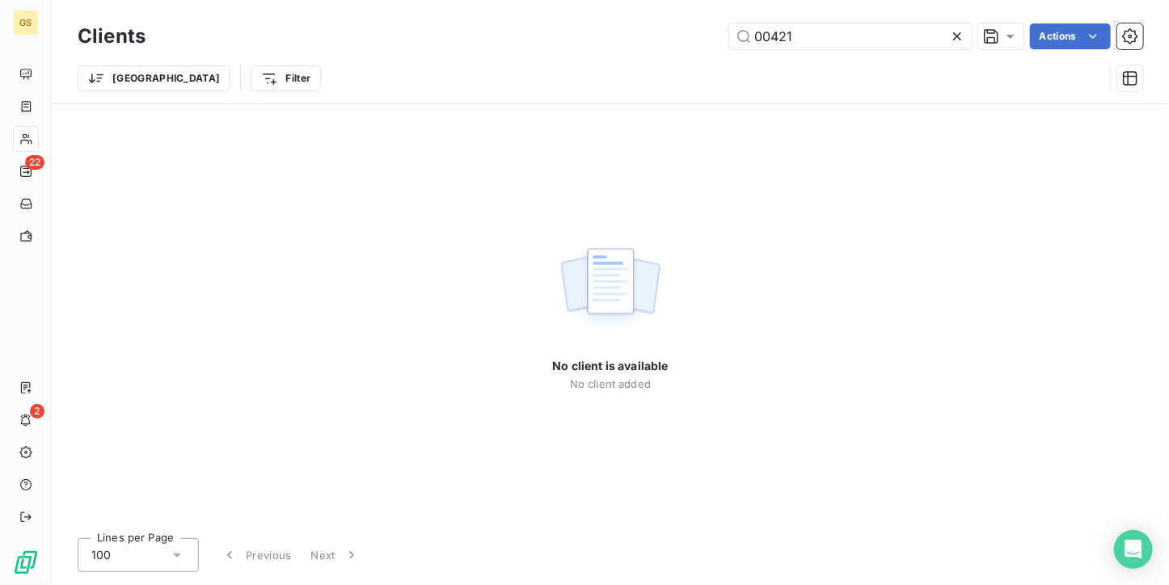
click at [960, 32] on icon at bounding box center [957, 36] width 16 height 16
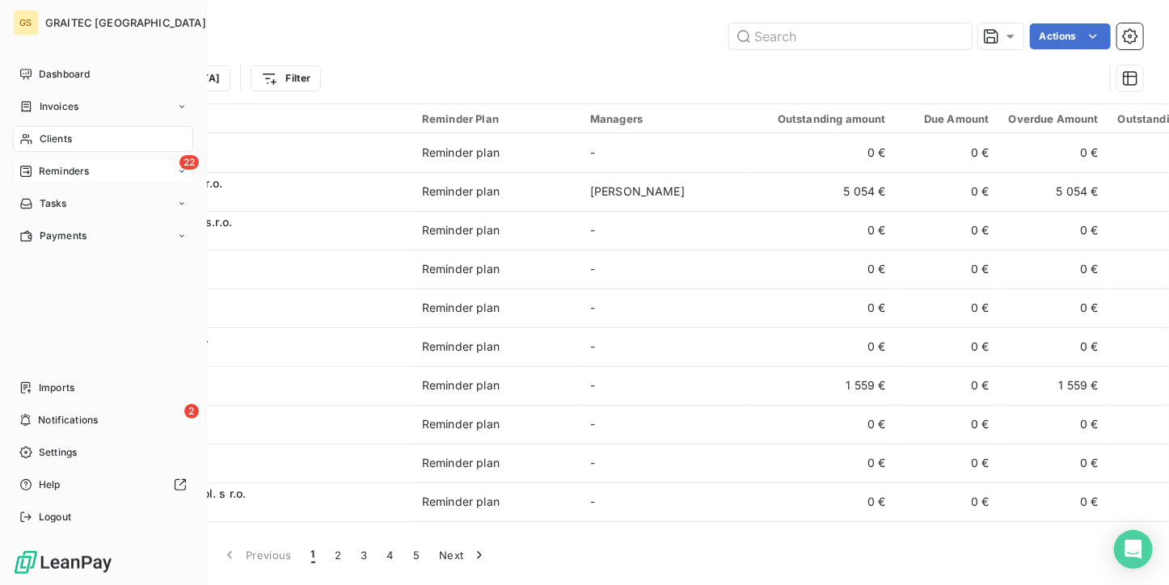
click at [53, 158] on div "22 Reminders" at bounding box center [103, 171] width 180 height 26
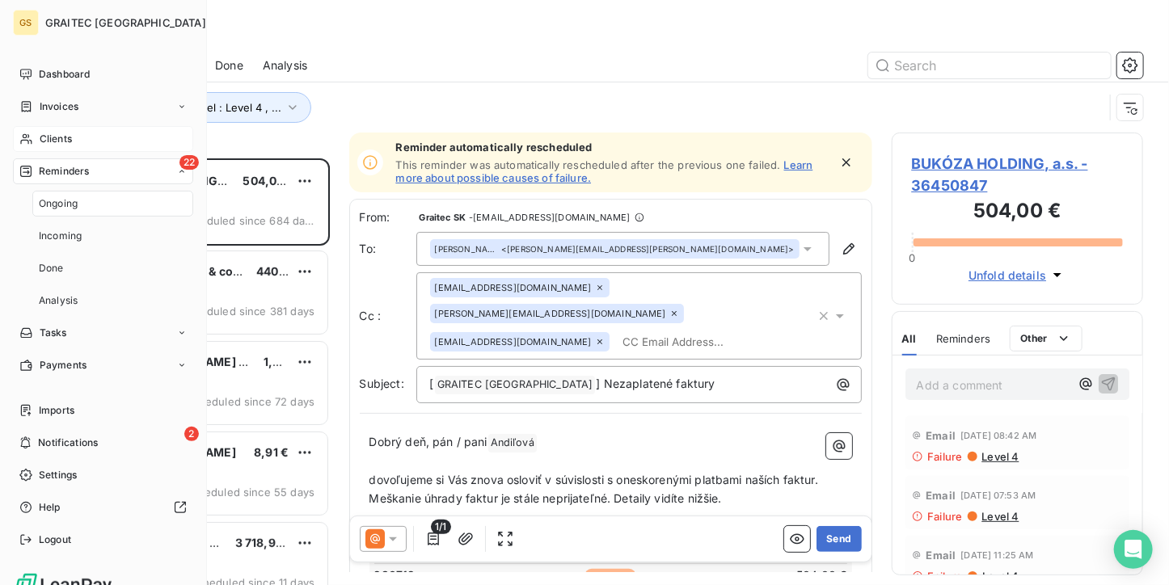
scroll to position [414, 239]
click at [63, 201] on span "Ongoing" at bounding box center [58, 203] width 39 height 15
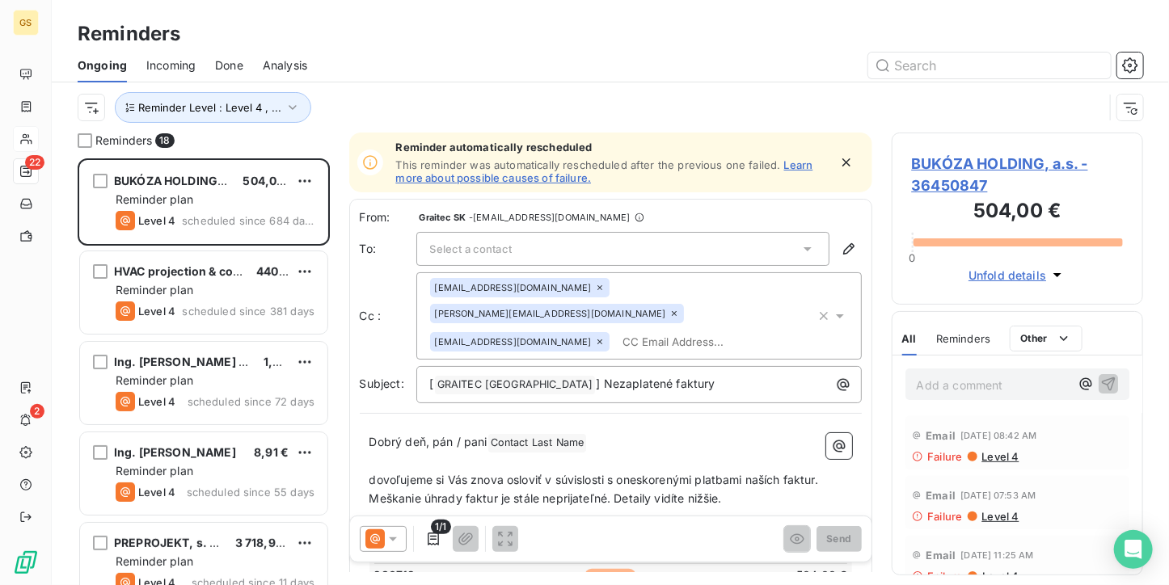
click at [237, 65] on span "Done" at bounding box center [229, 65] width 28 height 16
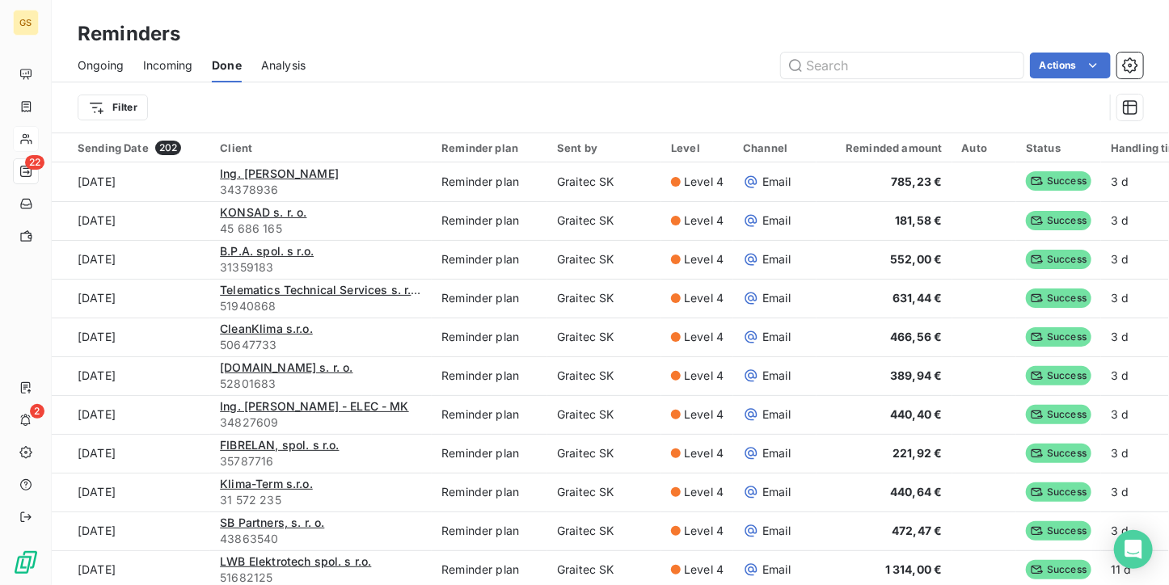
click at [87, 72] on span "Ongoing" at bounding box center [101, 65] width 46 height 16
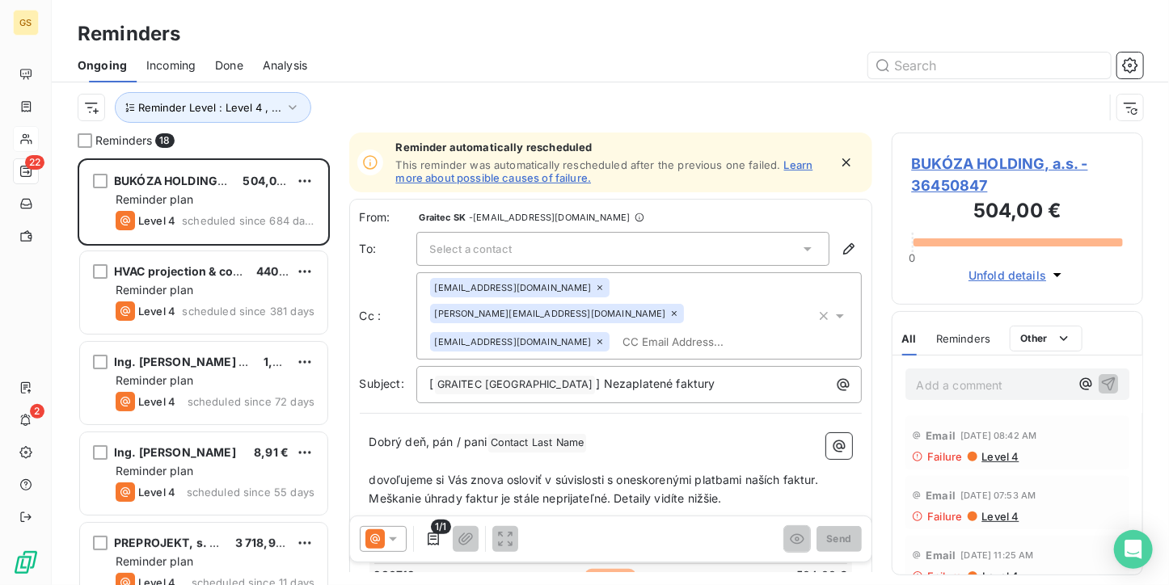
scroll to position [414, 239]
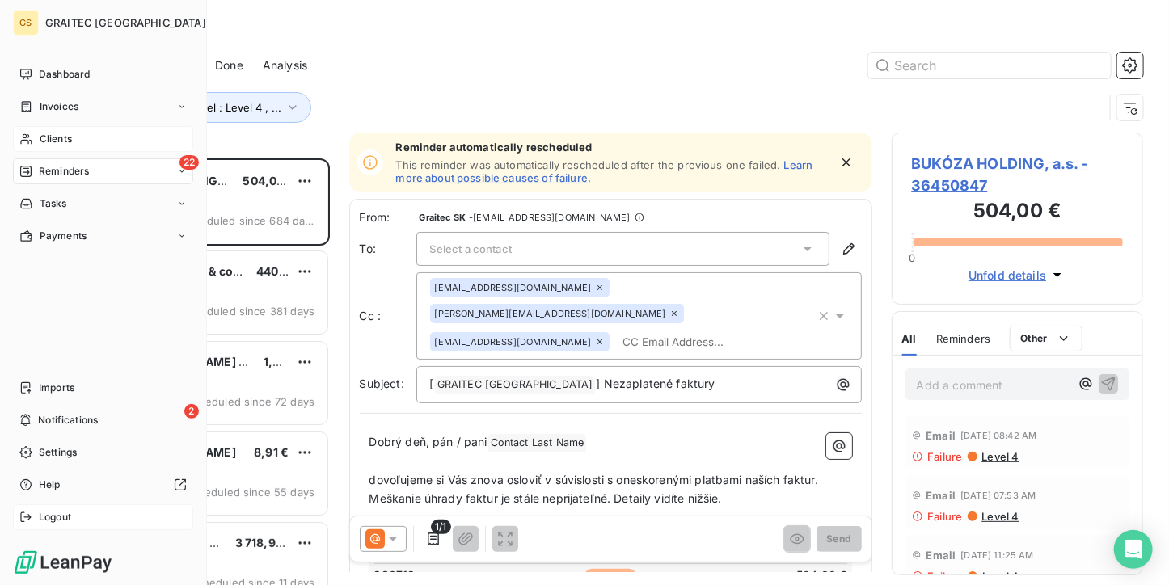
click at [19, 510] on div "Logout" at bounding box center [103, 517] width 180 height 26
